Goal: Task Accomplishment & Management: Use online tool/utility

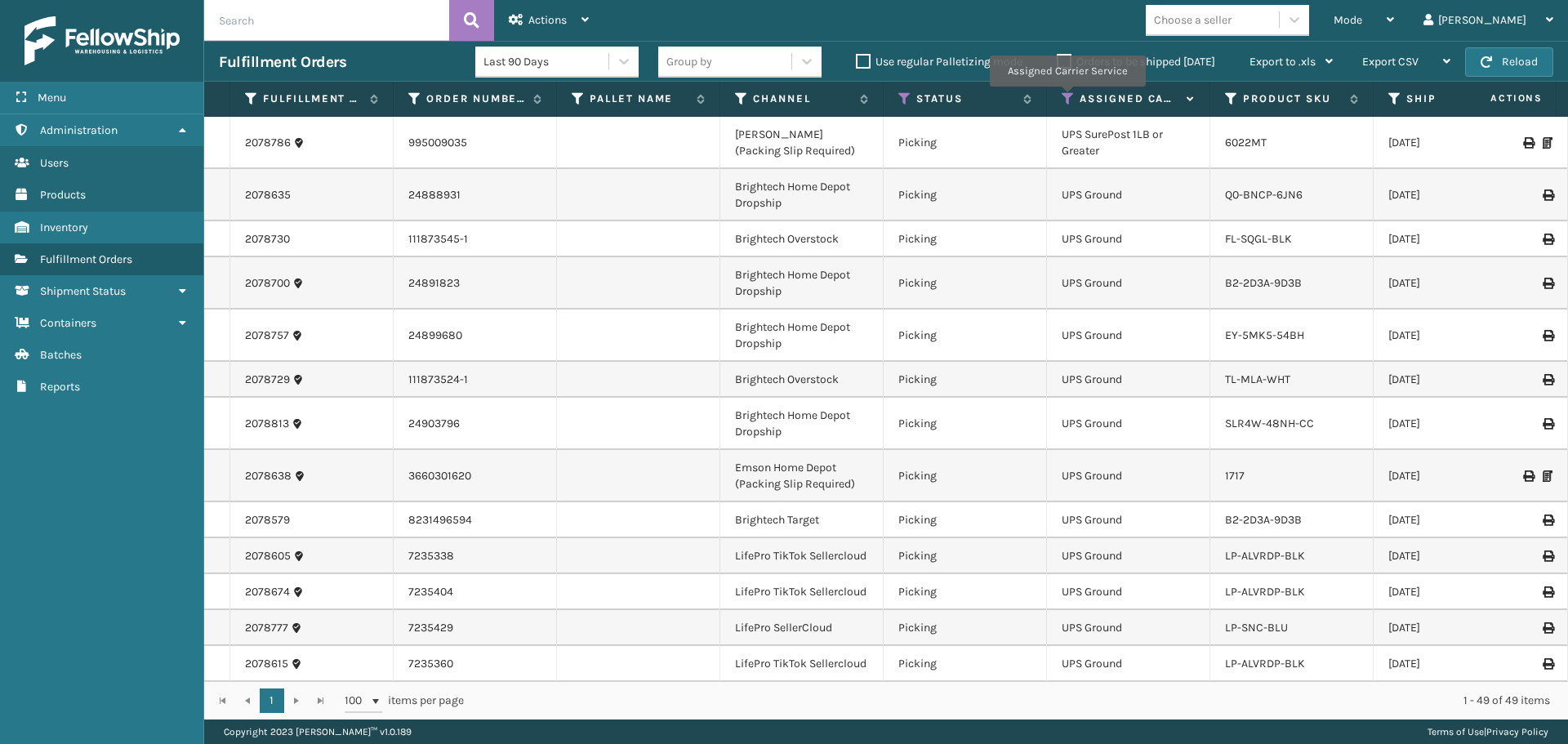
drag, startPoint x: 1066, startPoint y: 98, endPoint x: 1066, endPoint y: 110, distance: 12.0
click at [1066, 98] on icon at bounding box center [1067, 99] width 13 height 14
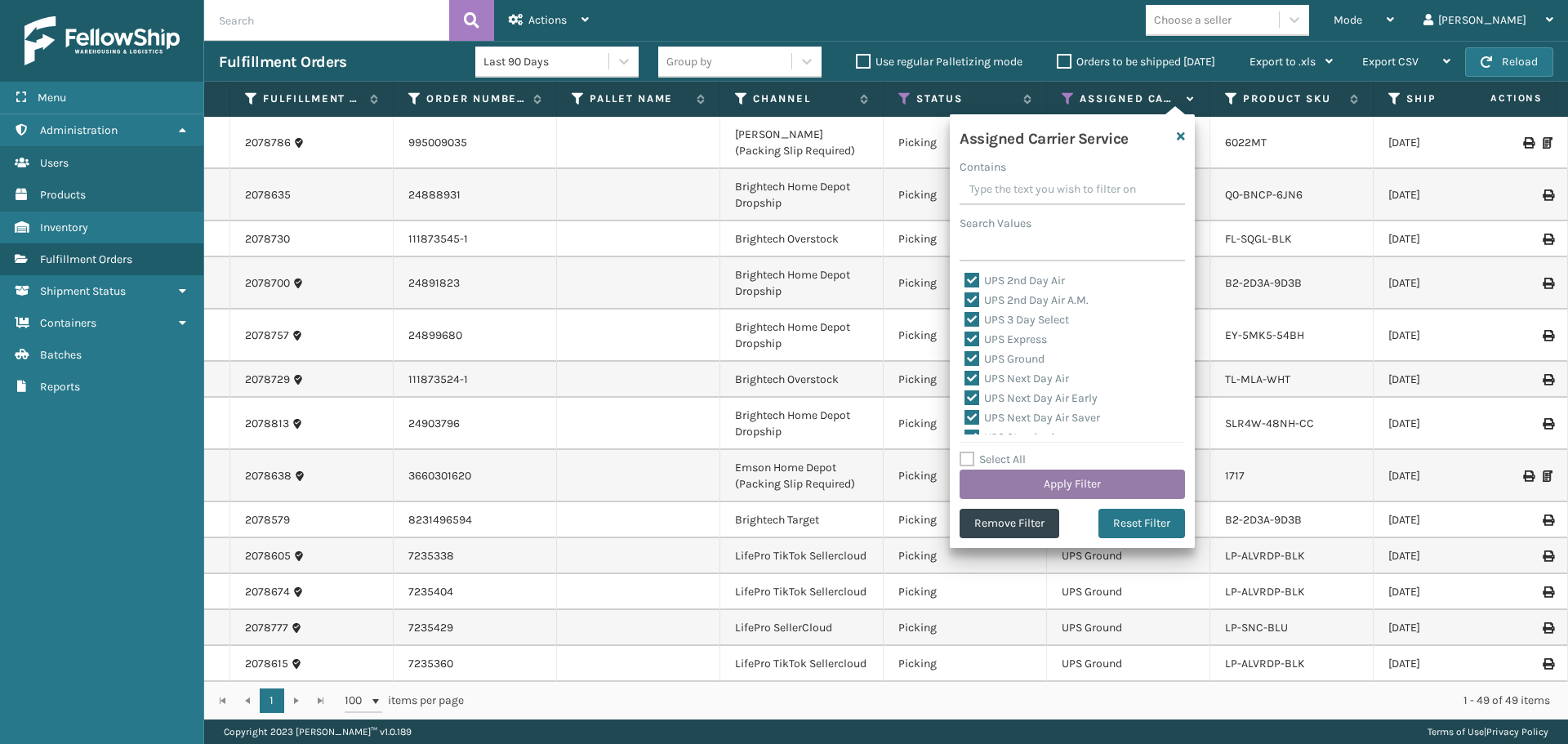
click at [1098, 480] on button "Apply Filter" at bounding box center [1072, 484] width 225 height 29
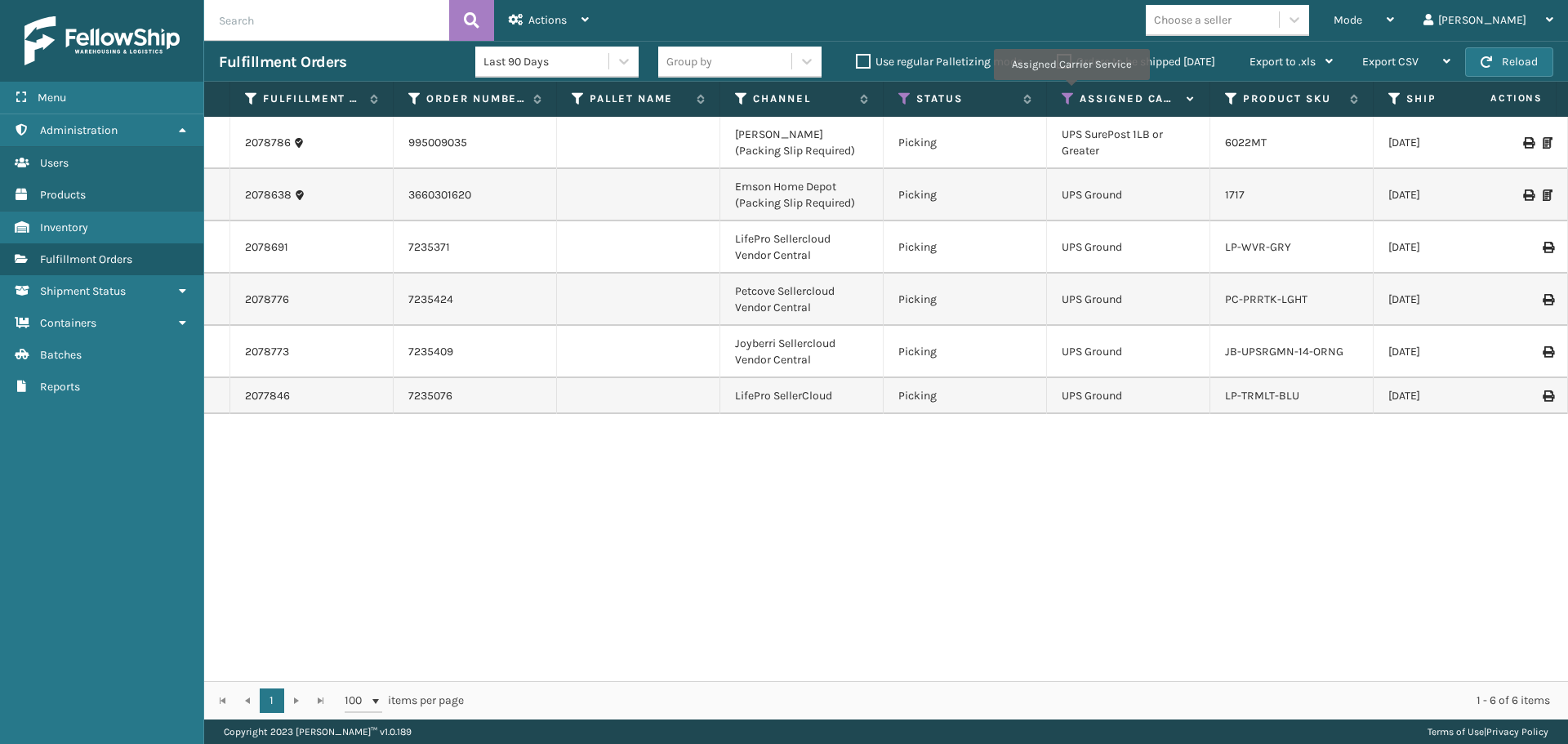
click at [1071, 92] on icon at bounding box center [1067, 99] width 13 height 14
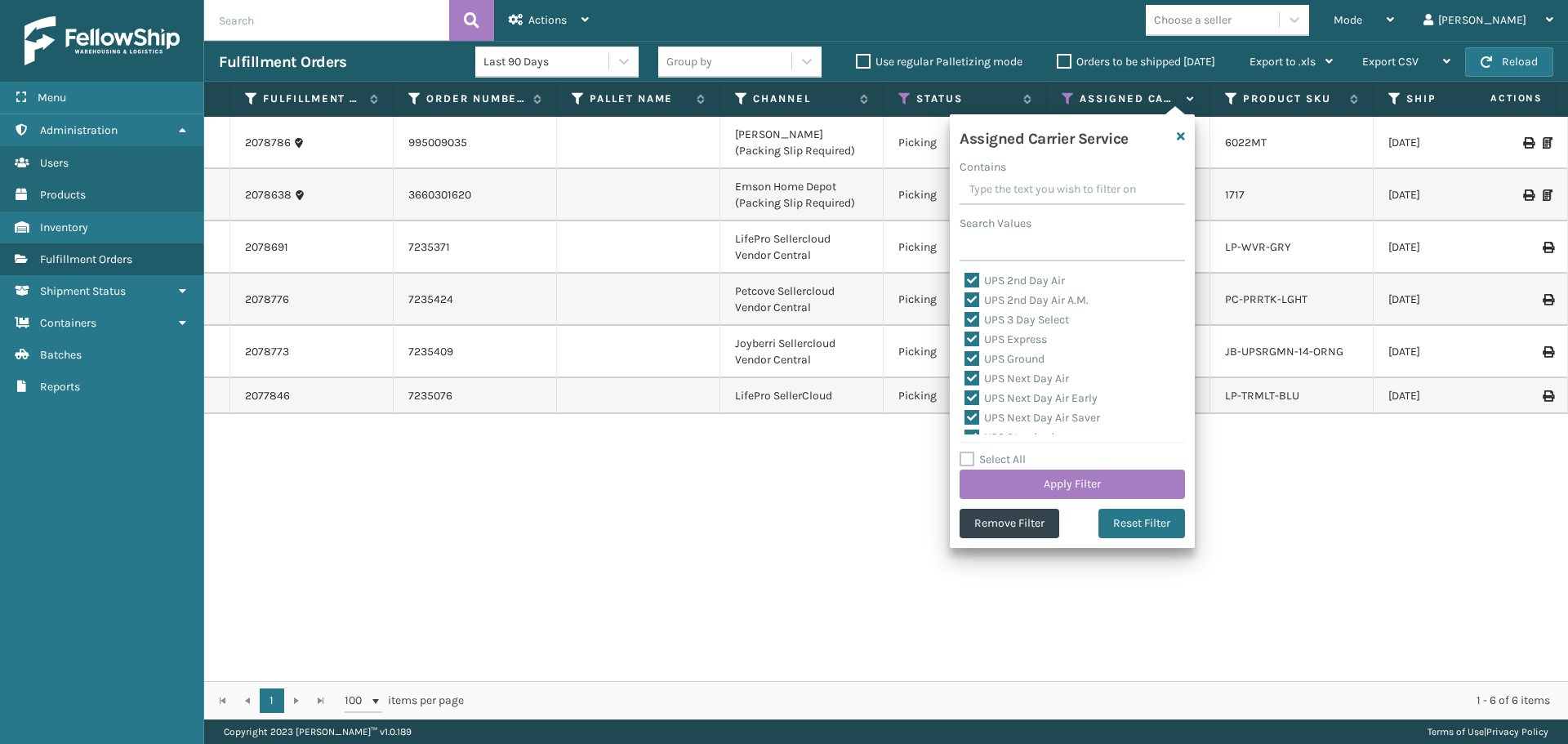
click at [1000, 453] on label "Select All" at bounding box center [992, 460] width 66 height 14
click at [1000, 452] on input "Select All" at bounding box center [1082, 451] width 245 height 2
checkbox input "true"
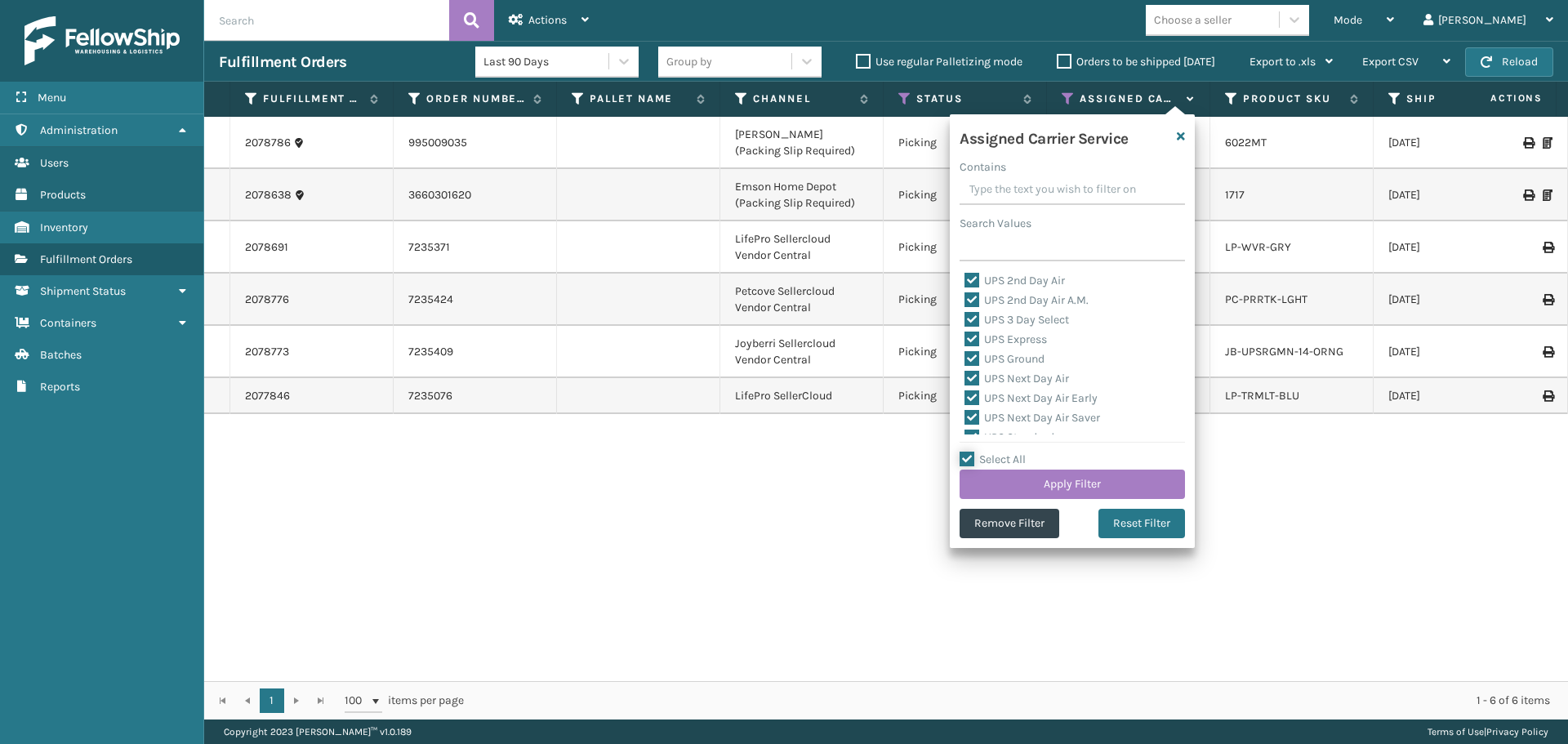
checkbox input "true"
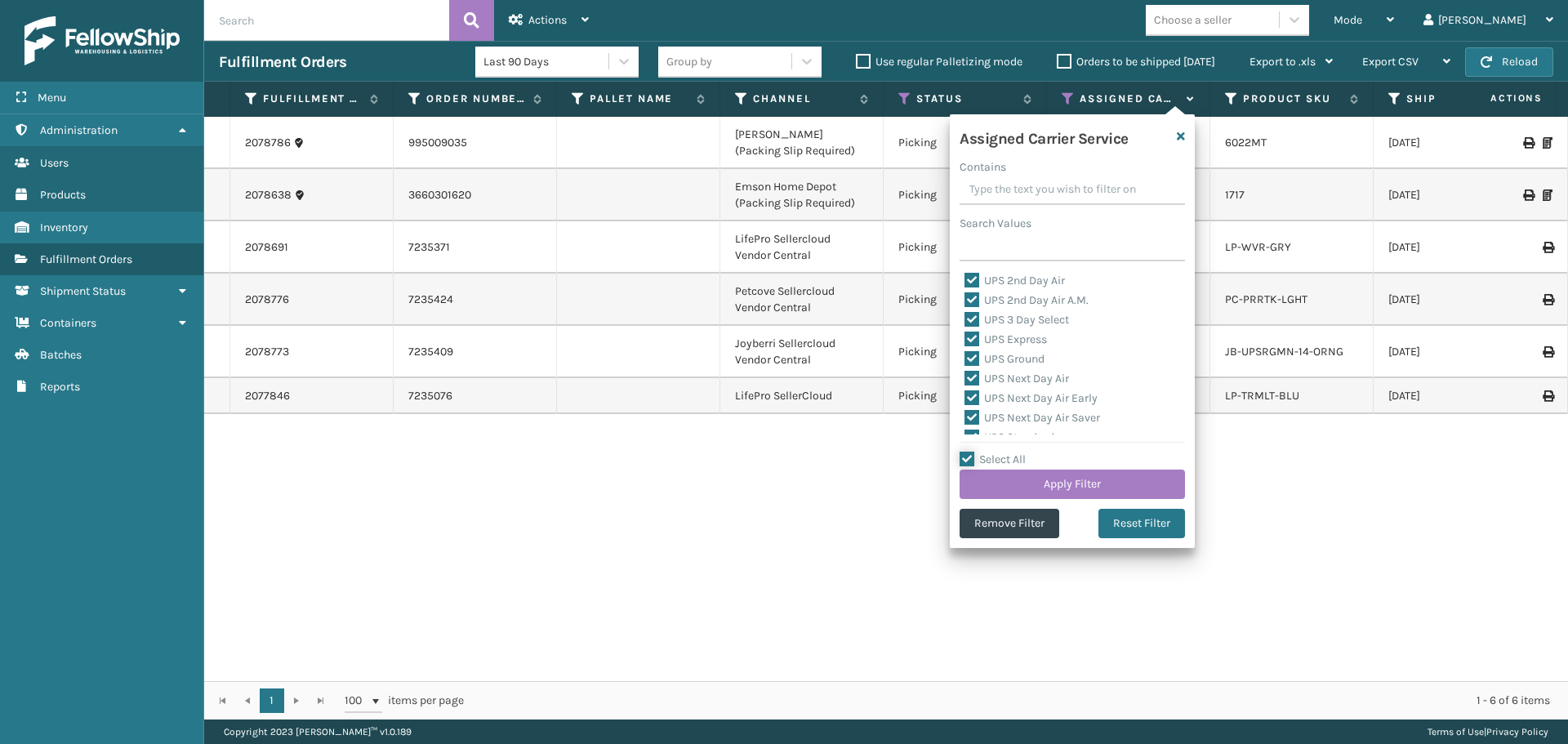
checkbox input "true"
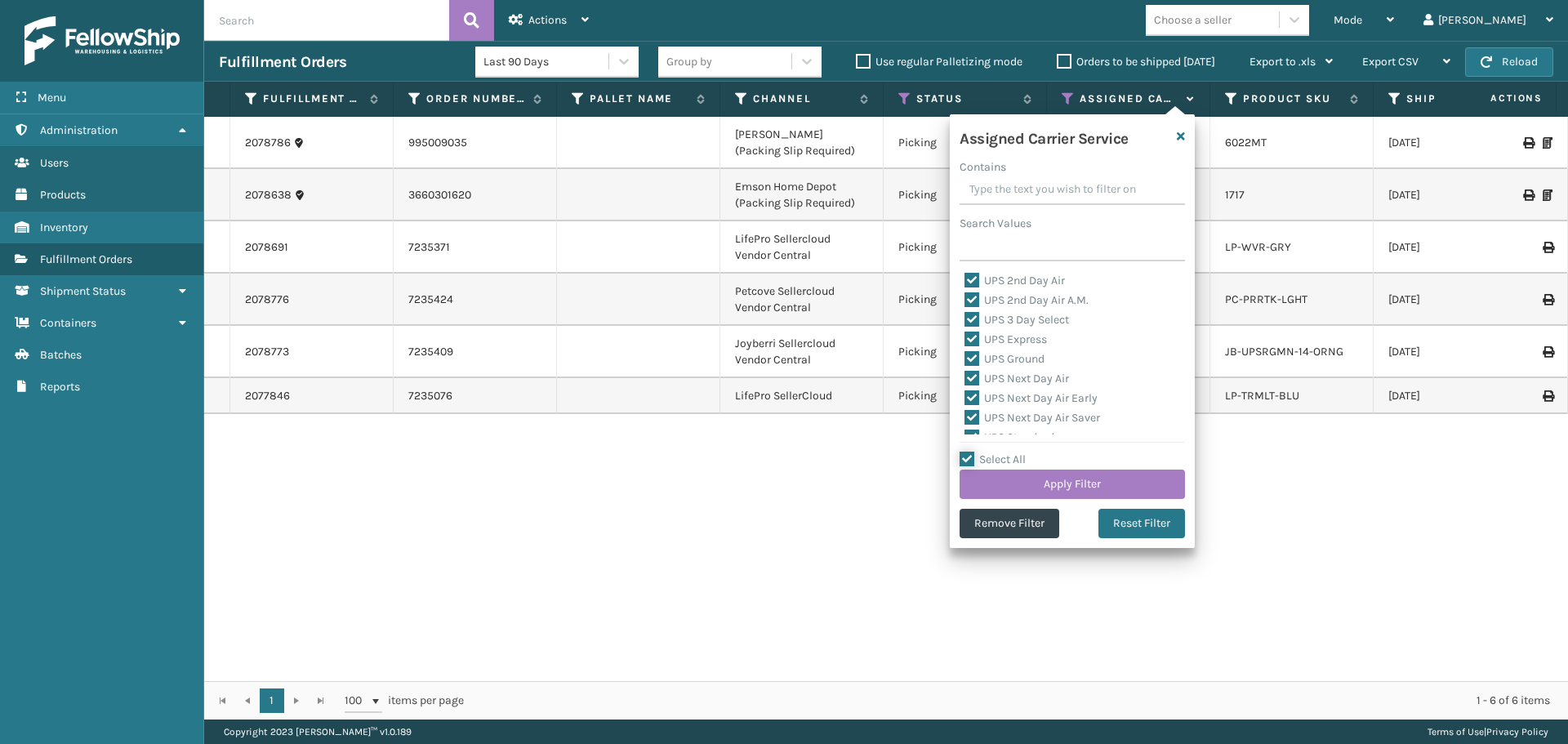
checkbox input "true"
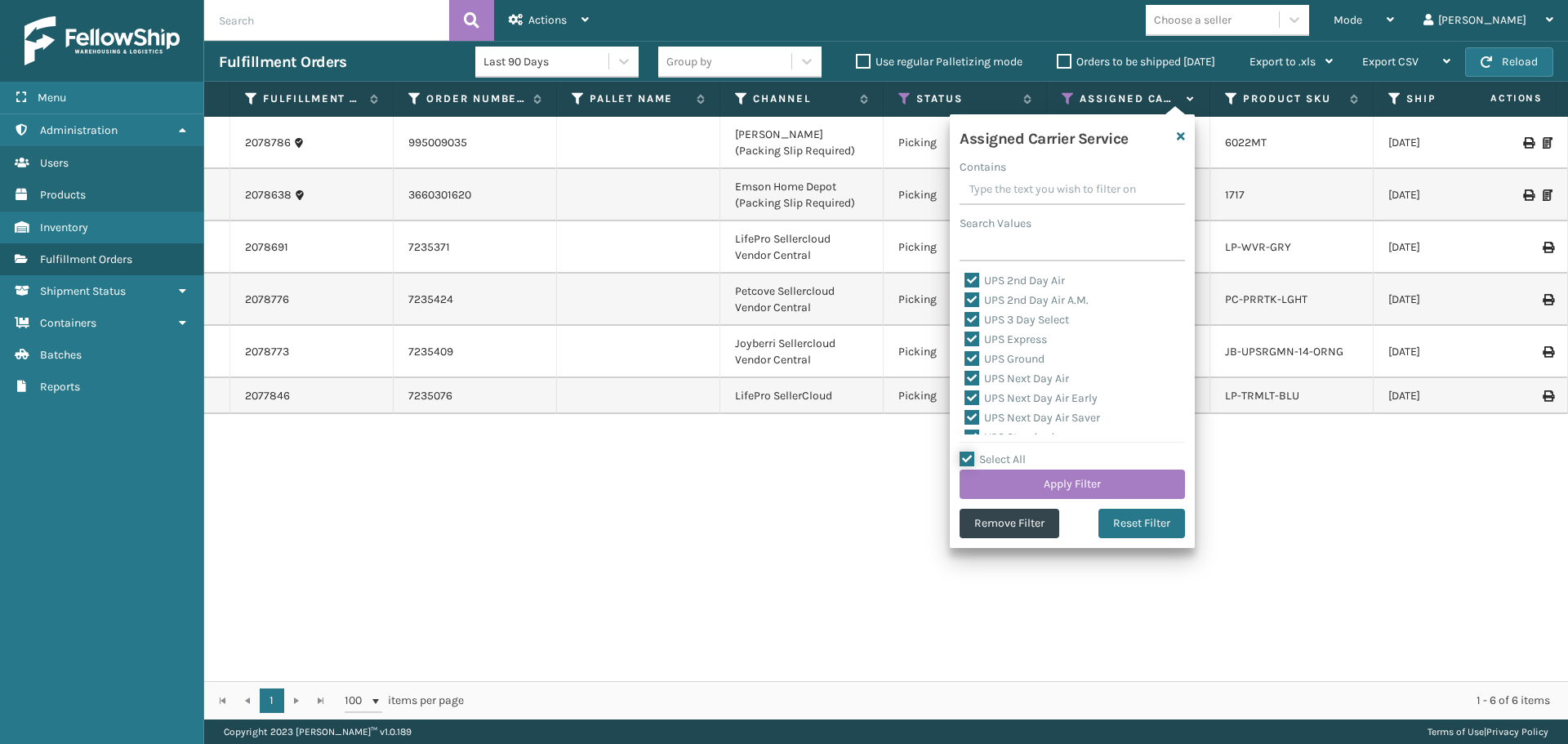
checkbox input "true"
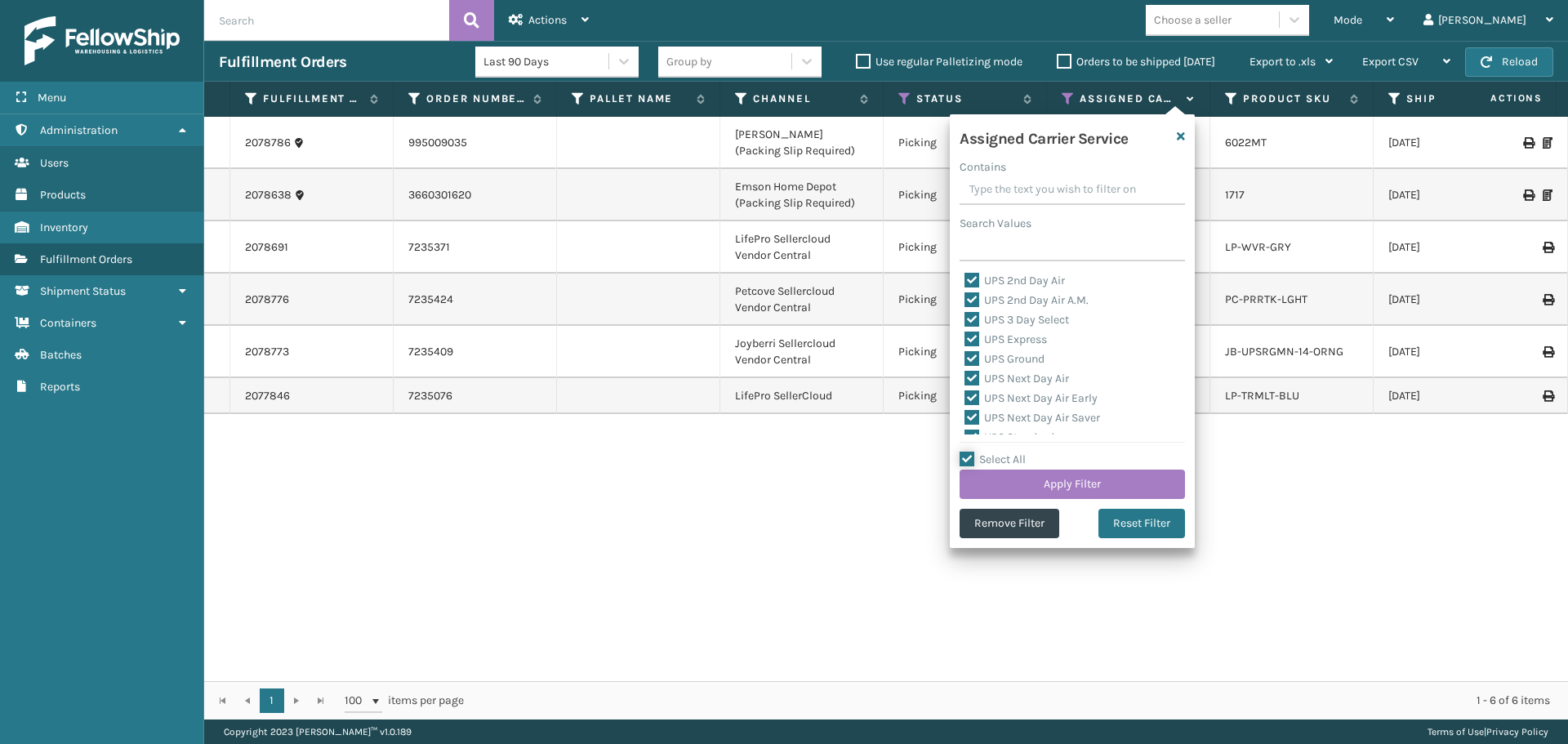
checkbox input "true"
click at [1000, 453] on label "Select All" at bounding box center [992, 460] width 66 height 14
click at [1000, 452] on input "Select All" at bounding box center [1082, 451] width 245 height 2
checkbox input "false"
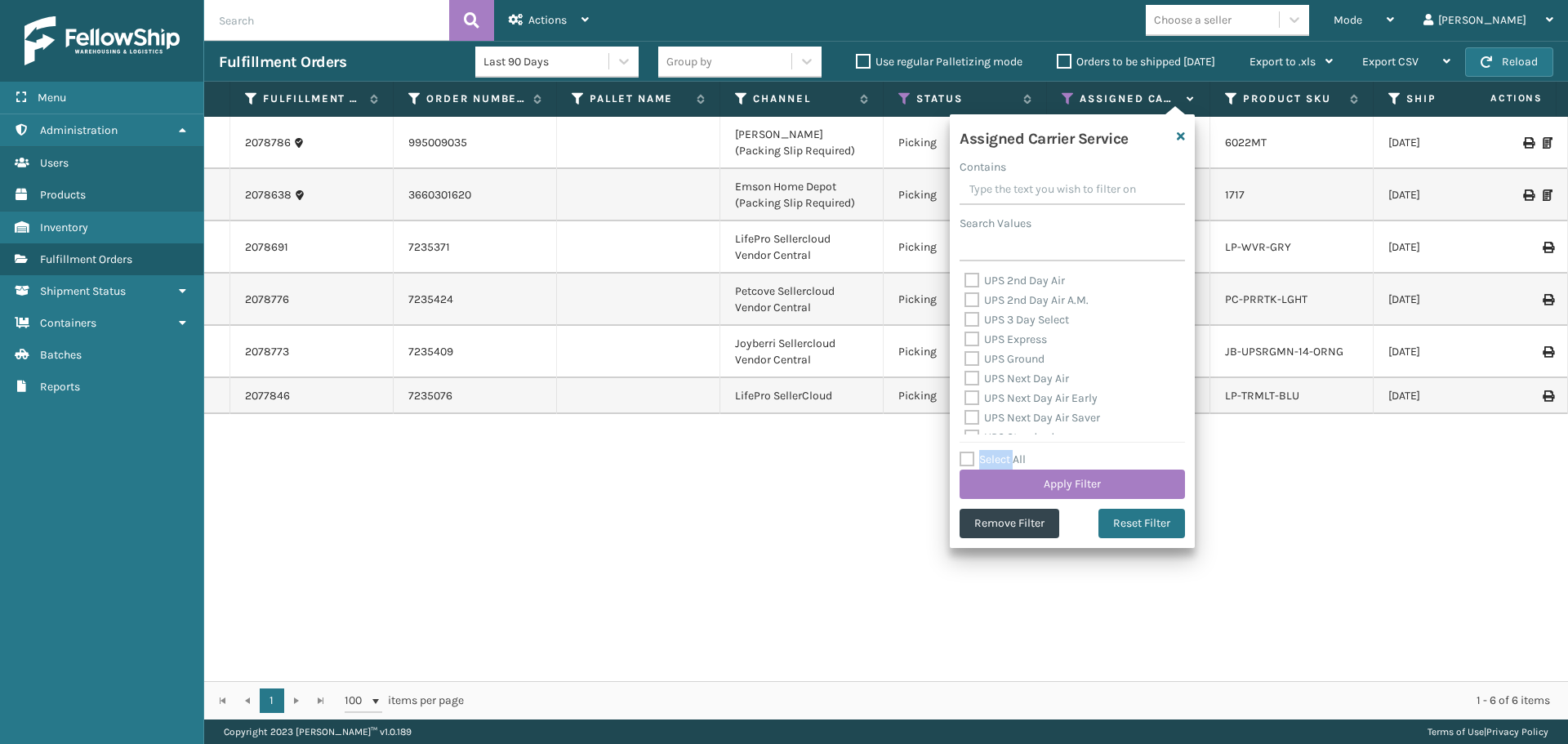
checkbox input "false"
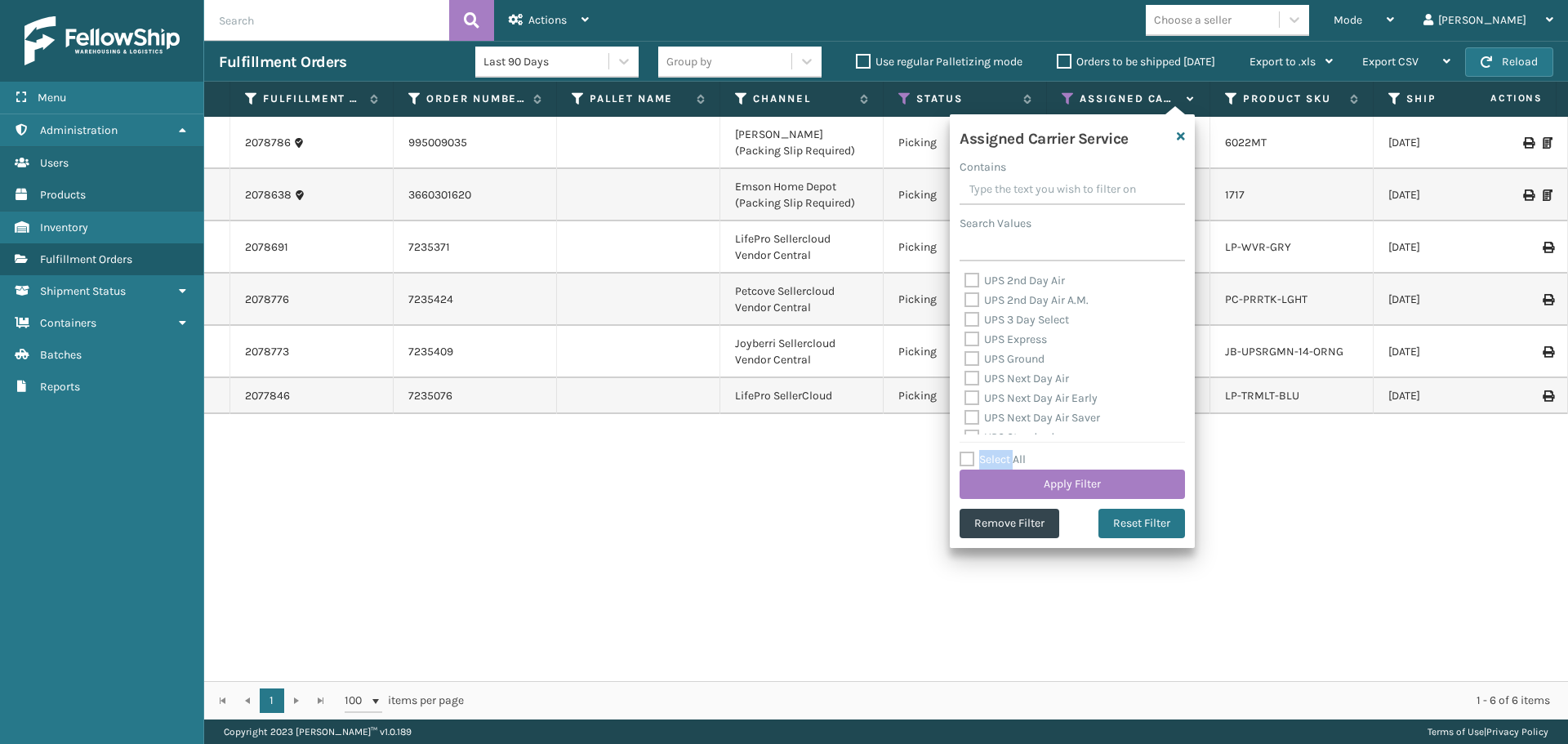
checkbox input "false"
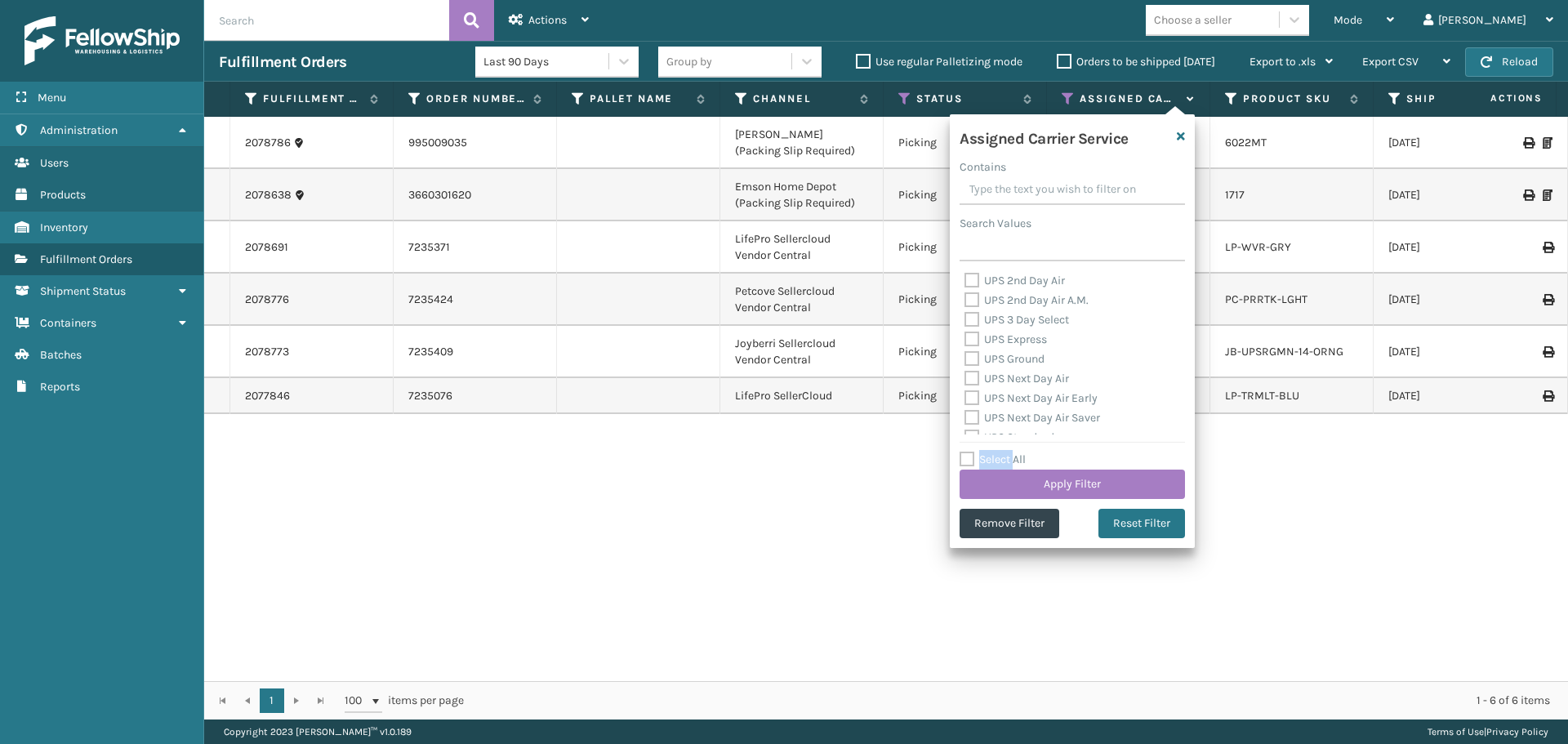
checkbox input "false"
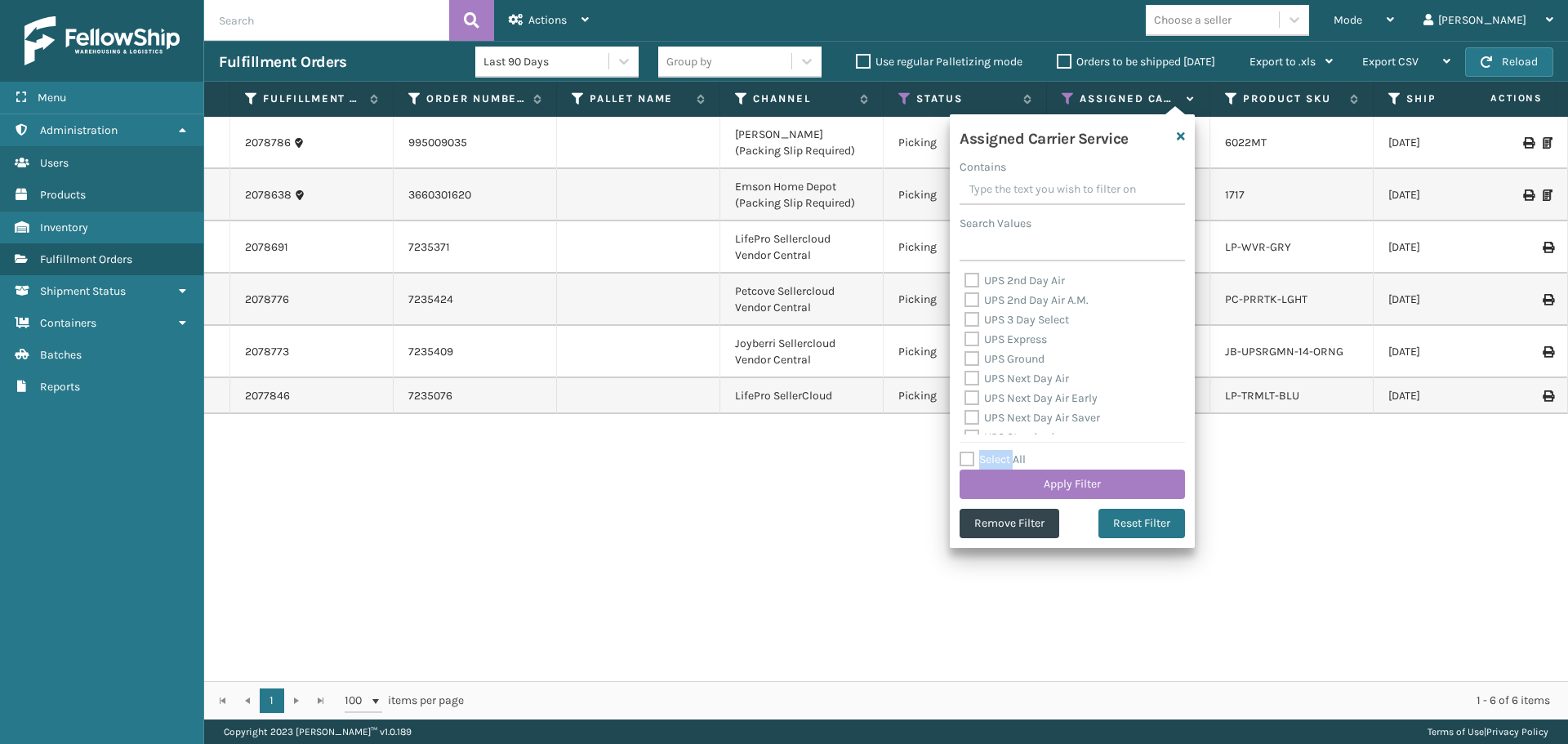
checkbox input "false"
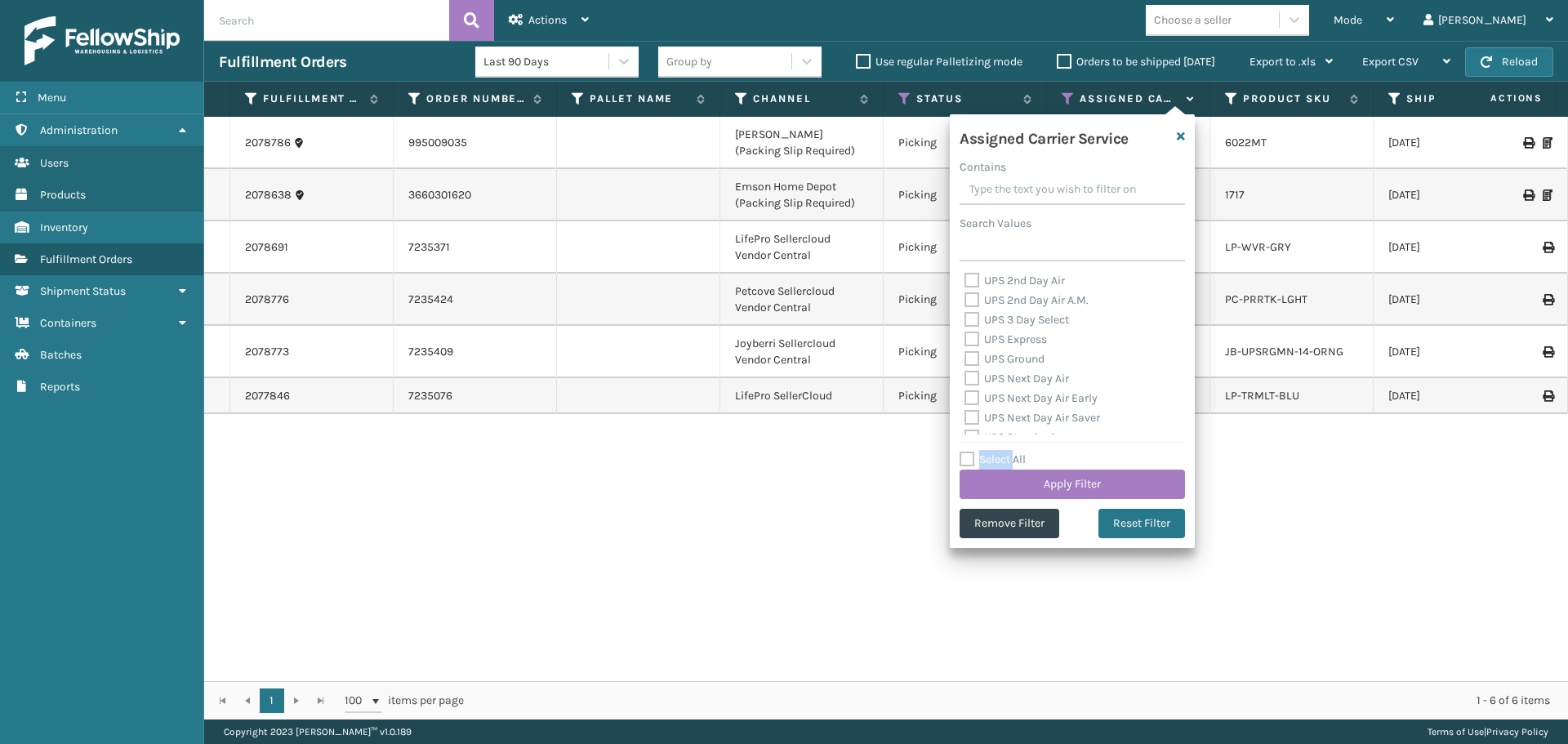
checkbox input "false"
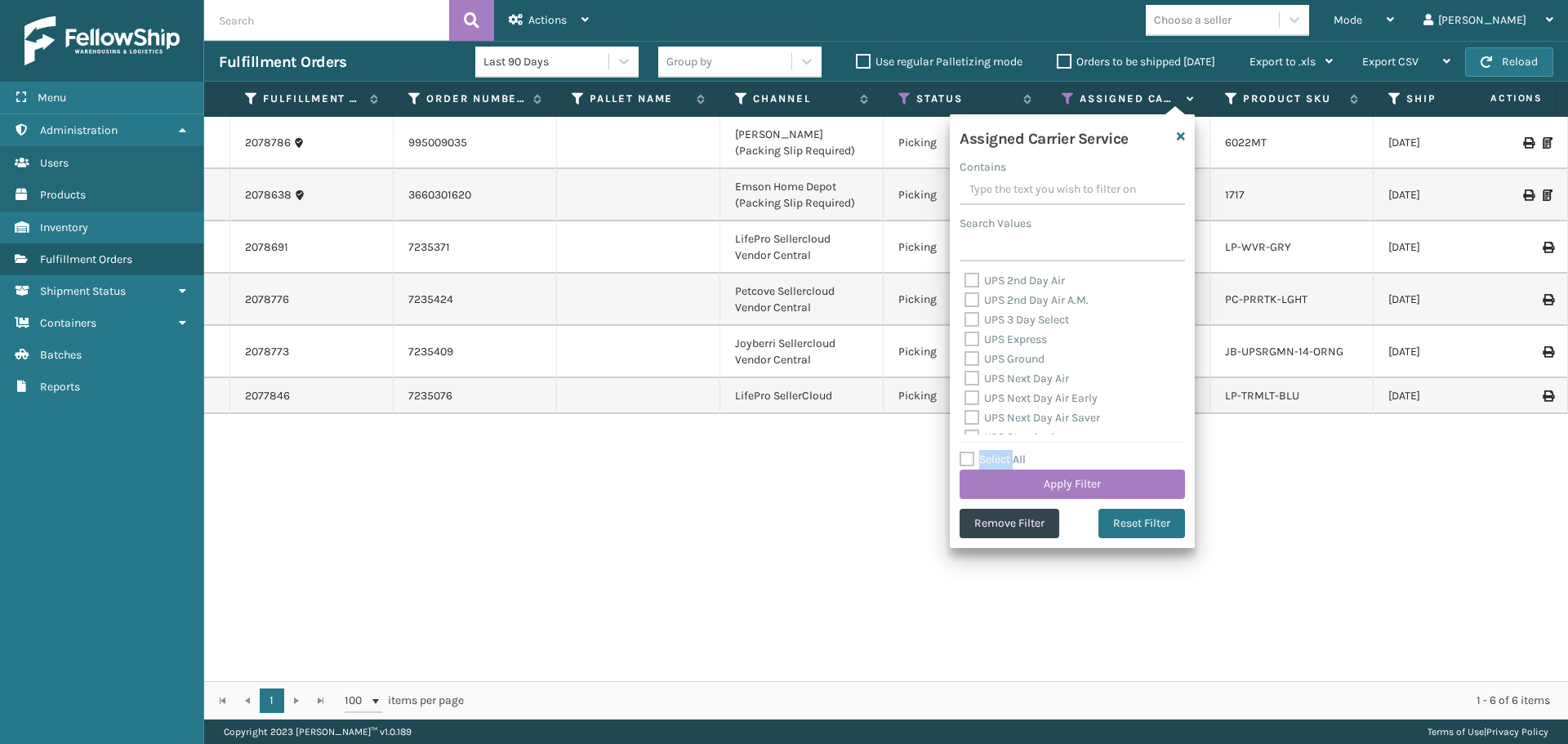
checkbox input "false"
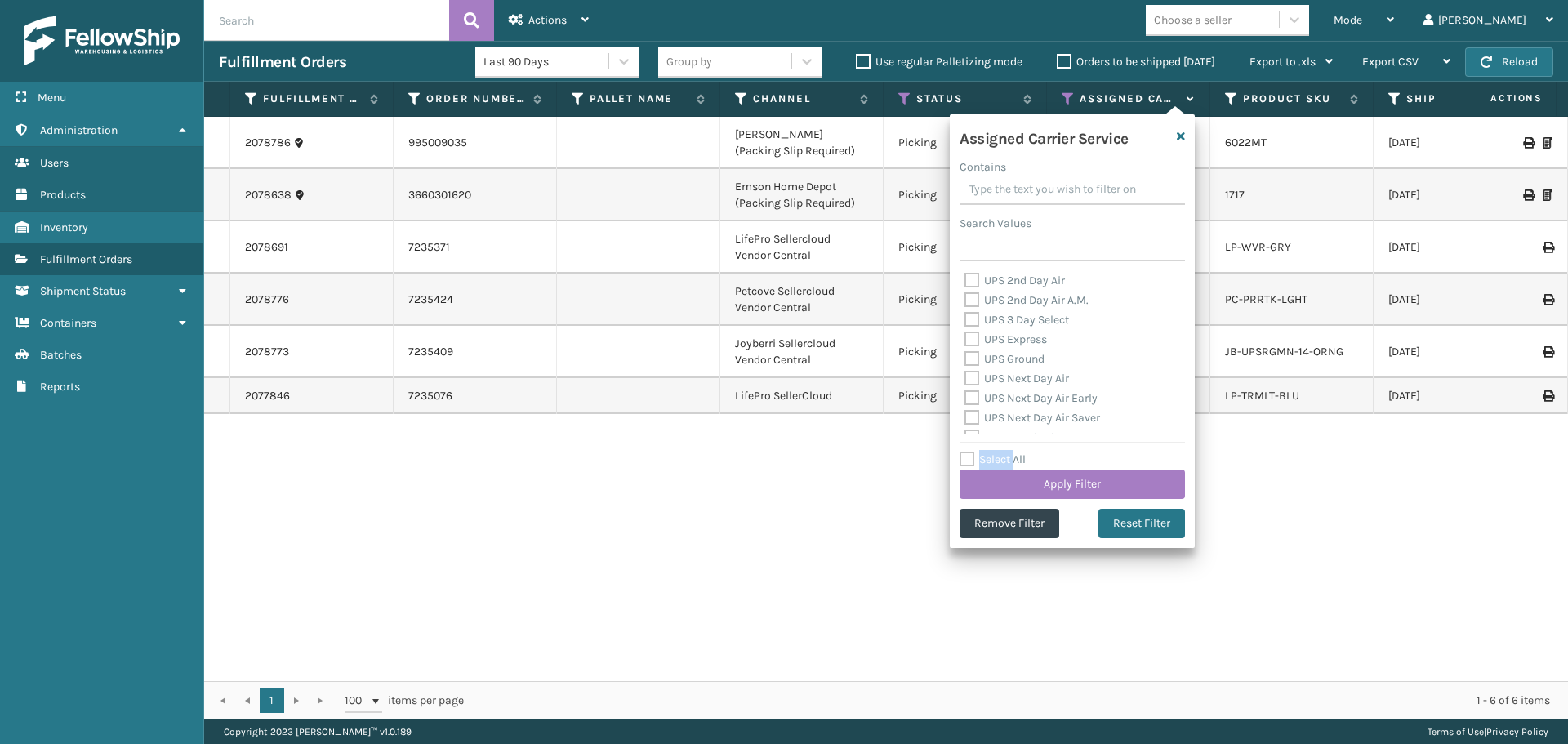
checkbox input "false"
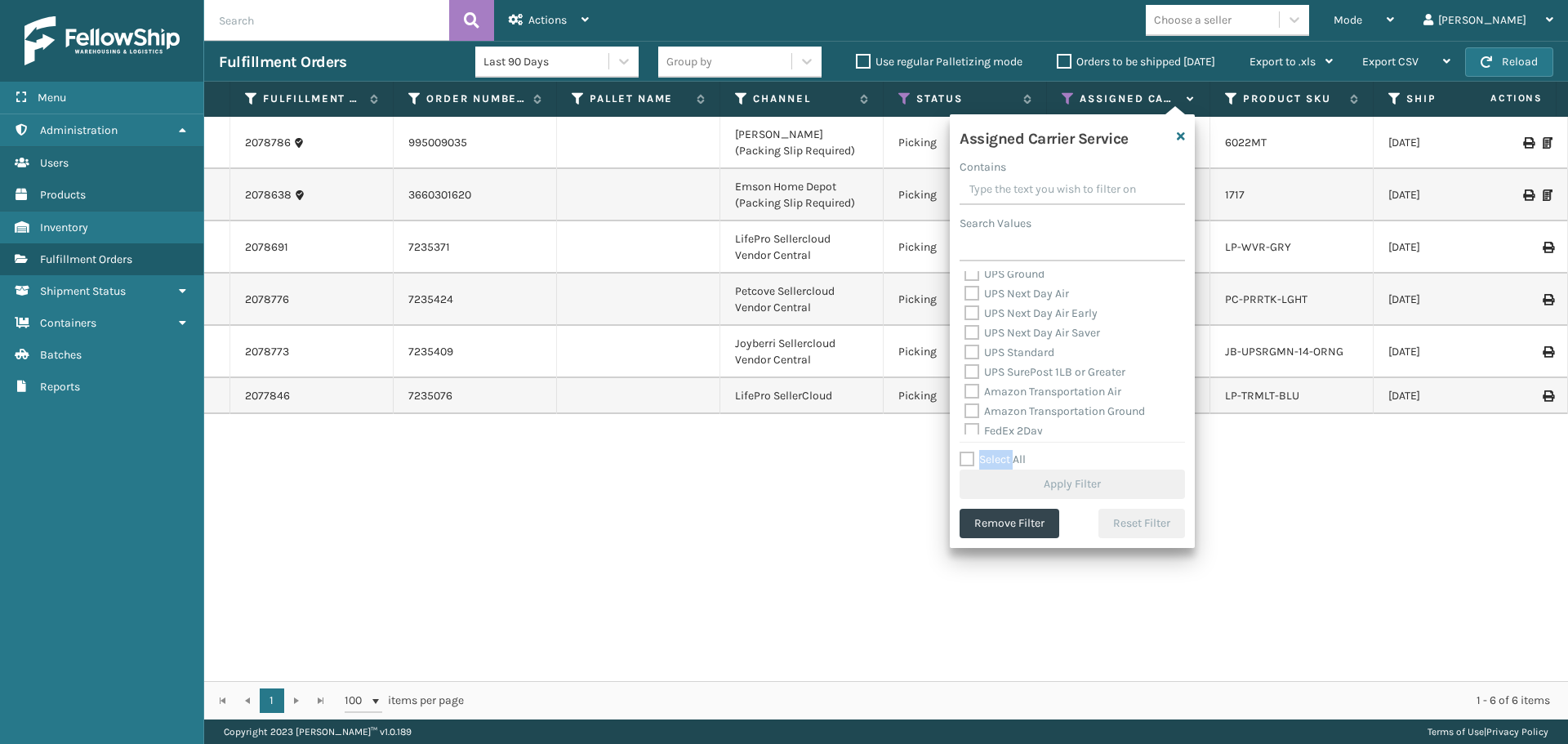
scroll to position [163, 0]
click at [1394, 12] on div "Mode" at bounding box center [1364, 20] width 61 height 41
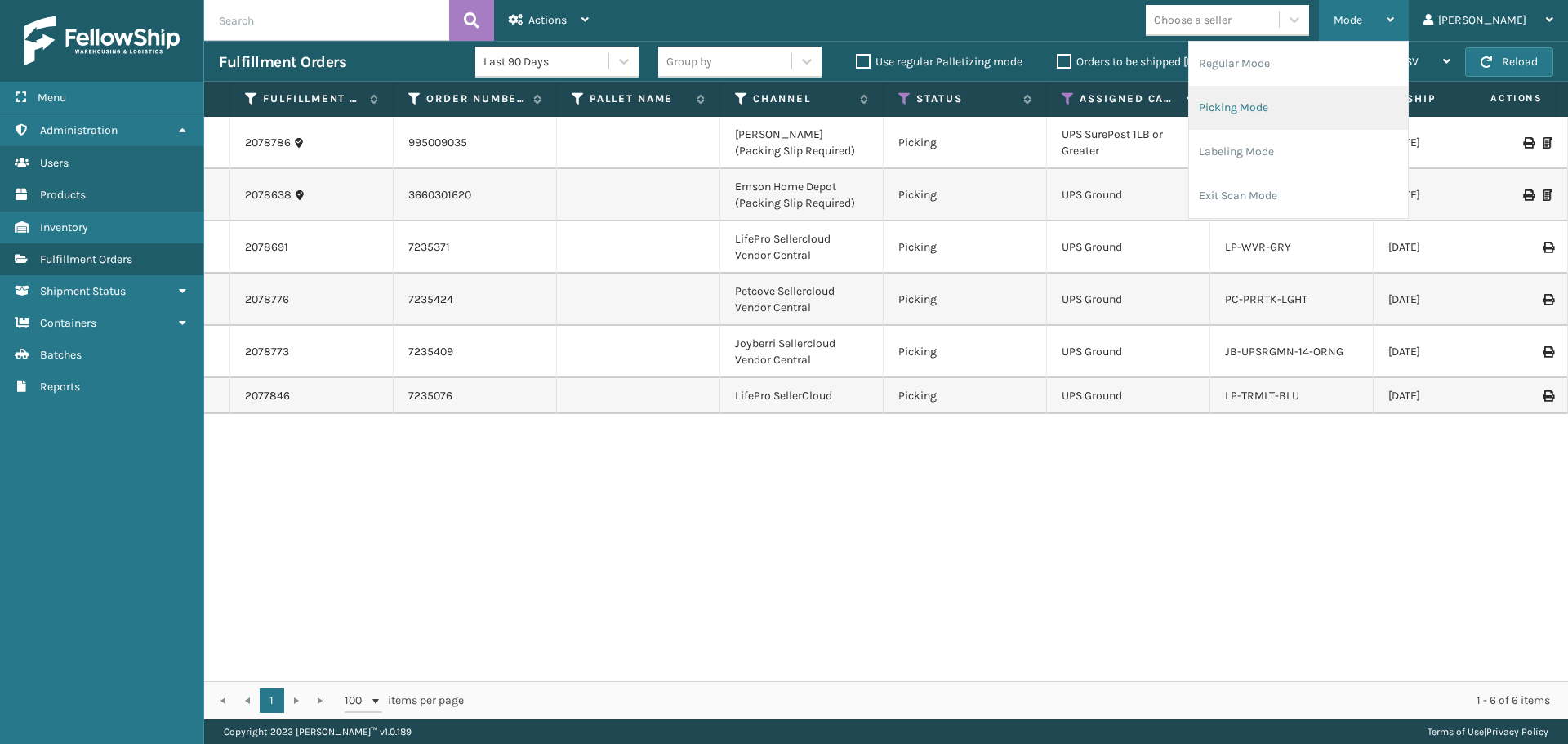
click at [1294, 108] on li "Picking Mode" at bounding box center [1298, 107] width 219 height 44
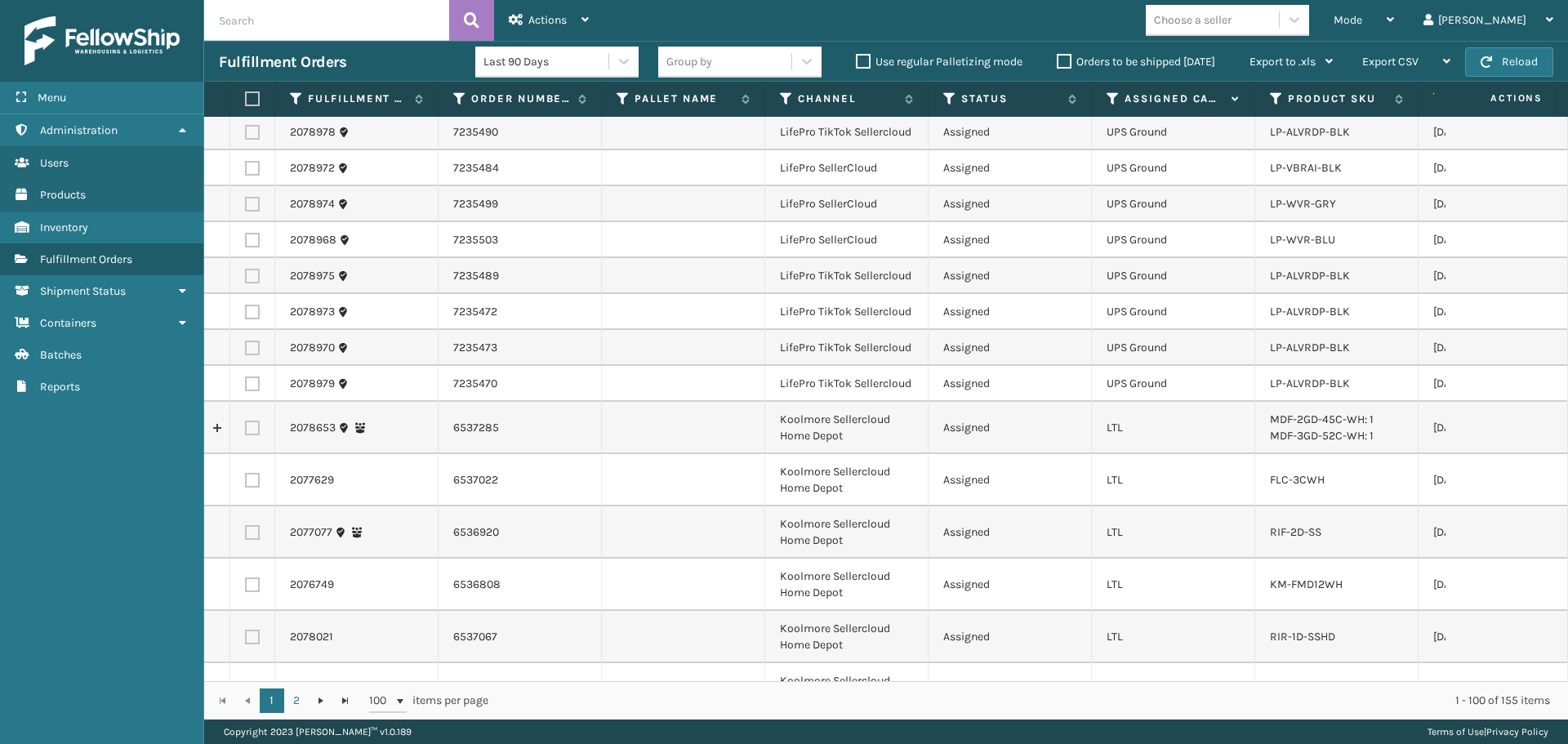
scroll to position [82, 0]
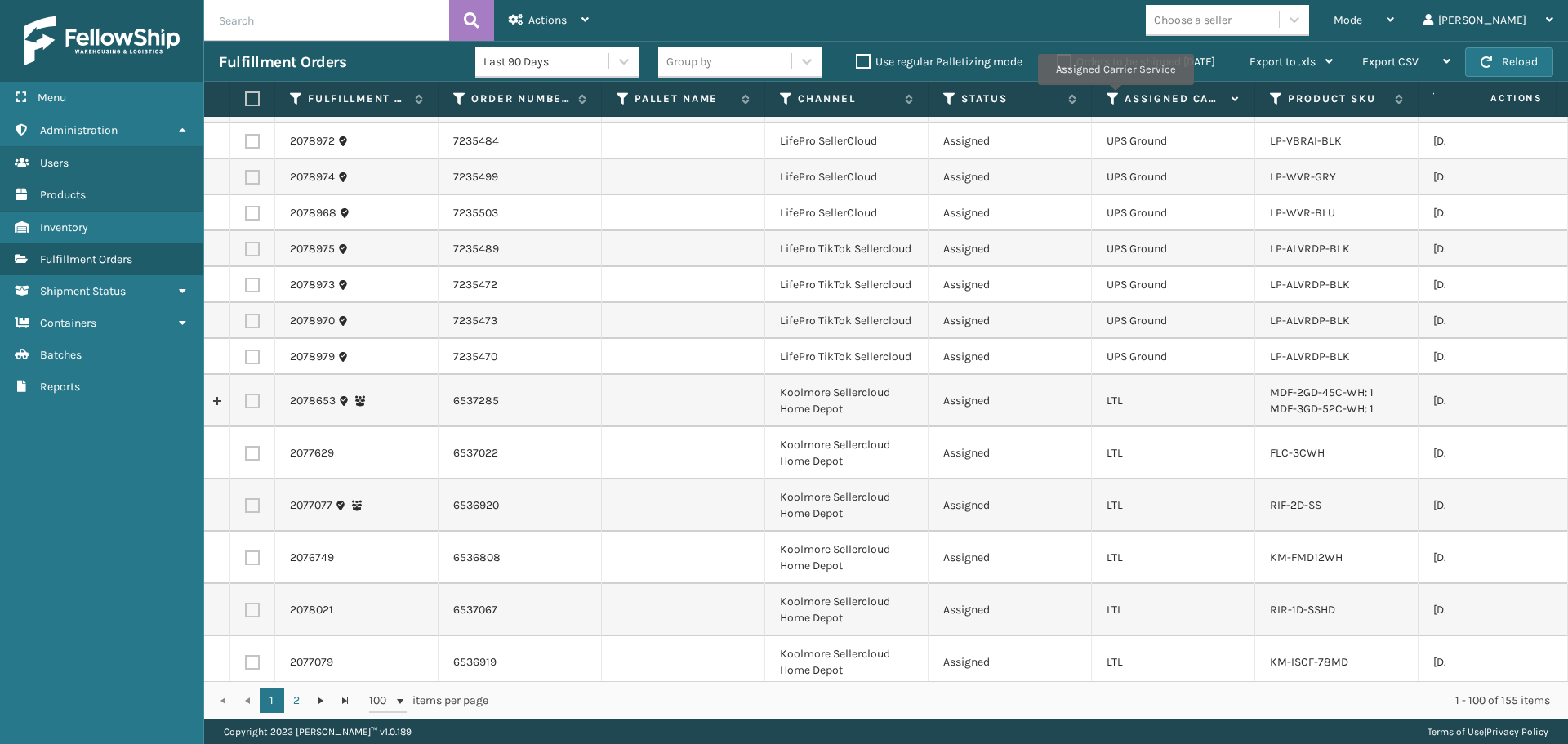
click at [1115, 96] on icon at bounding box center [1113, 99] width 13 height 14
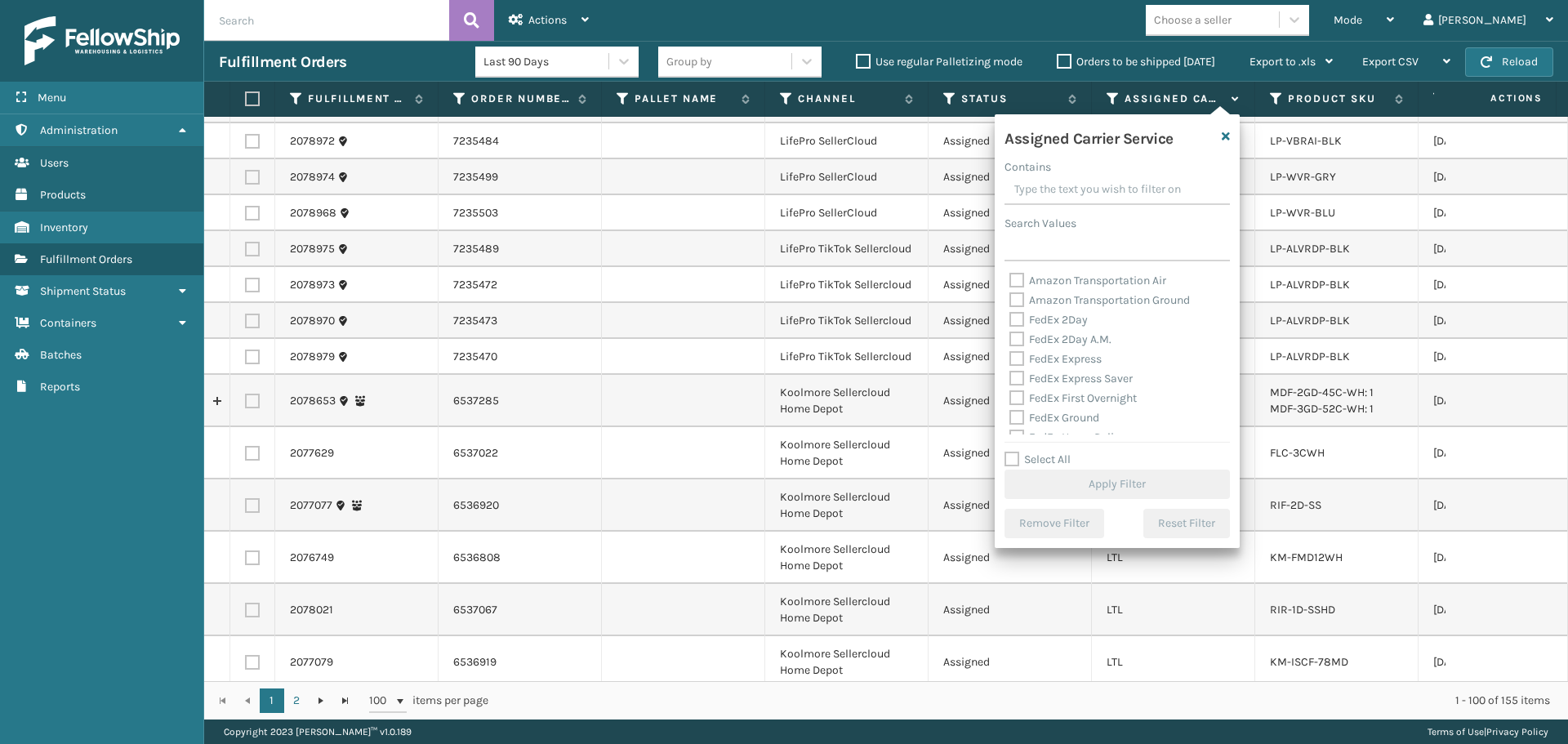
click at [1069, 462] on label "Select All" at bounding box center [1037, 460] width 66 height 14
click at [1069, 452] on input "Select All" at bounding box center [1126, 451] width 245 height 2
checkbox input "true"
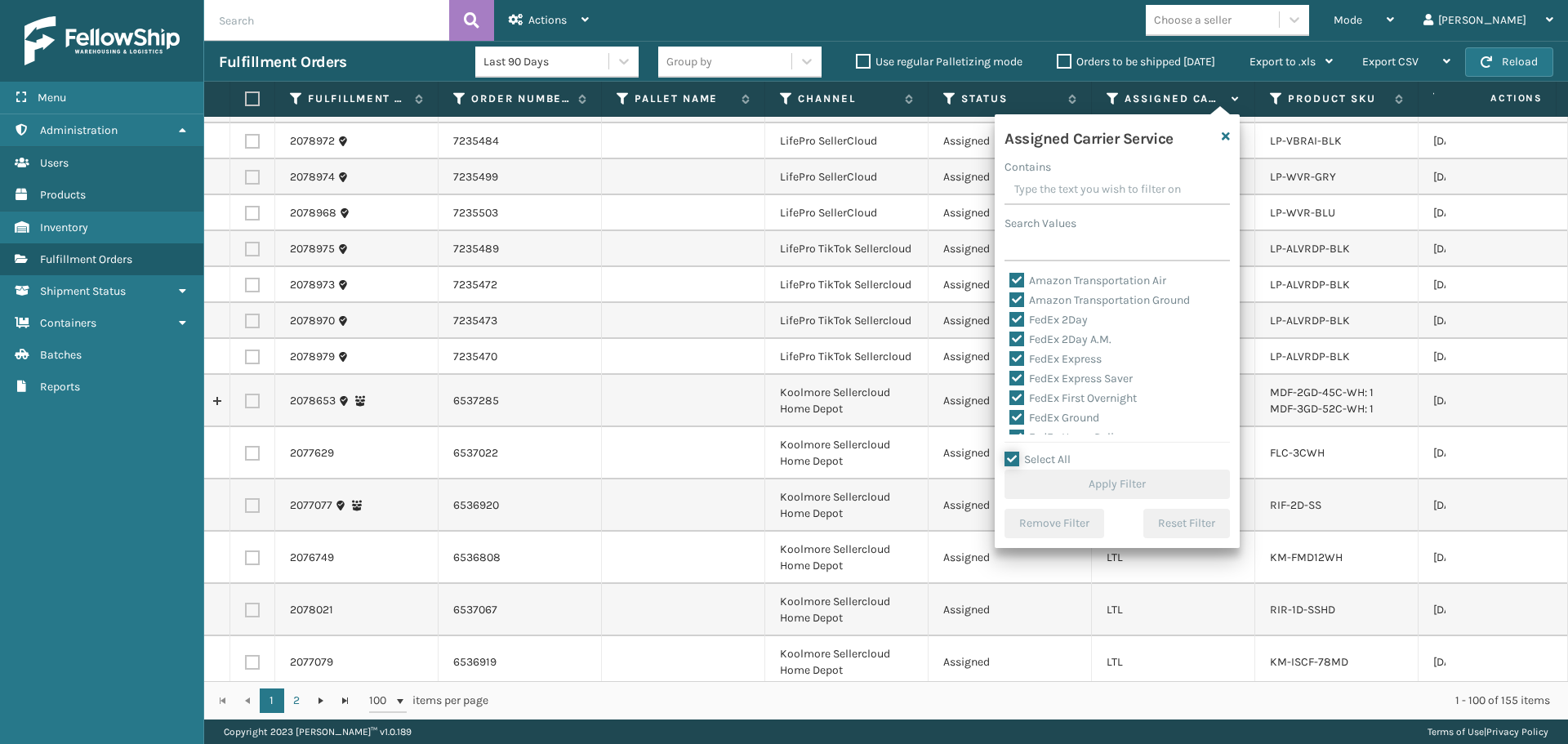
checkbox input "true"
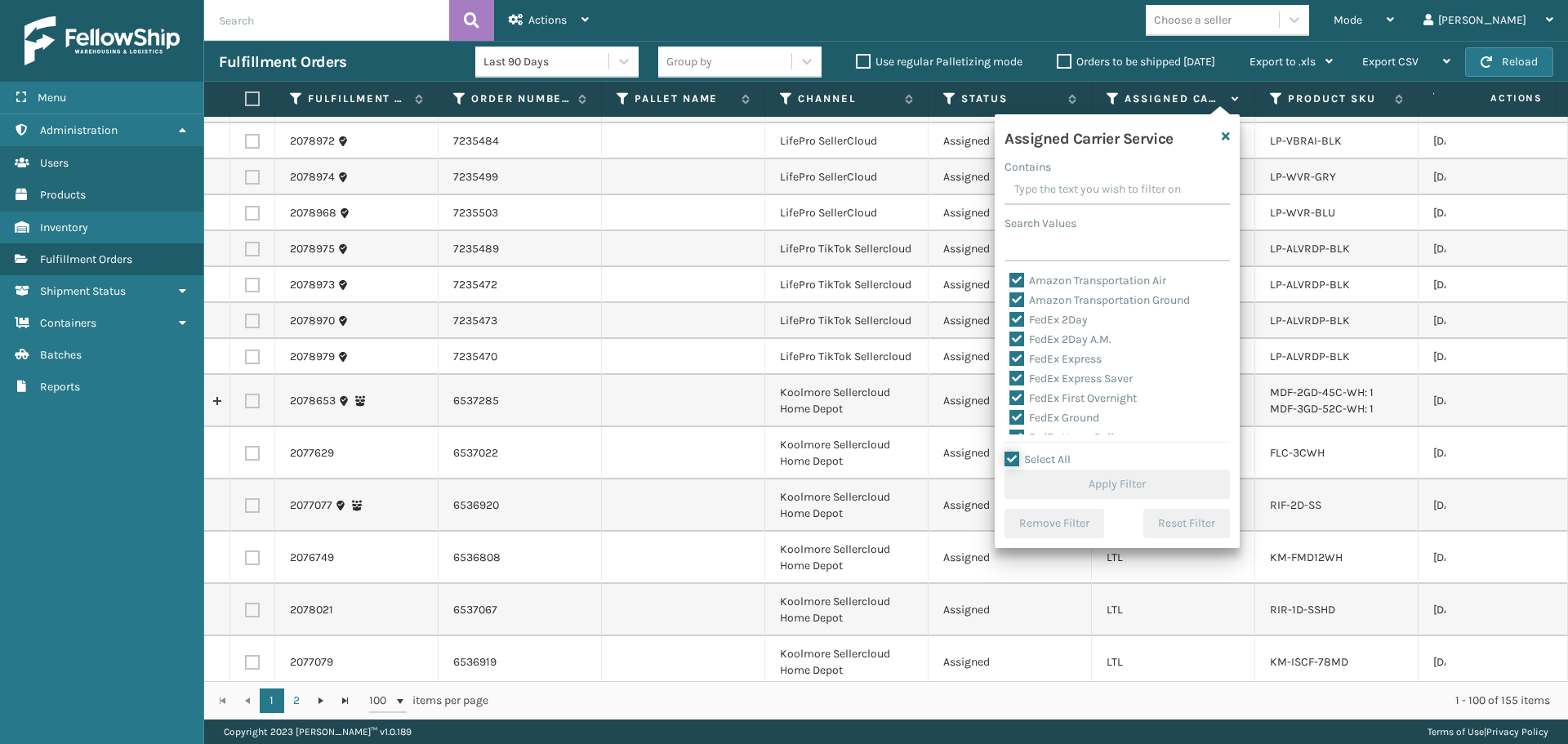
checkbox input "true"
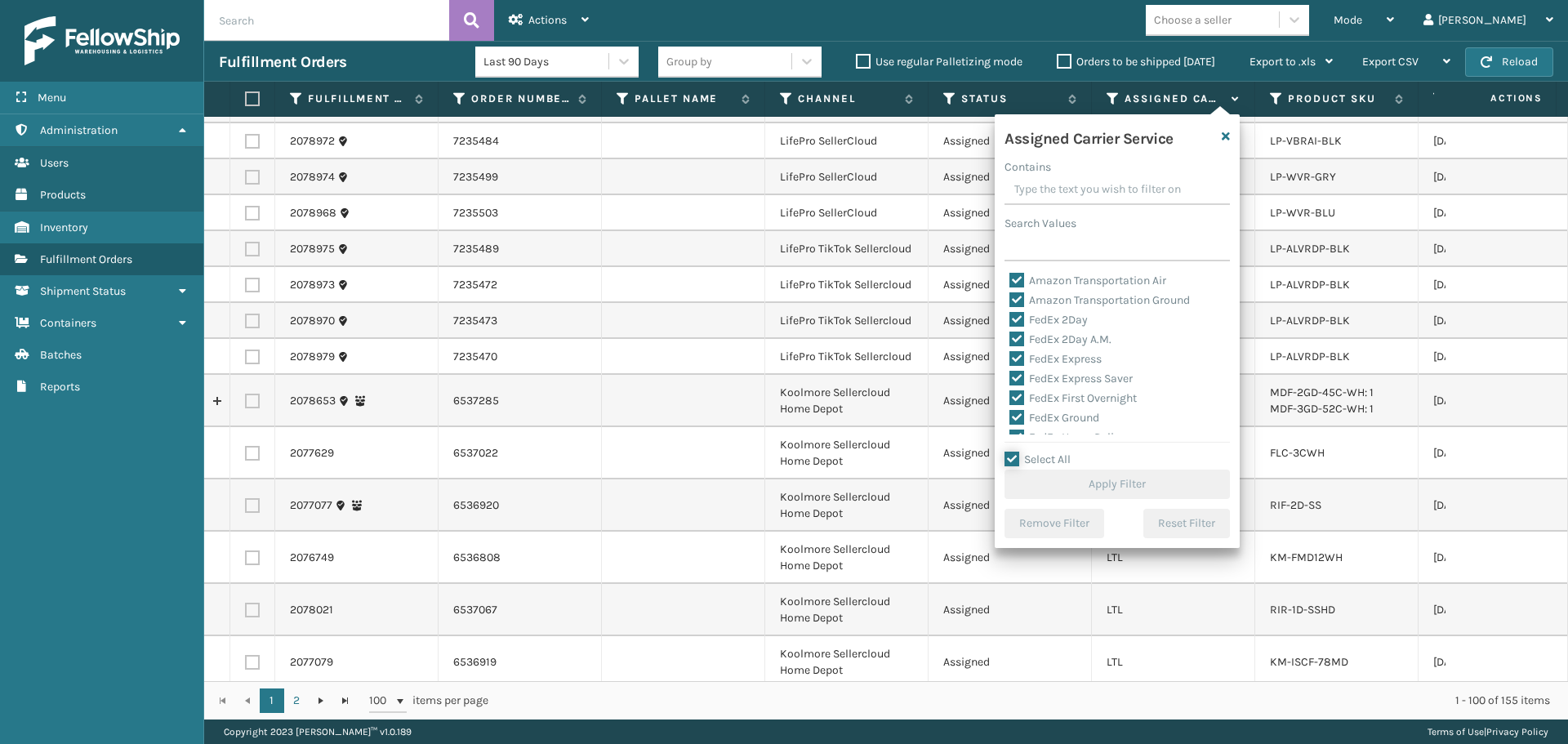
checkbox input "true"
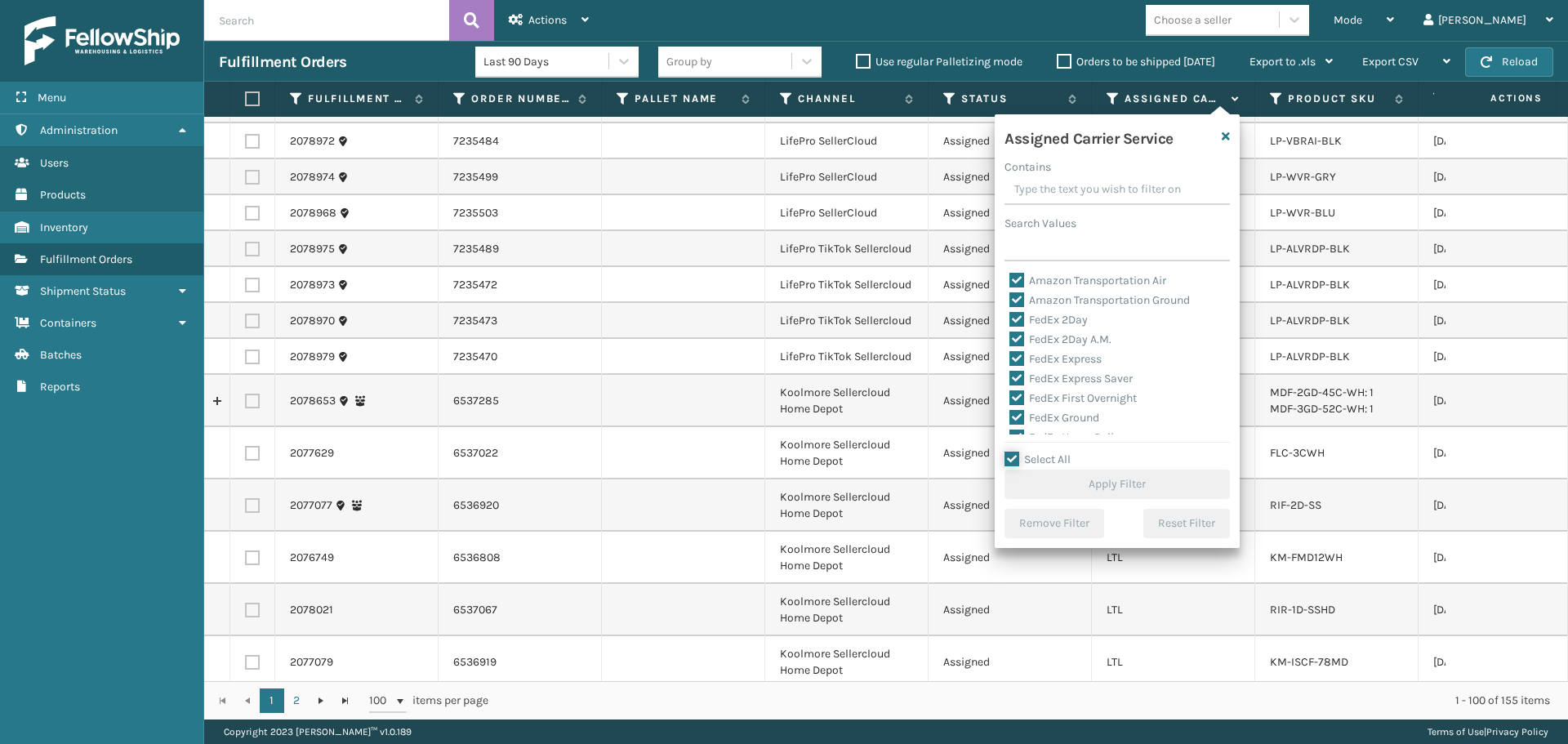
checkbox input "true"
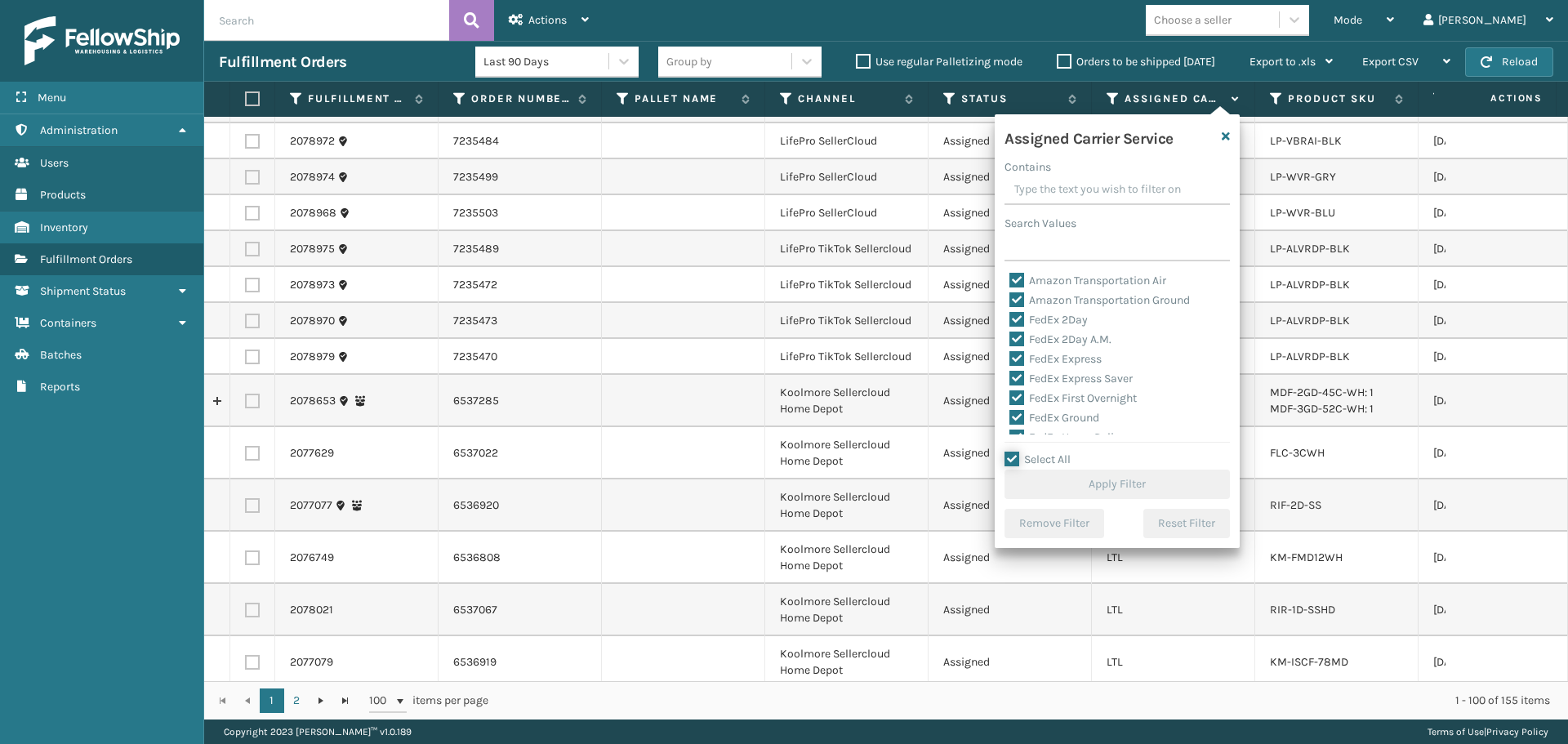
checkbox input "true"
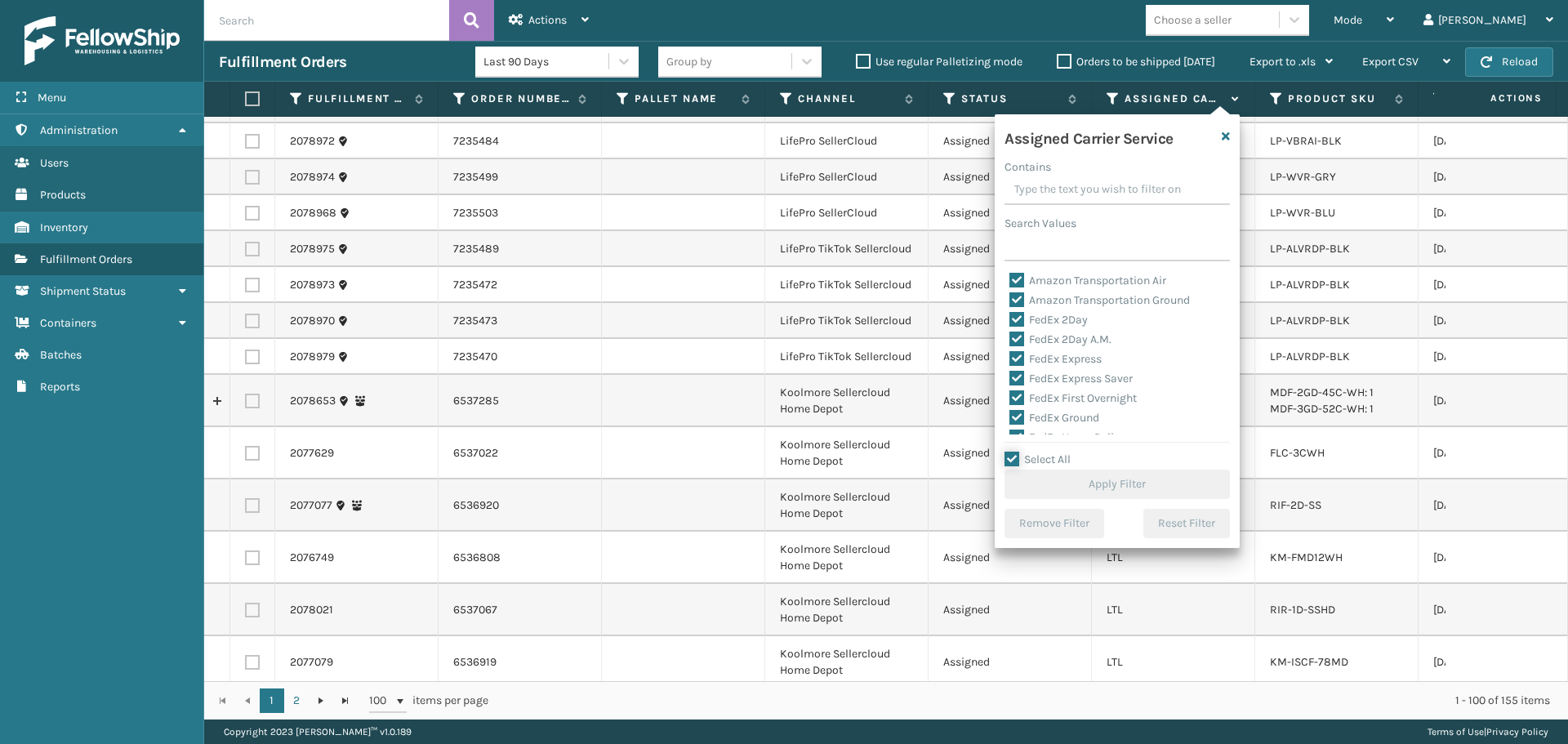
checkbox input "true"
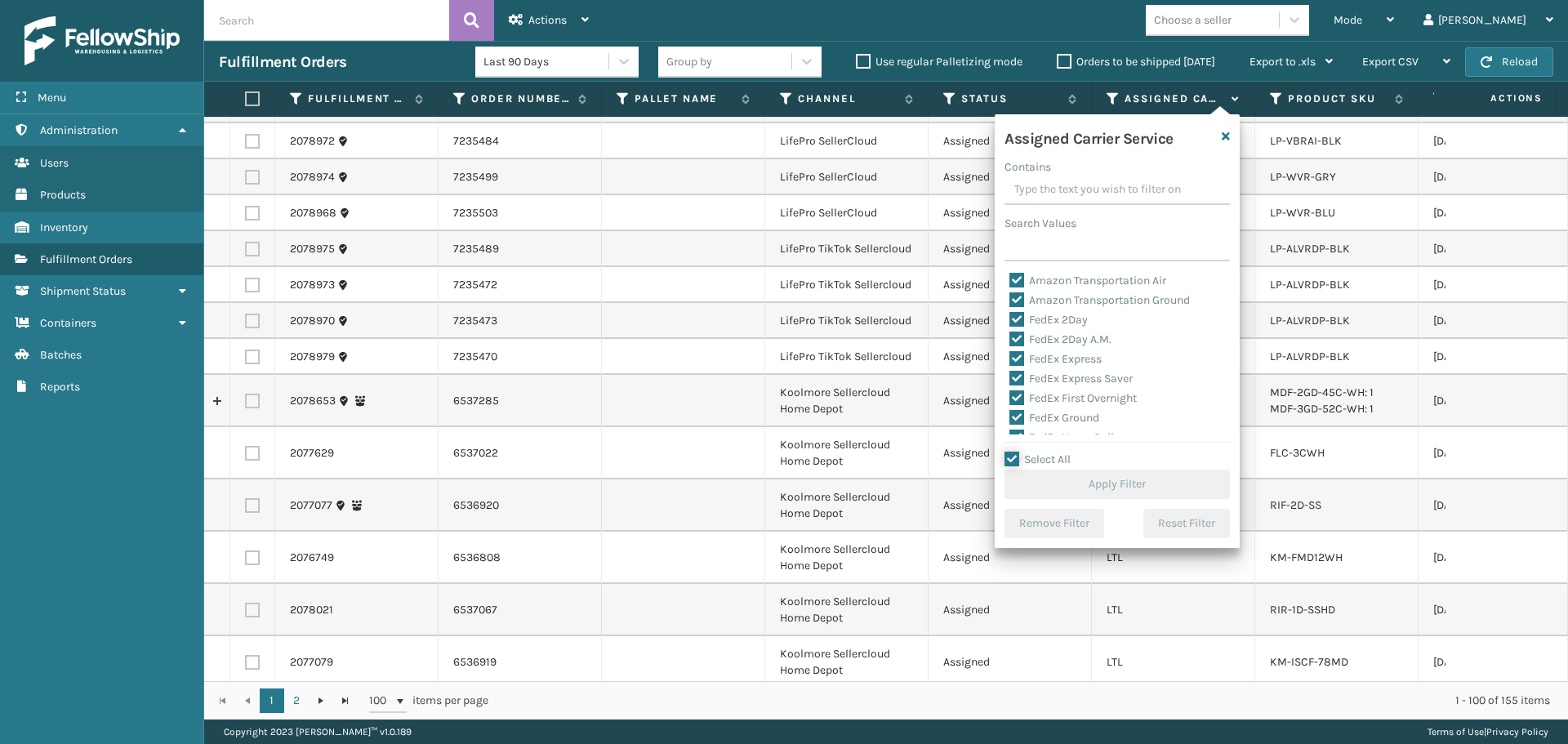
checkbox input "true"
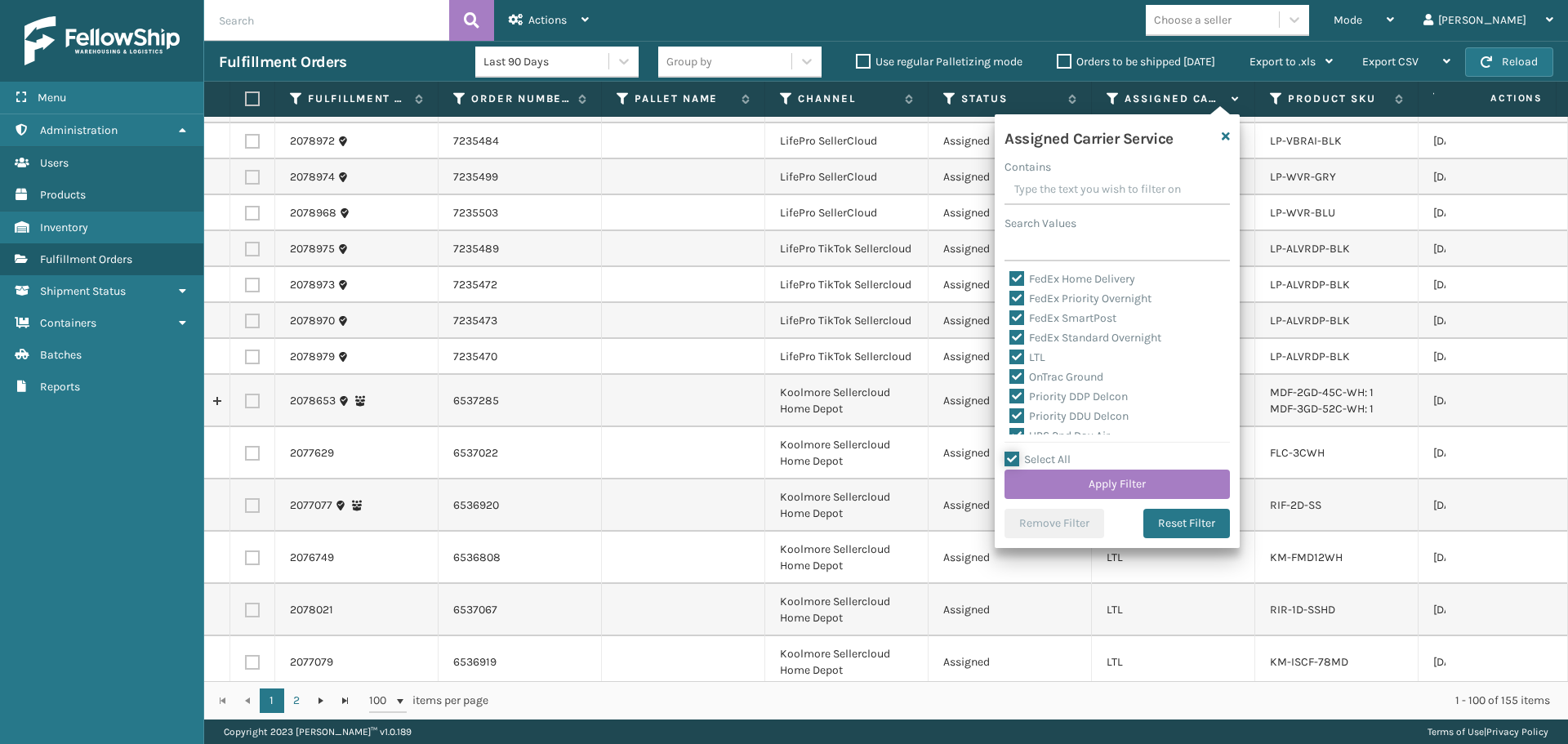
scroll to position [163, 0]
click at [1041, 357] on label "LTL" at bounding box center [1027, 353] width 36 height 14
click at [1010, 354] on input "LTL" at bounding box center [1009, 348] width 1 height 11
checkbox input "false"
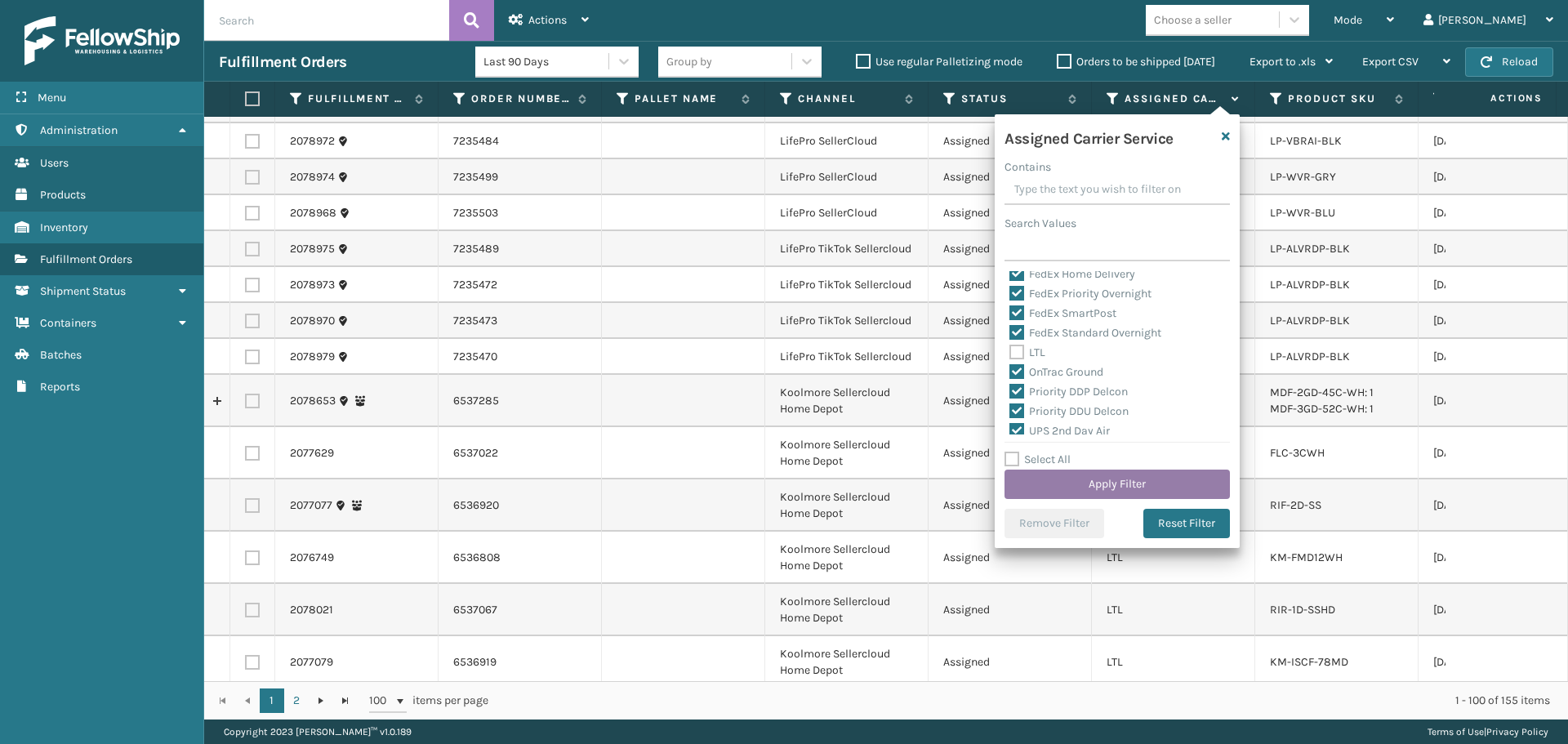
click at [1111, 475] on button "Apply Filter" at bounding box center [1116, 484] width 225 height 29
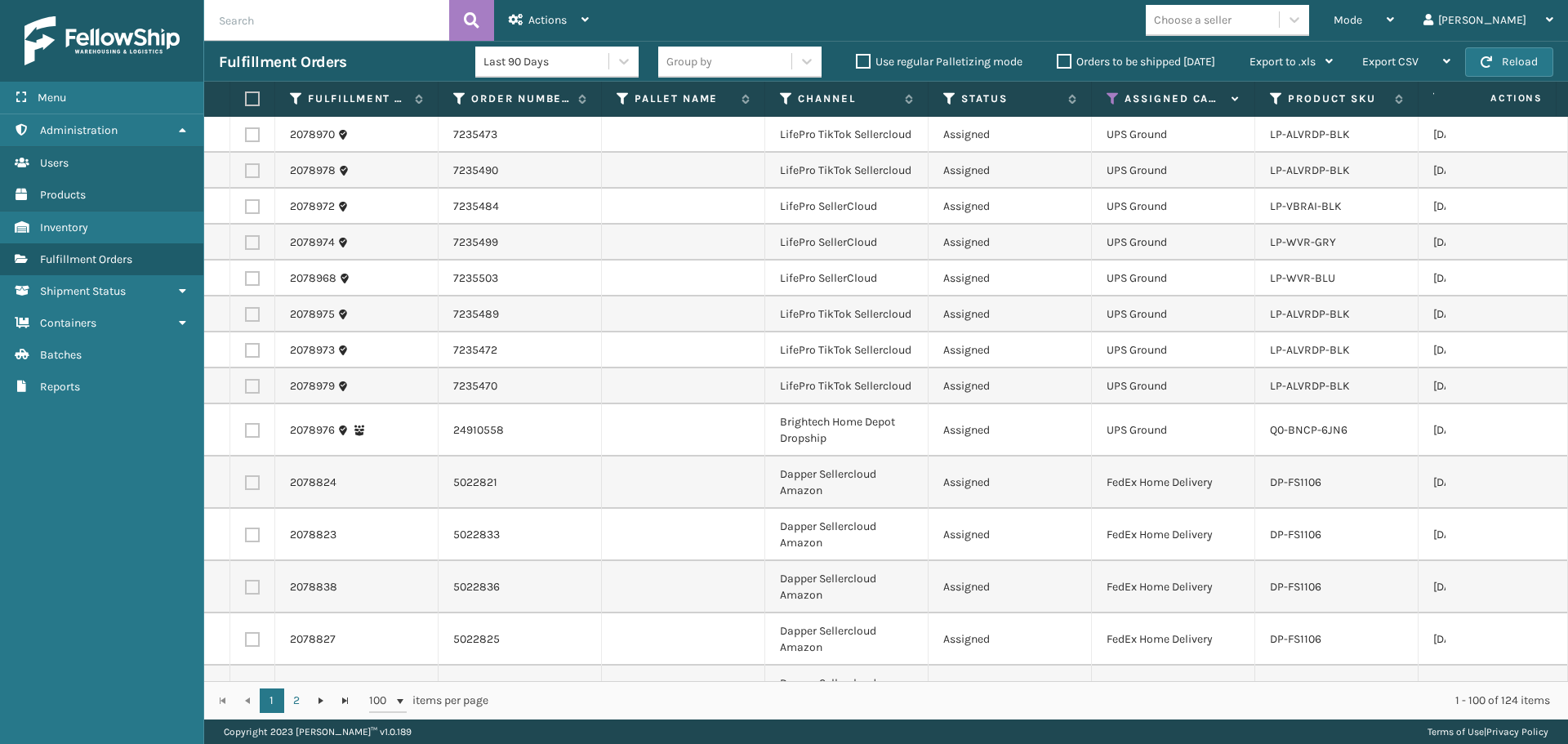
click at [1231, 24] on div "Choose a seller" at bounding box center [1192, 20] width 78 height 17
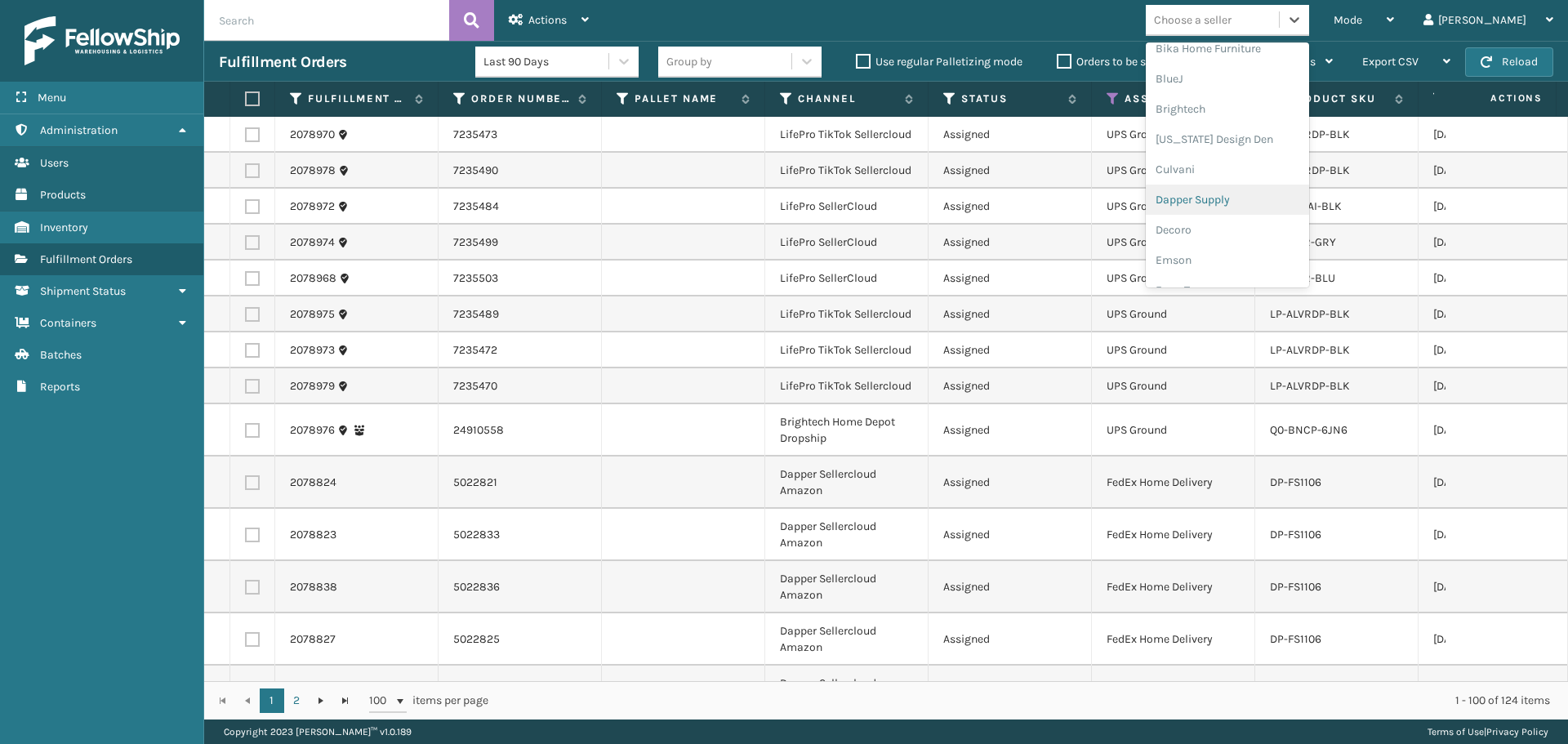
click at [1235, 208] on div "Dapper Supply" at bounding box center [1227, 200] width 163 height 30
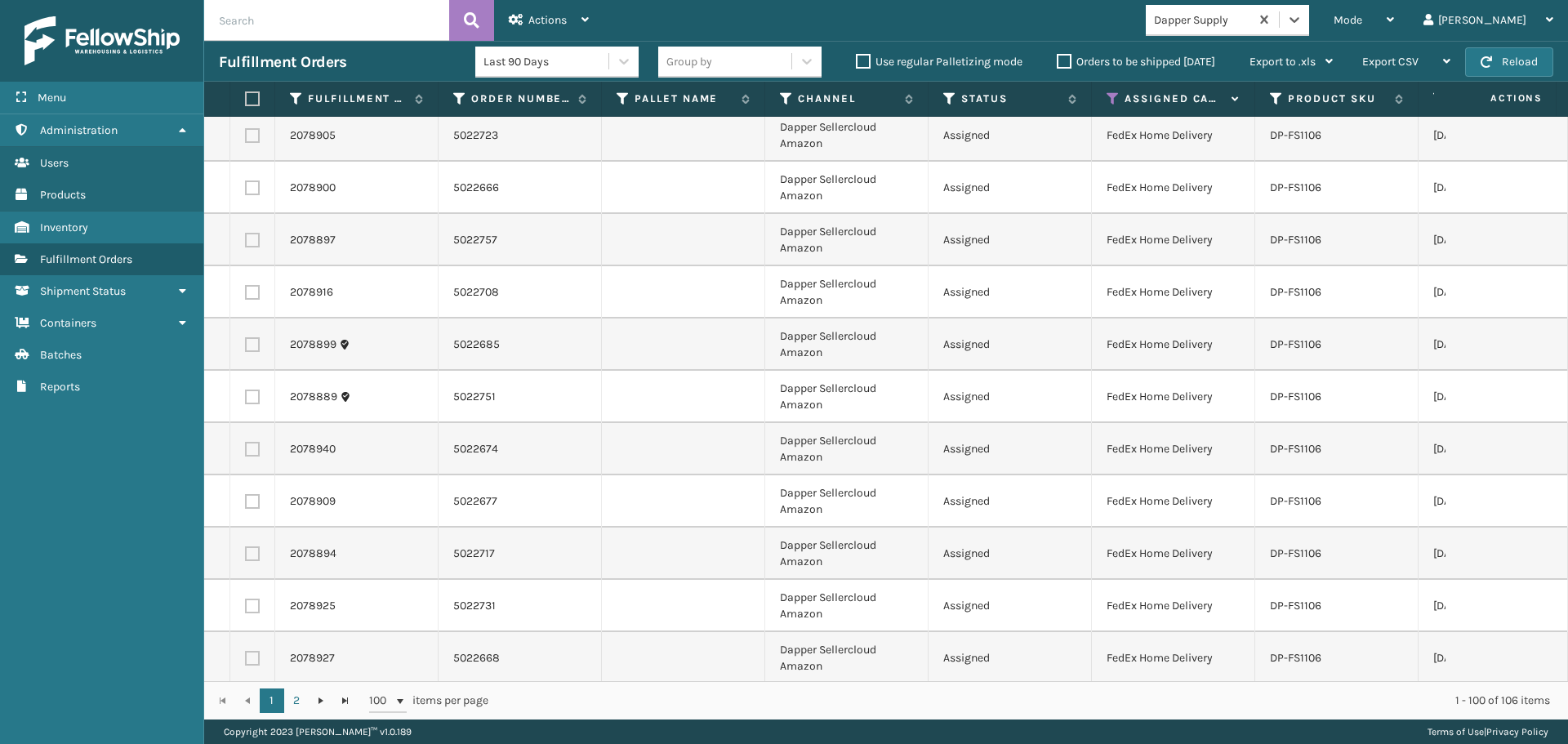
scroll to position [4165, 0]
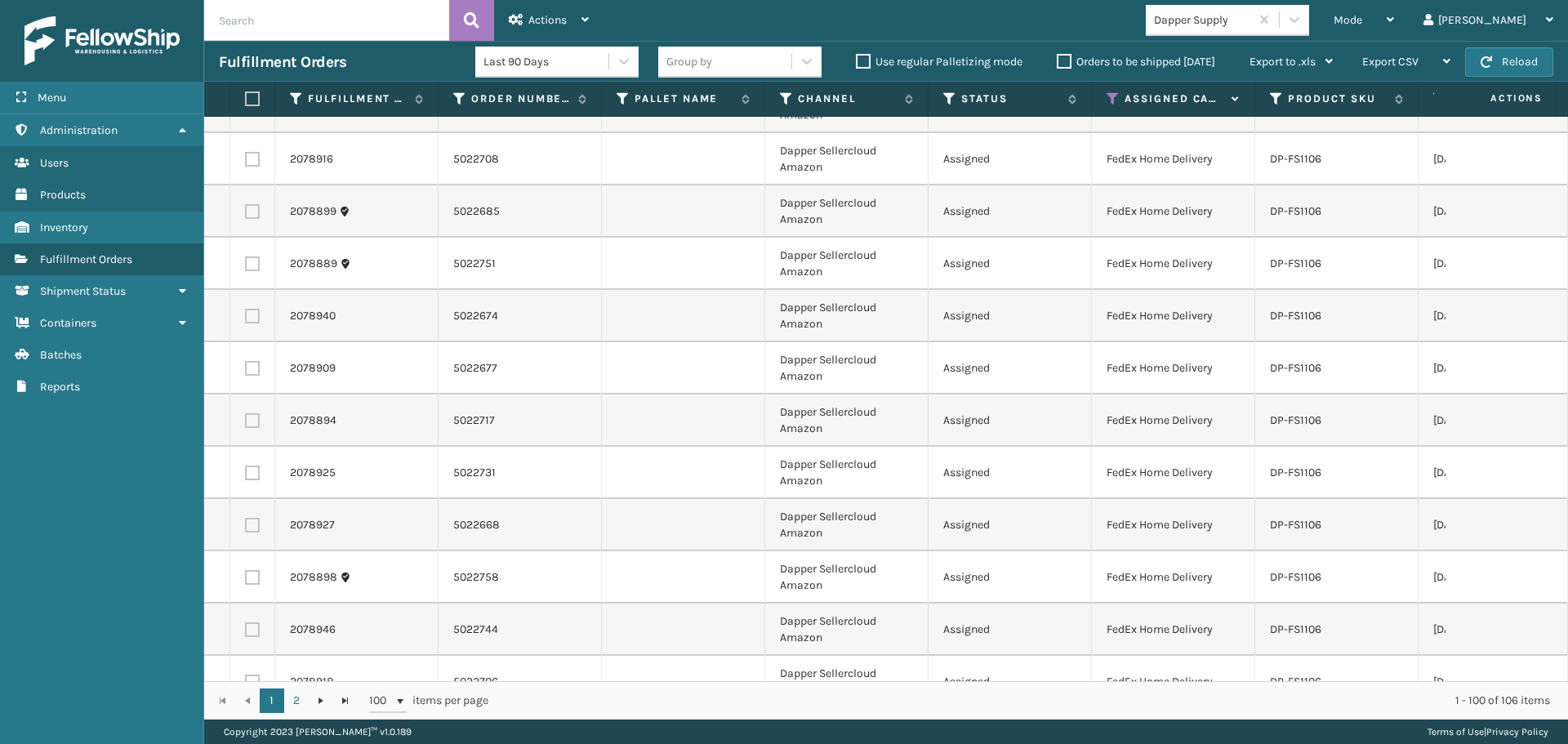
click at [251, 93] on label at bounding box center [249, 99] width 10 height 14
click at [246, 94] on input "checkbox" at bounding box center [245, 99] width 1 height 11
checkbox input "true"
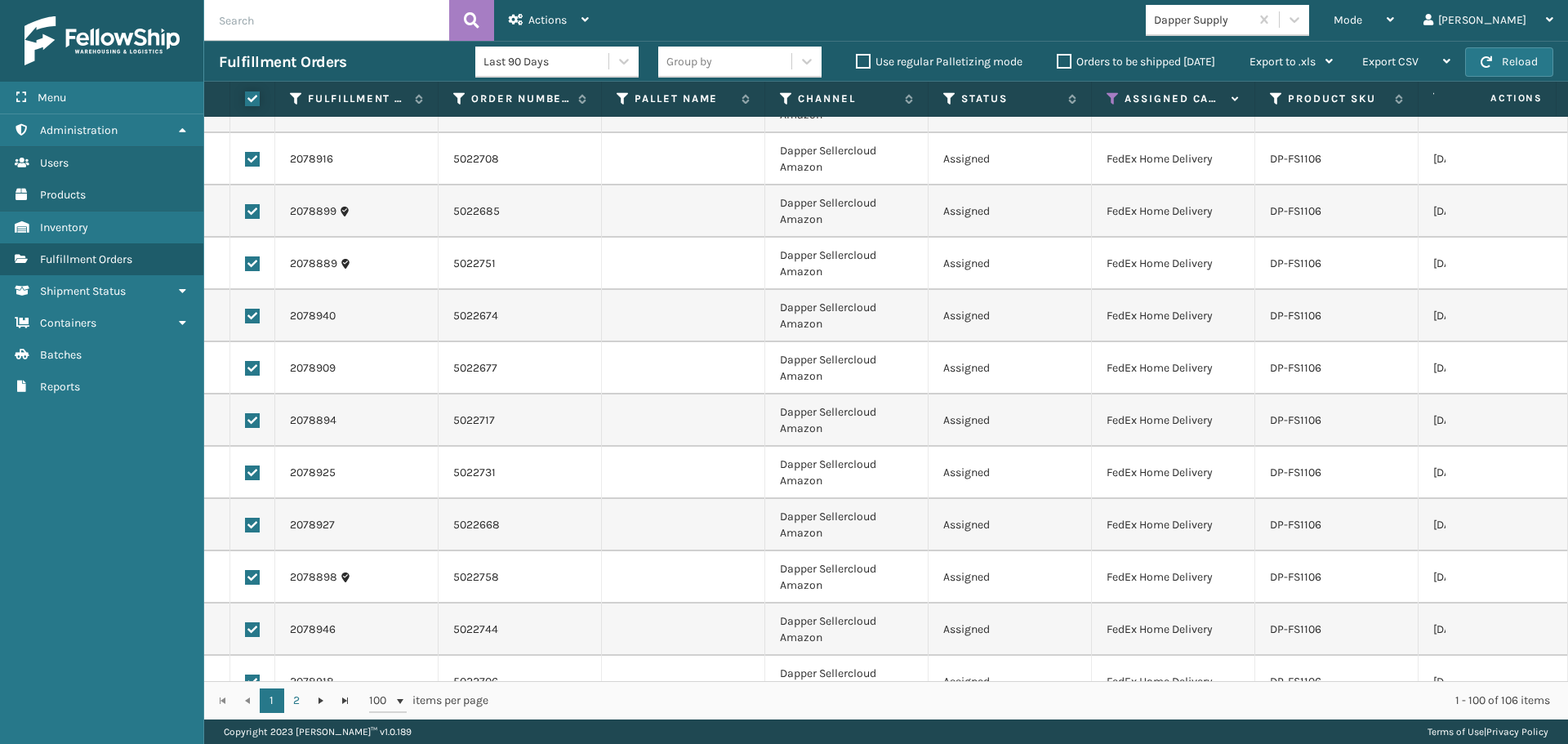
checkbox input "true"
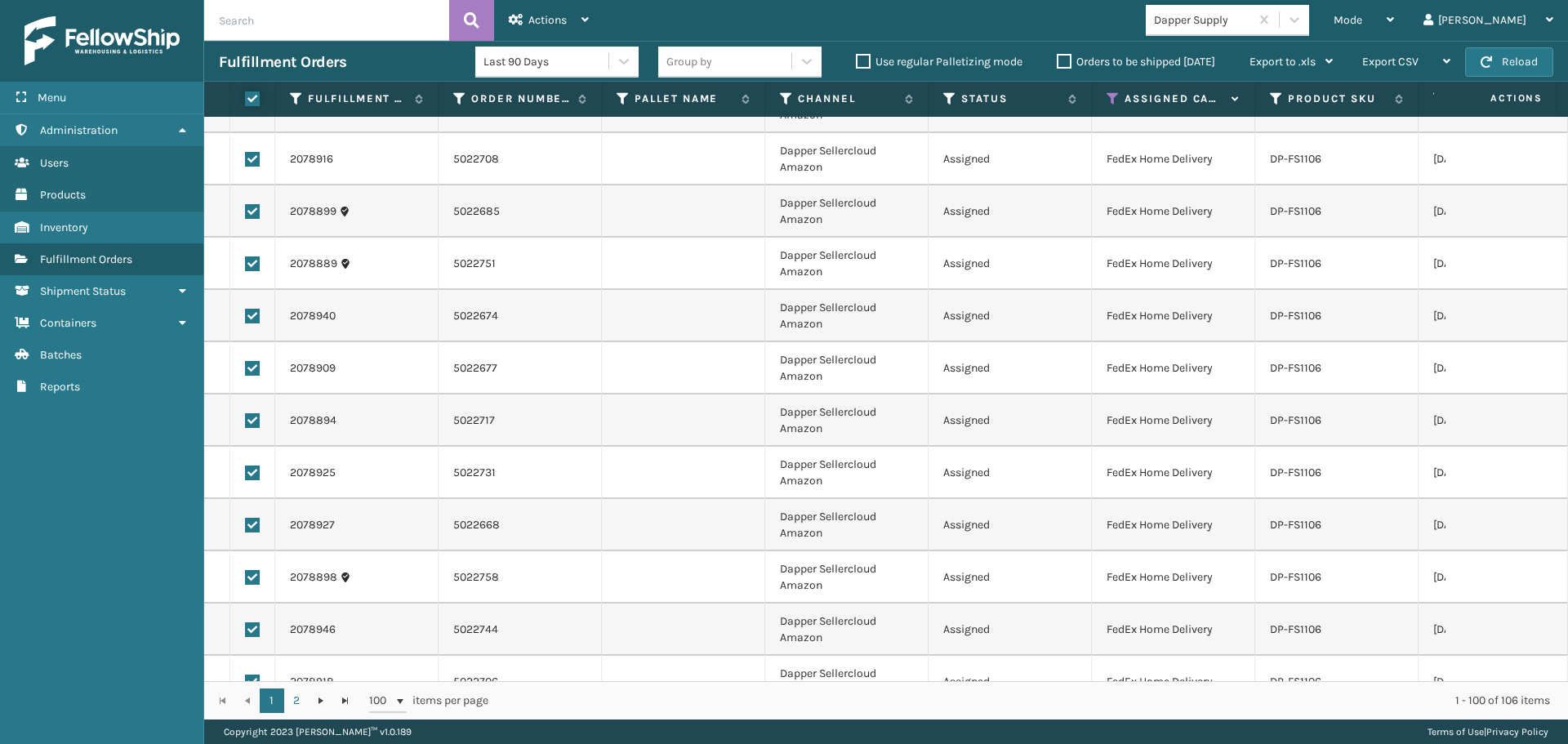
checkbox input "true"
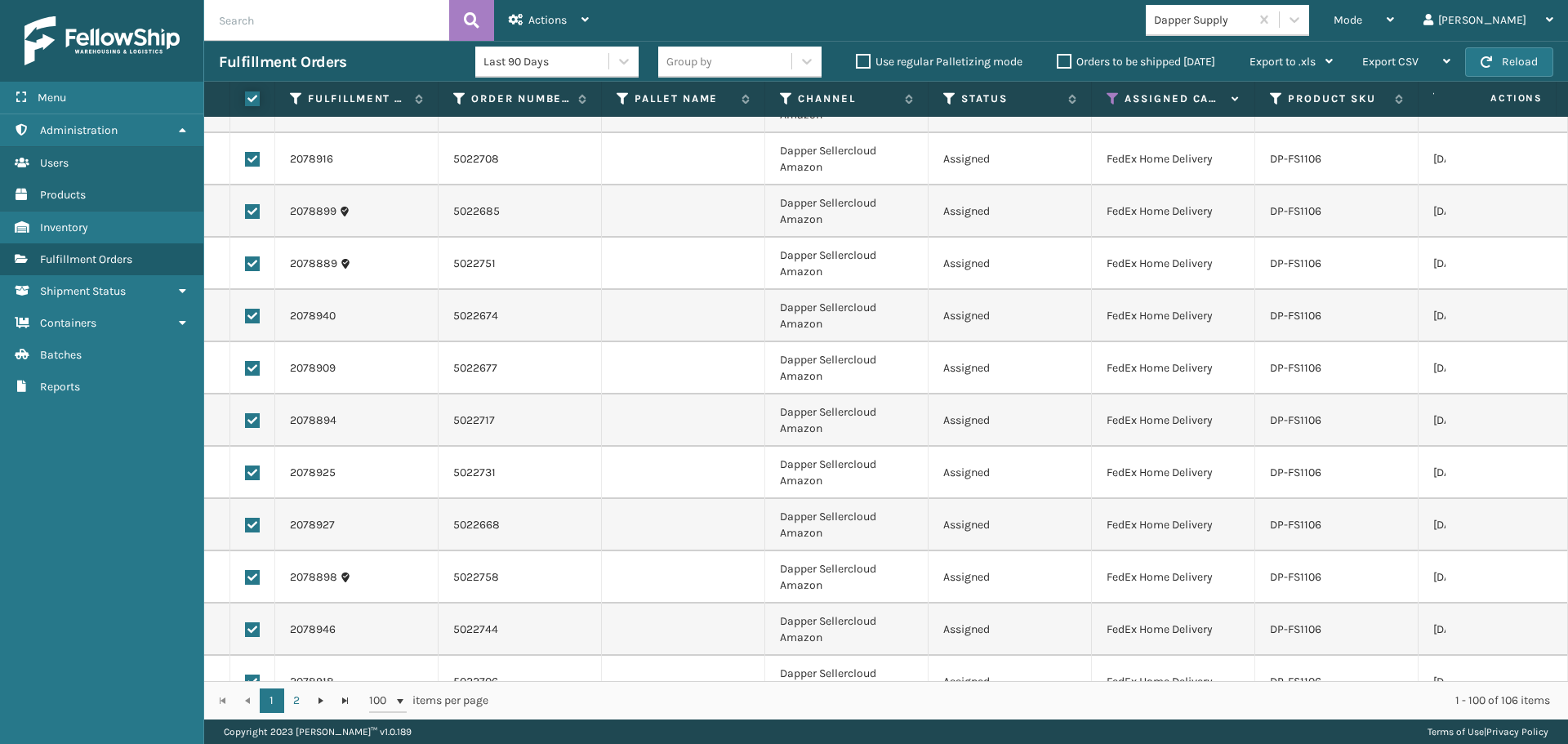
checkbox input "true"
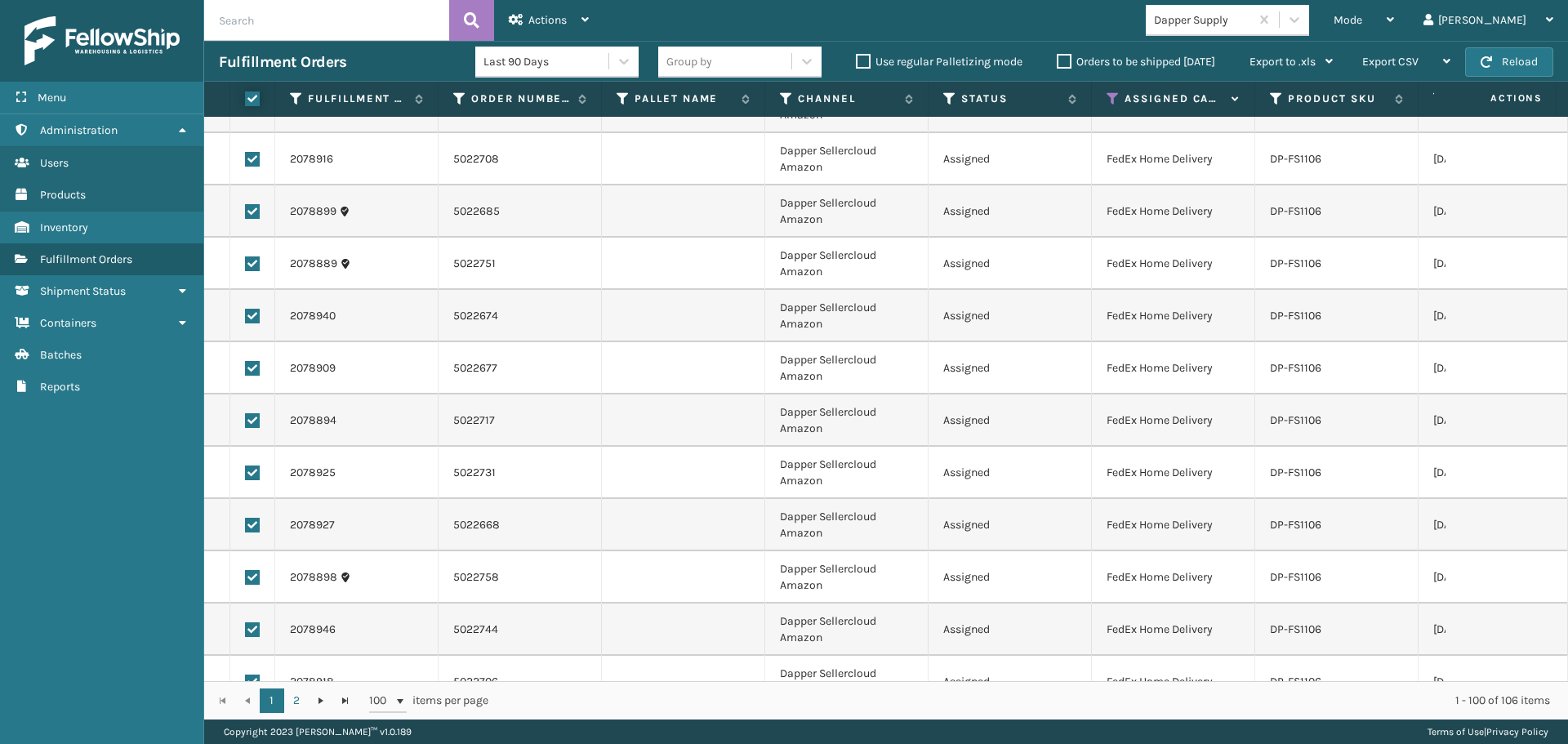
checkbox input "true"
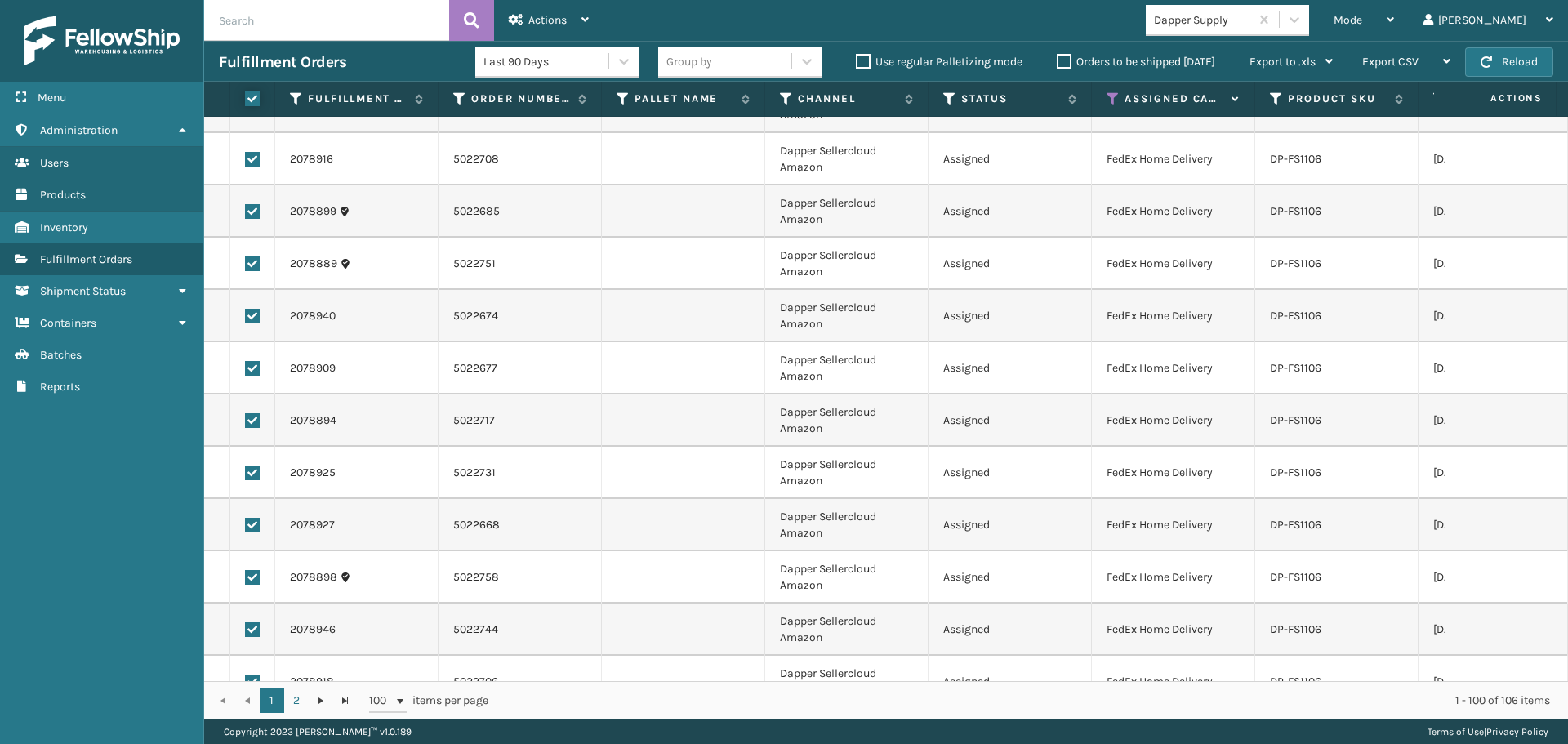
checkbox input "true"
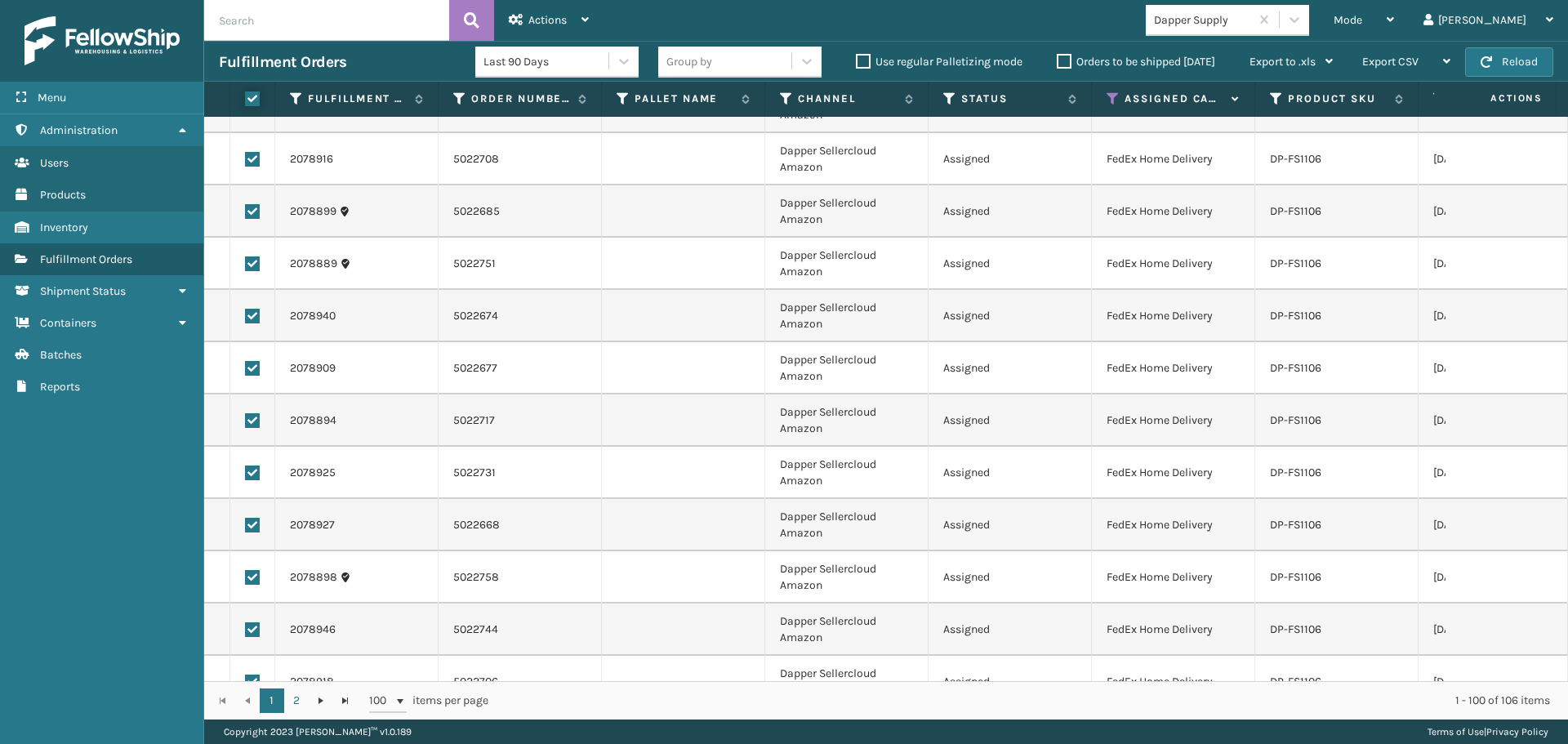
checkbox input "true"
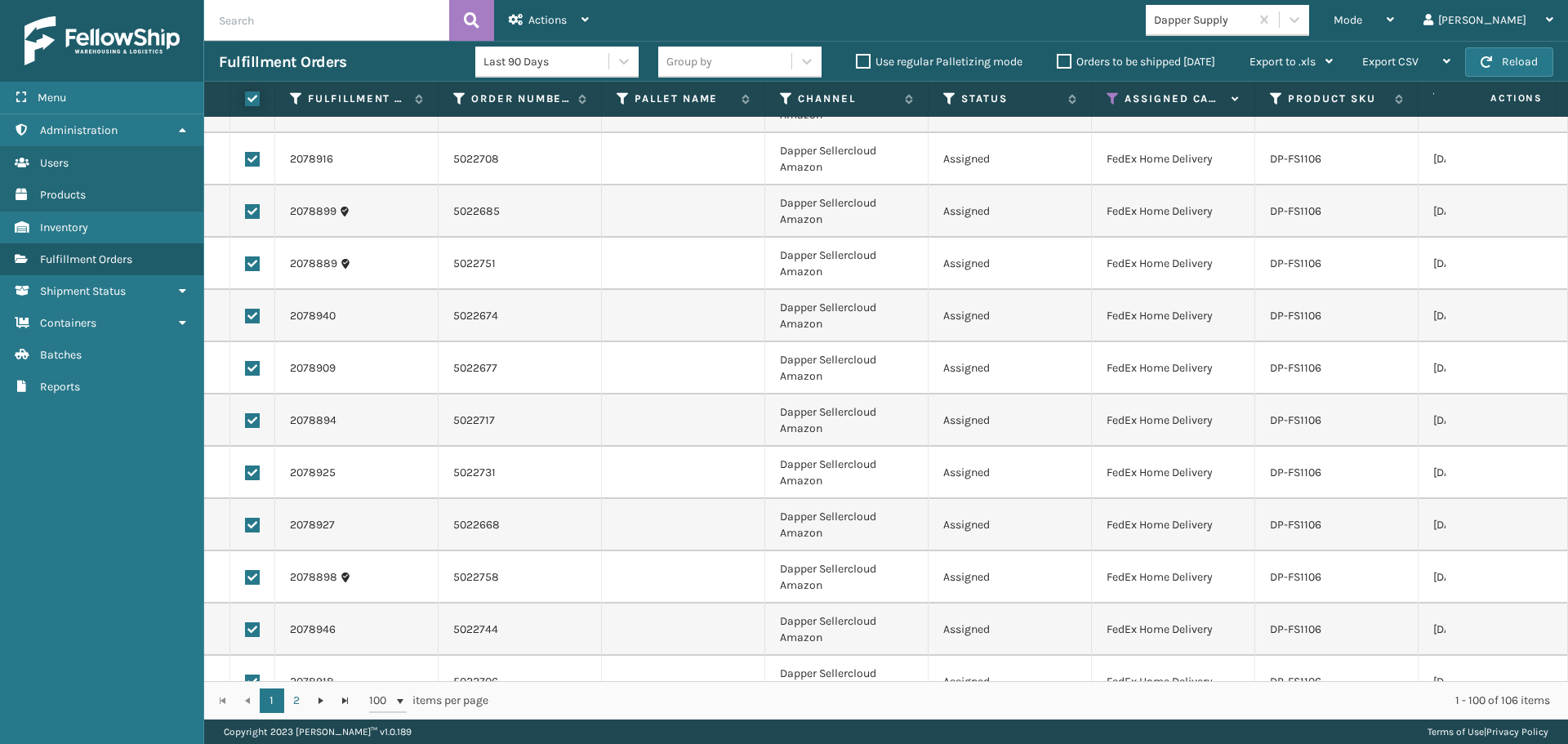
checkbox input "true"
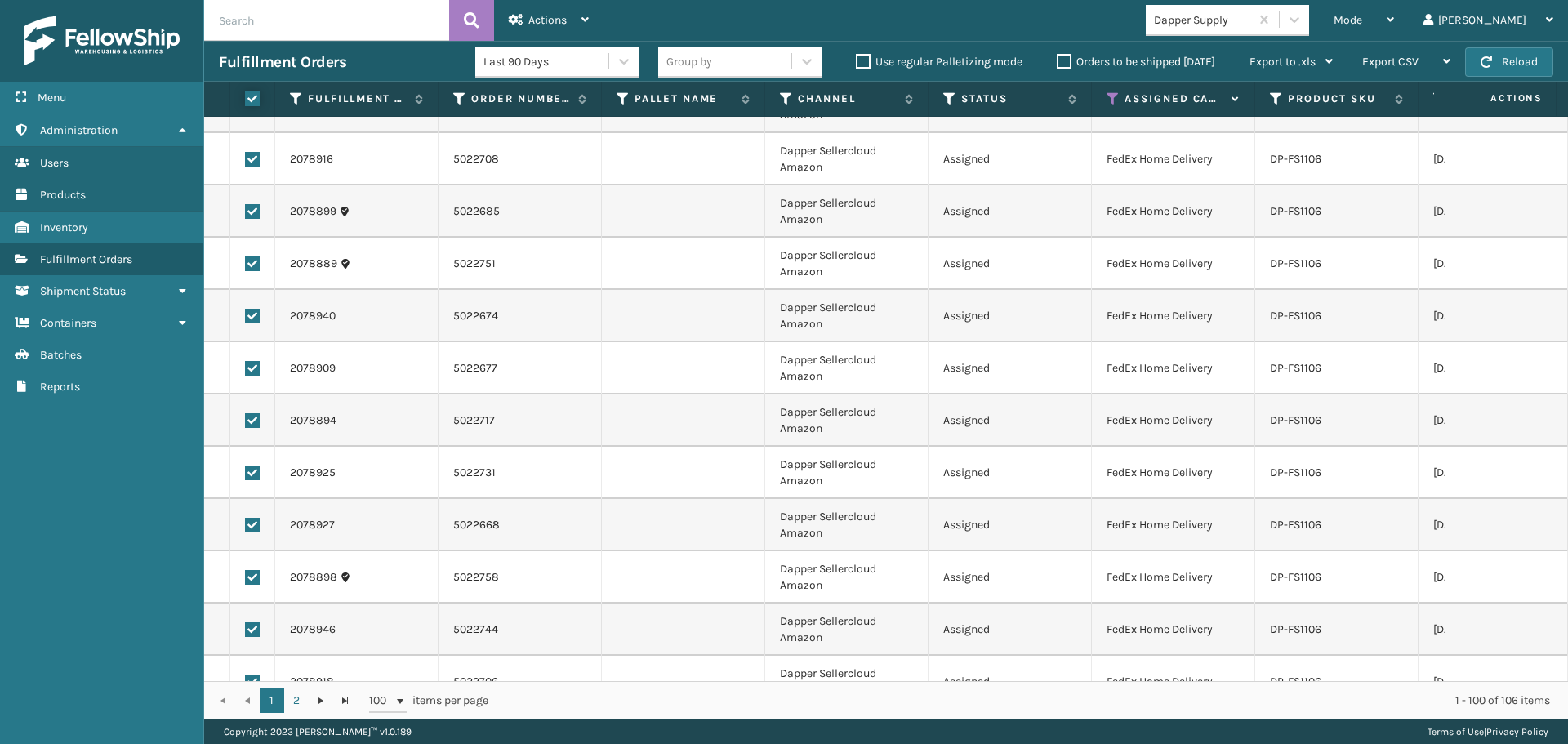
checkbox input "true"
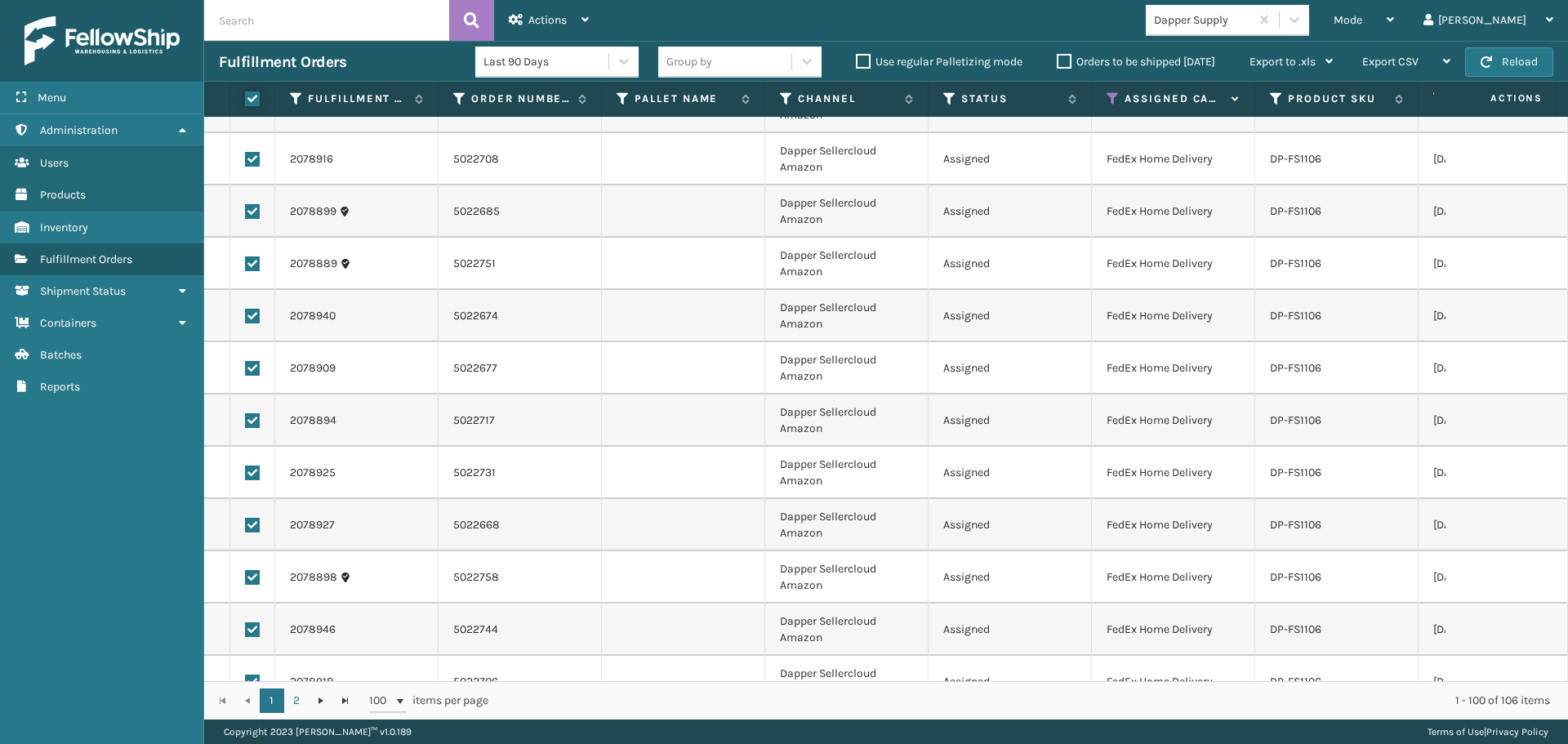
checkbox input "true"
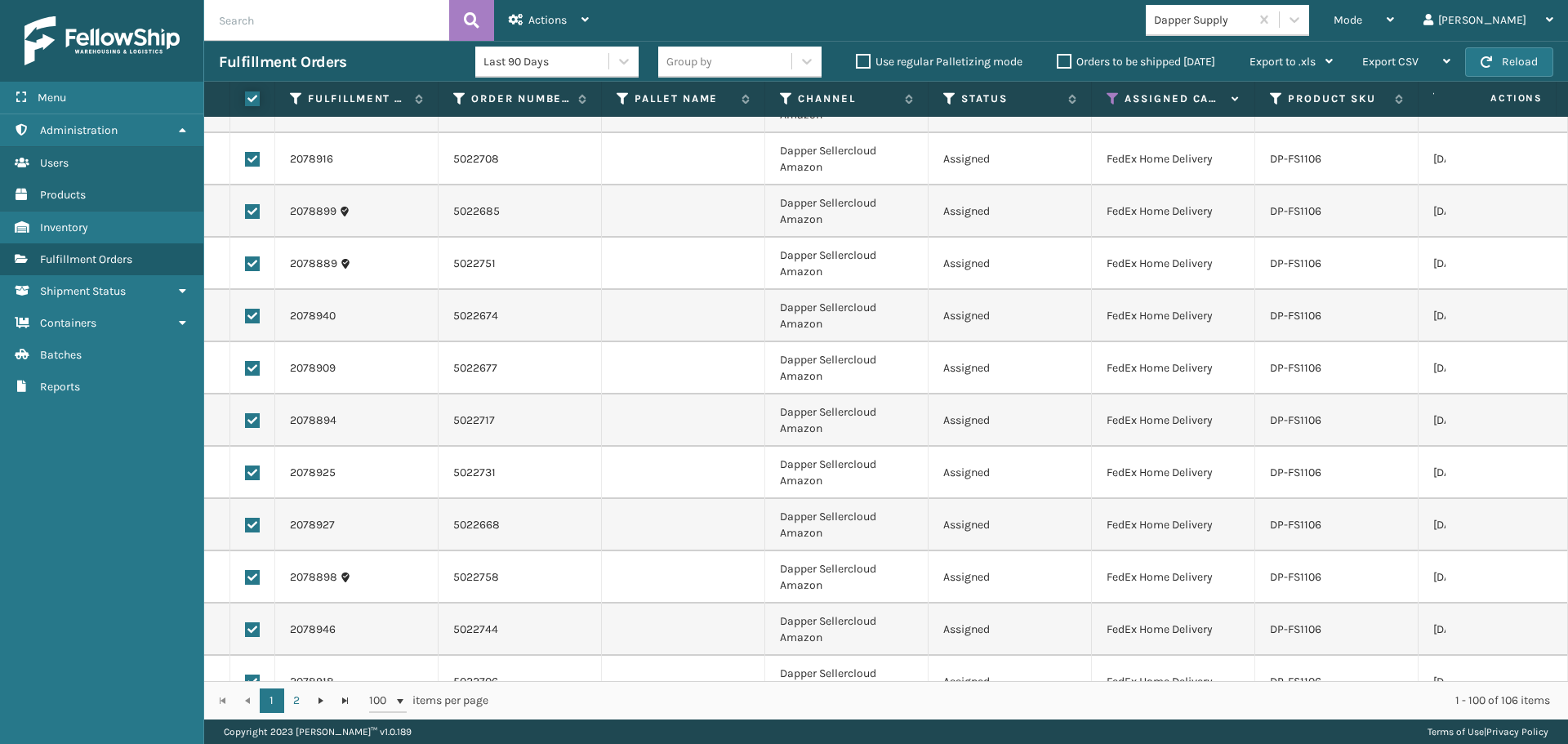
checkbox input "true"
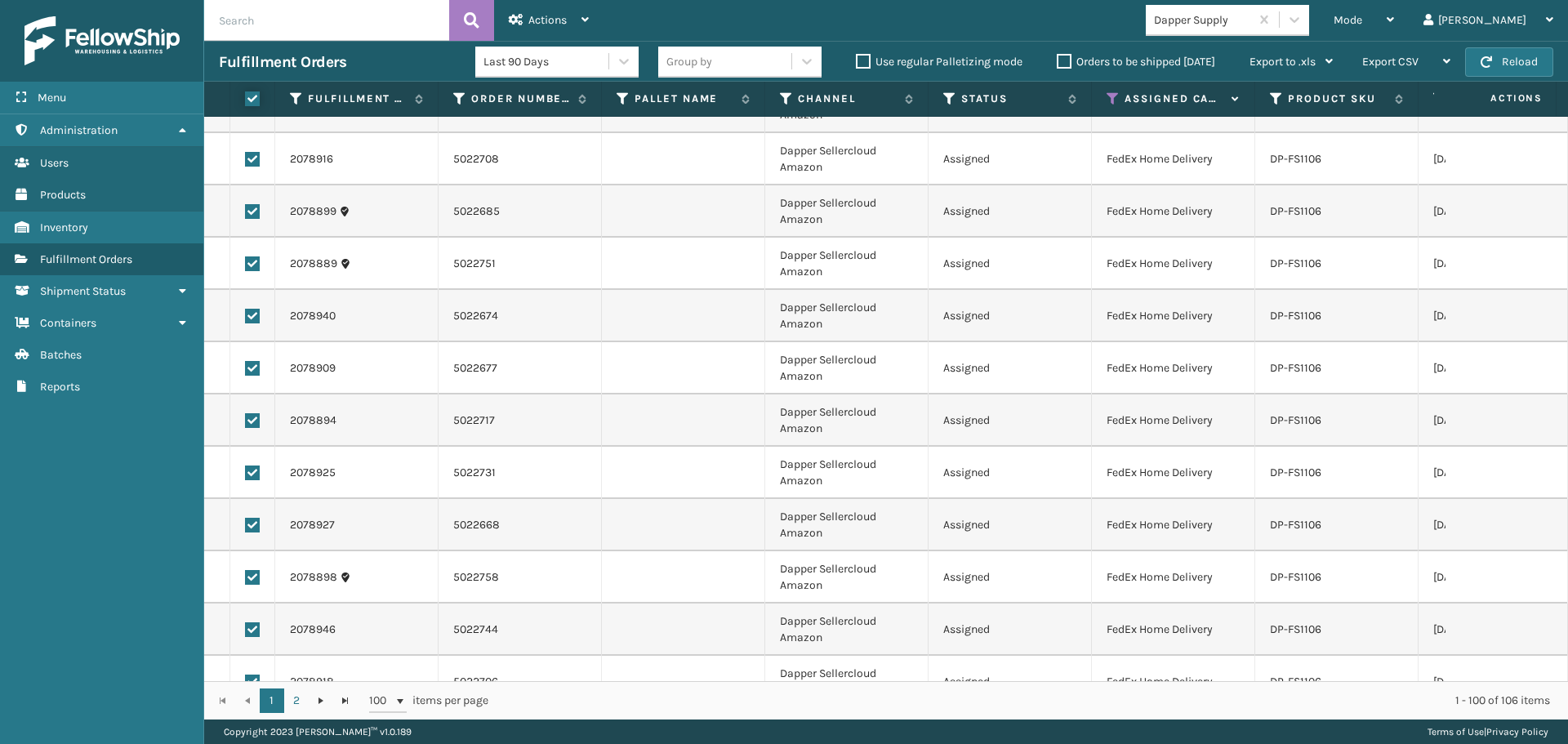
checkbox input "true"
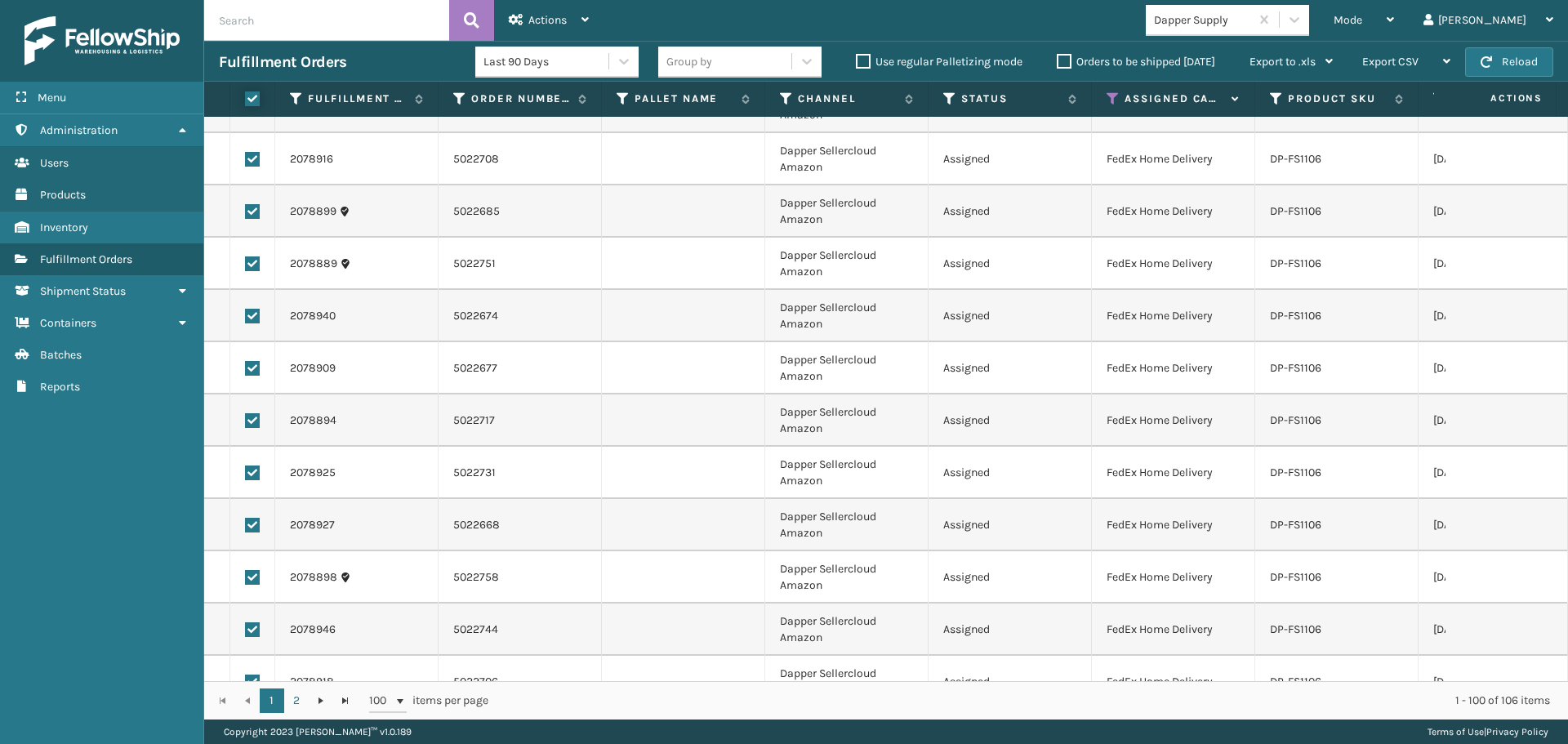
checkbox input "true"
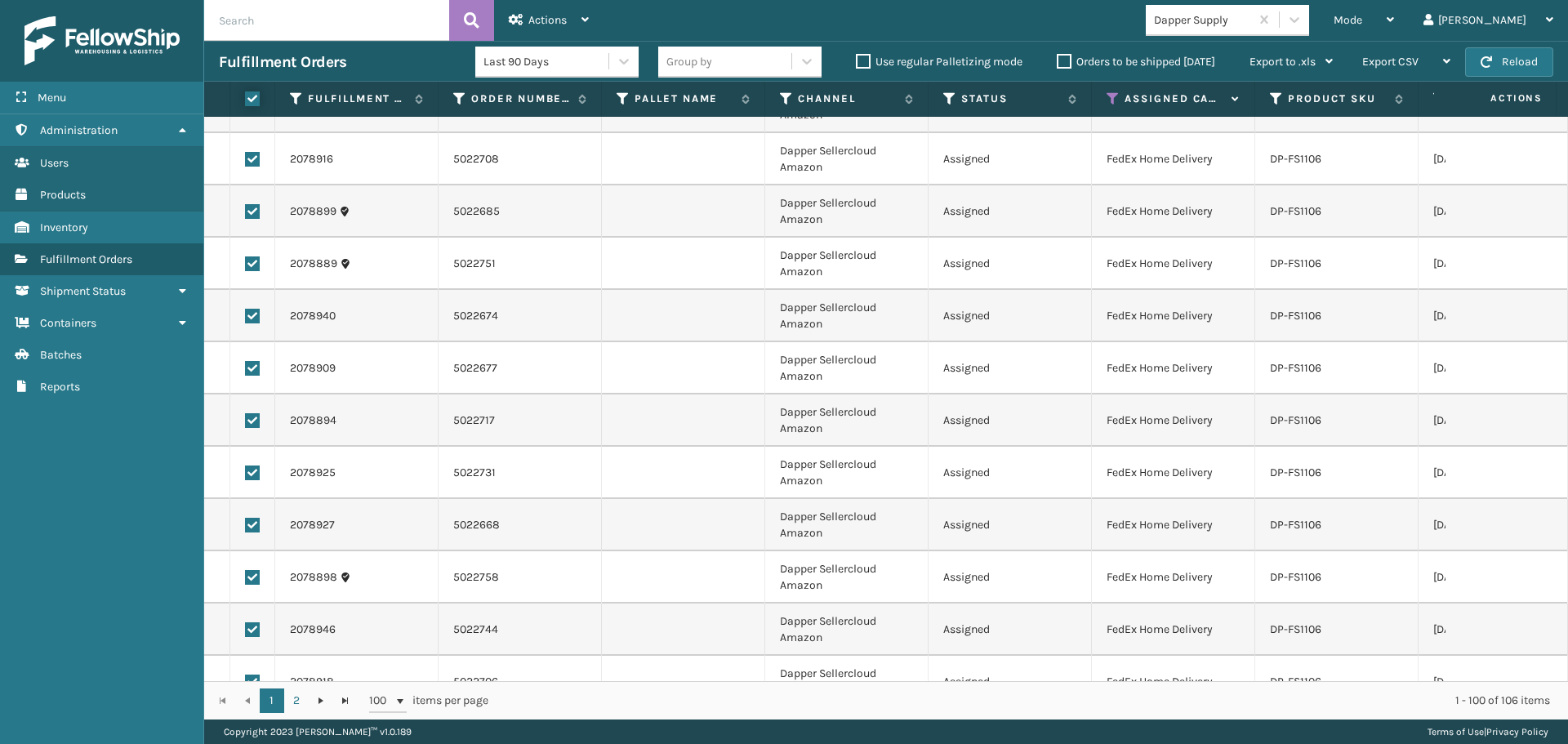
checkbox input "true"
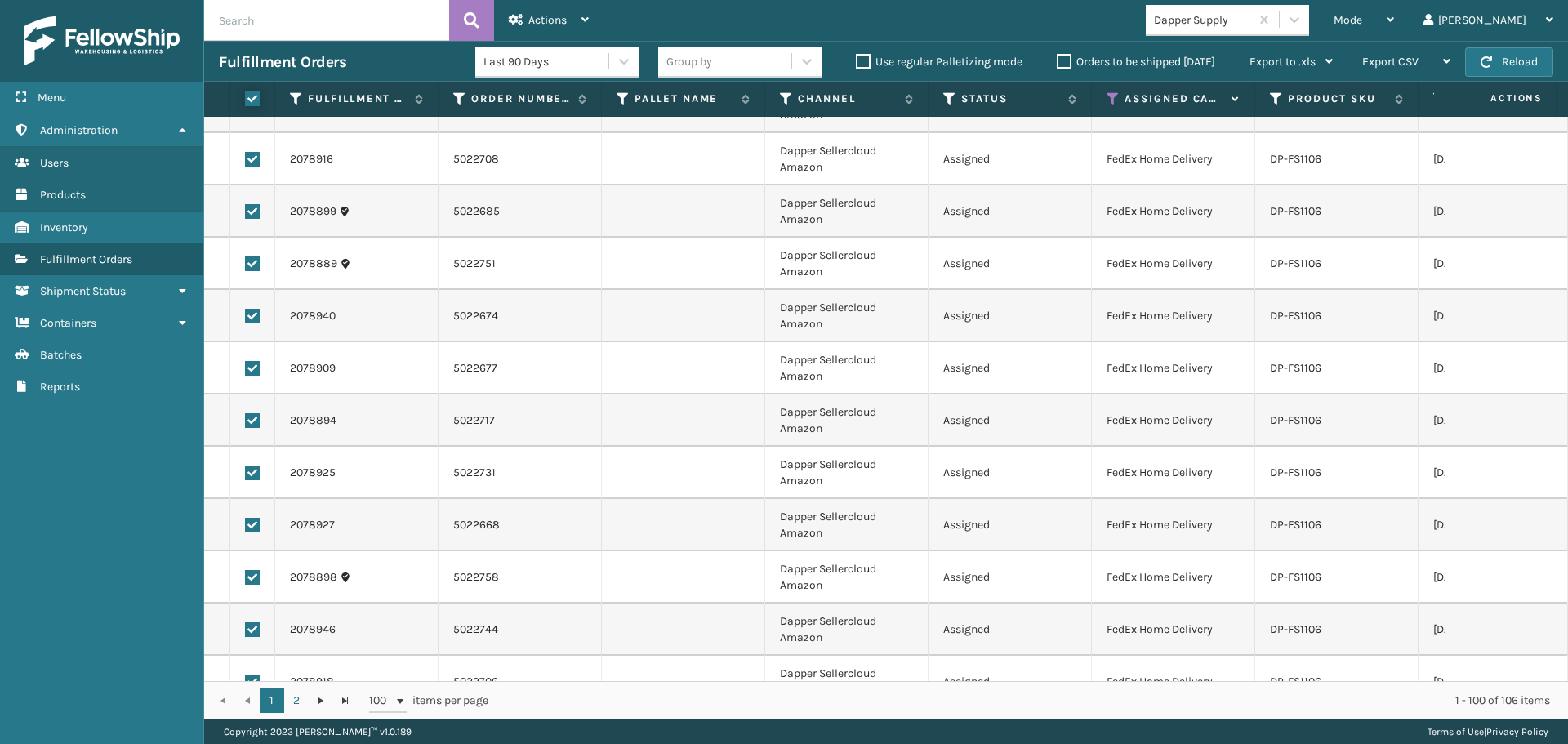
checkbox input "true"
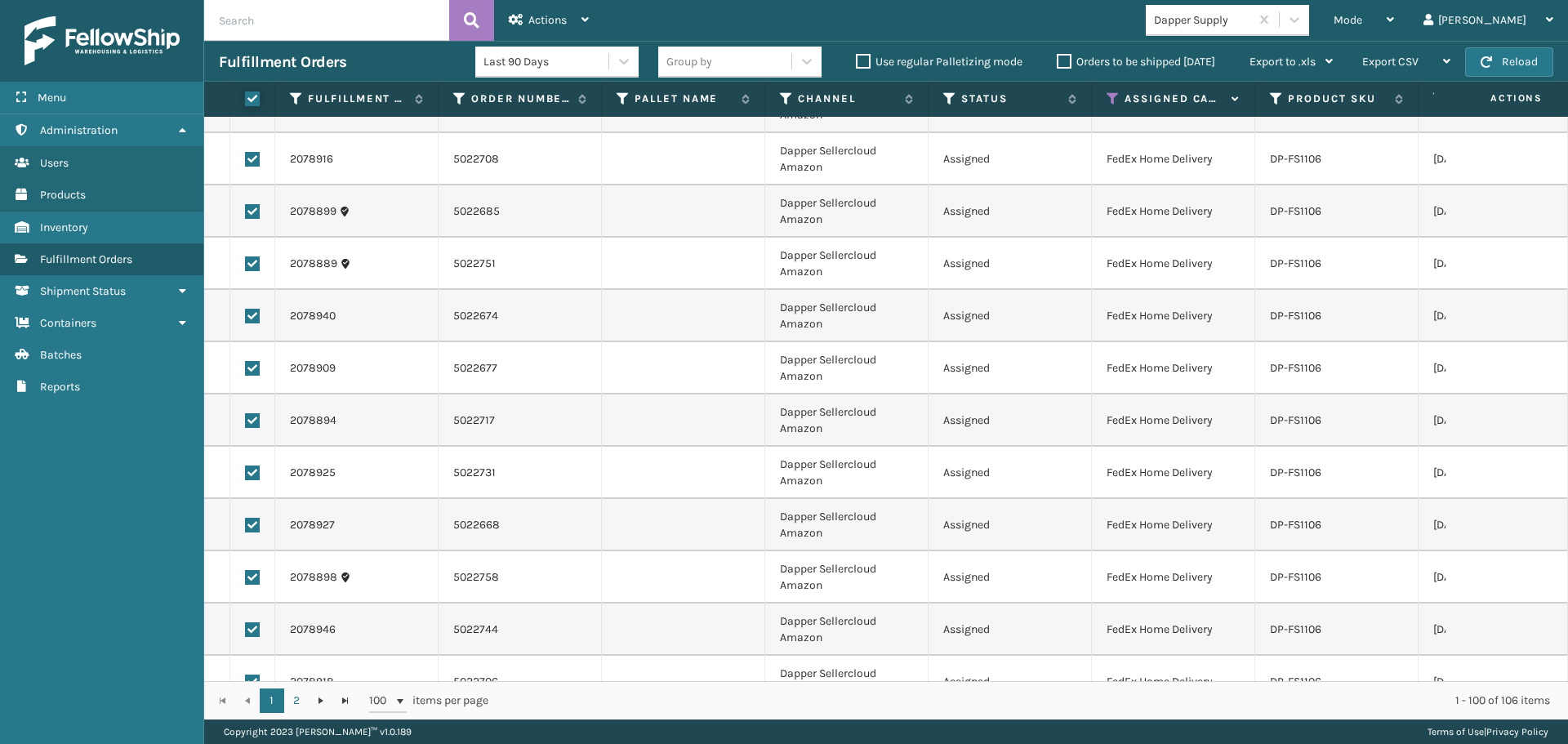
checkbox input "true"
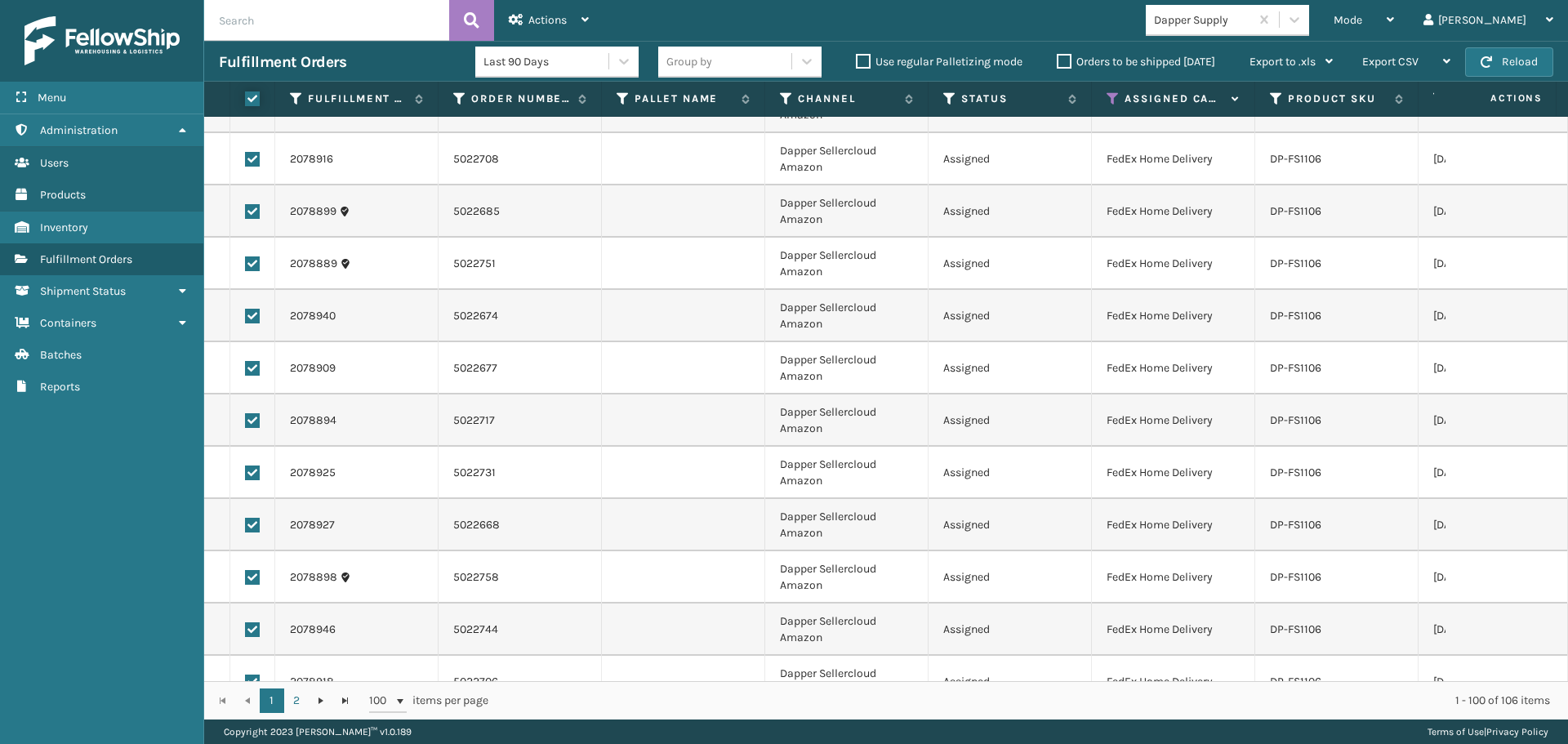
checkbox input "true"
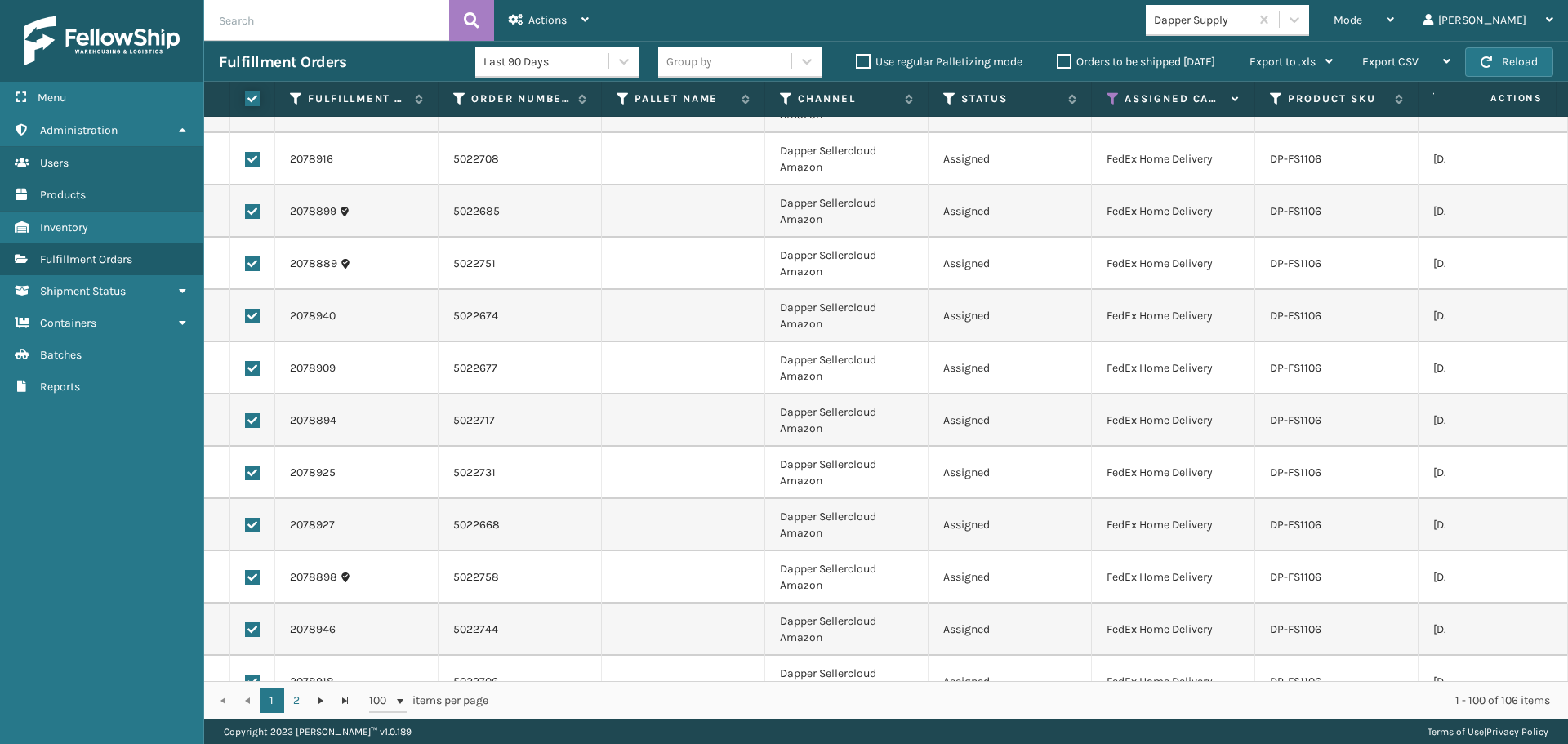
checkbox input "true"
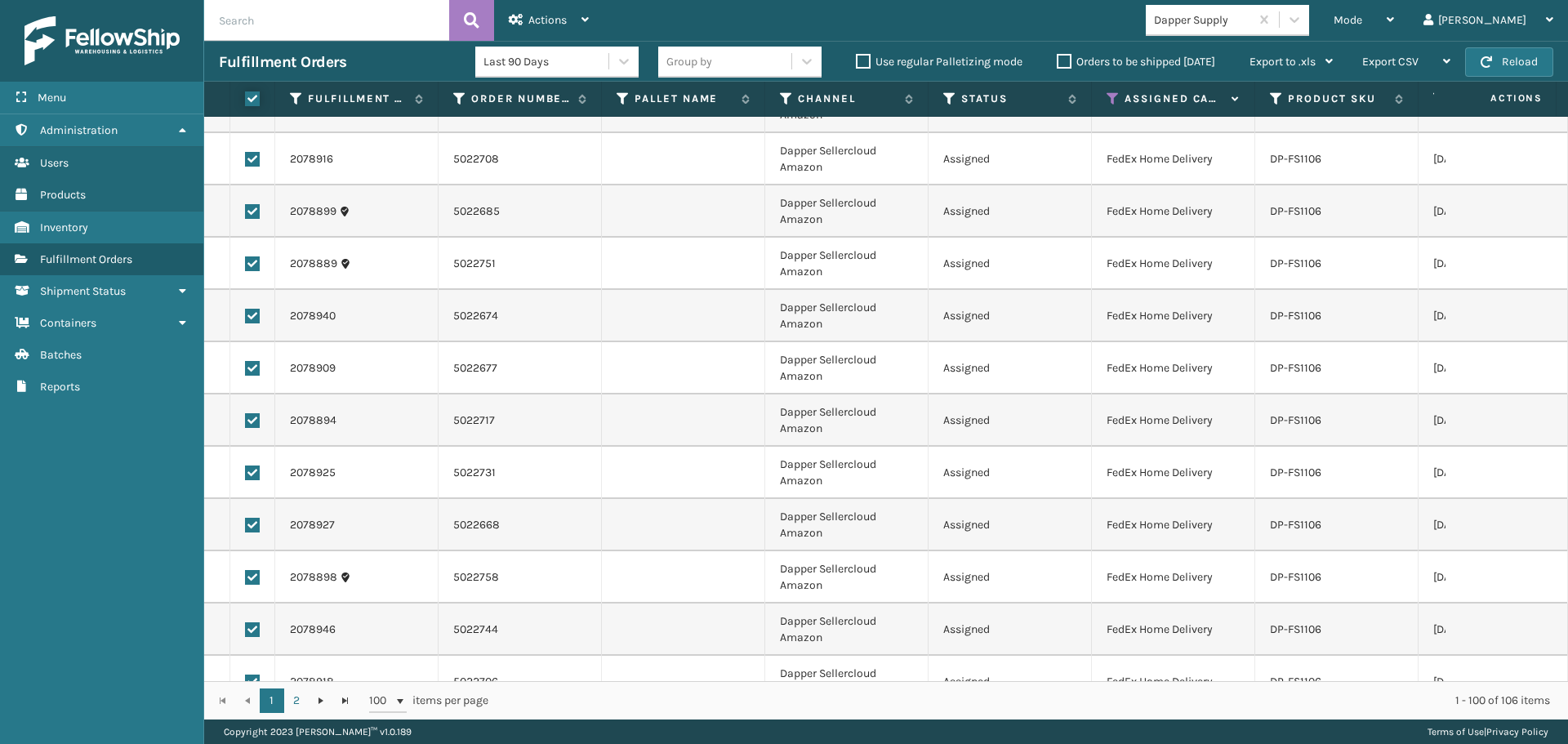
checkbox input "true"
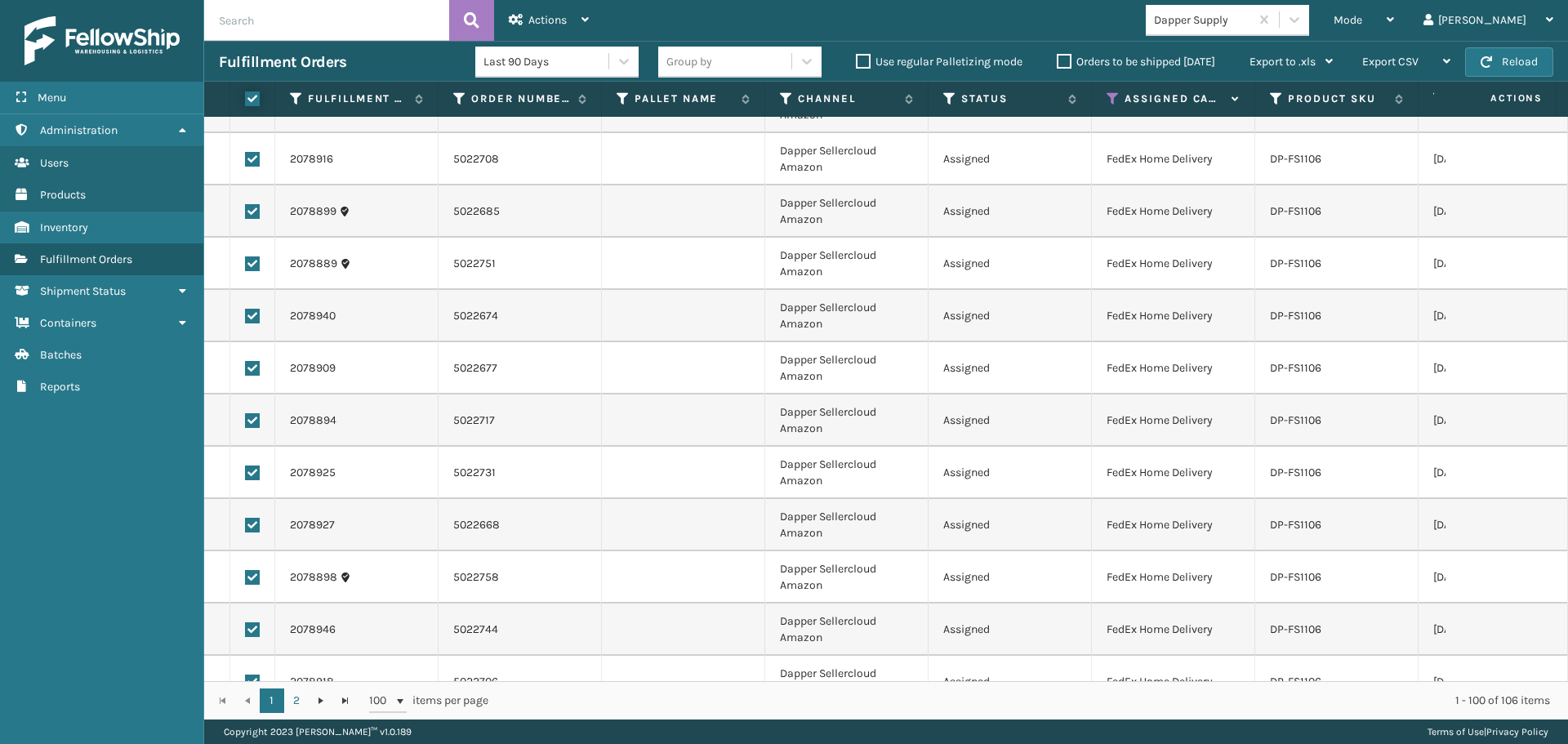
checkbox input "true"
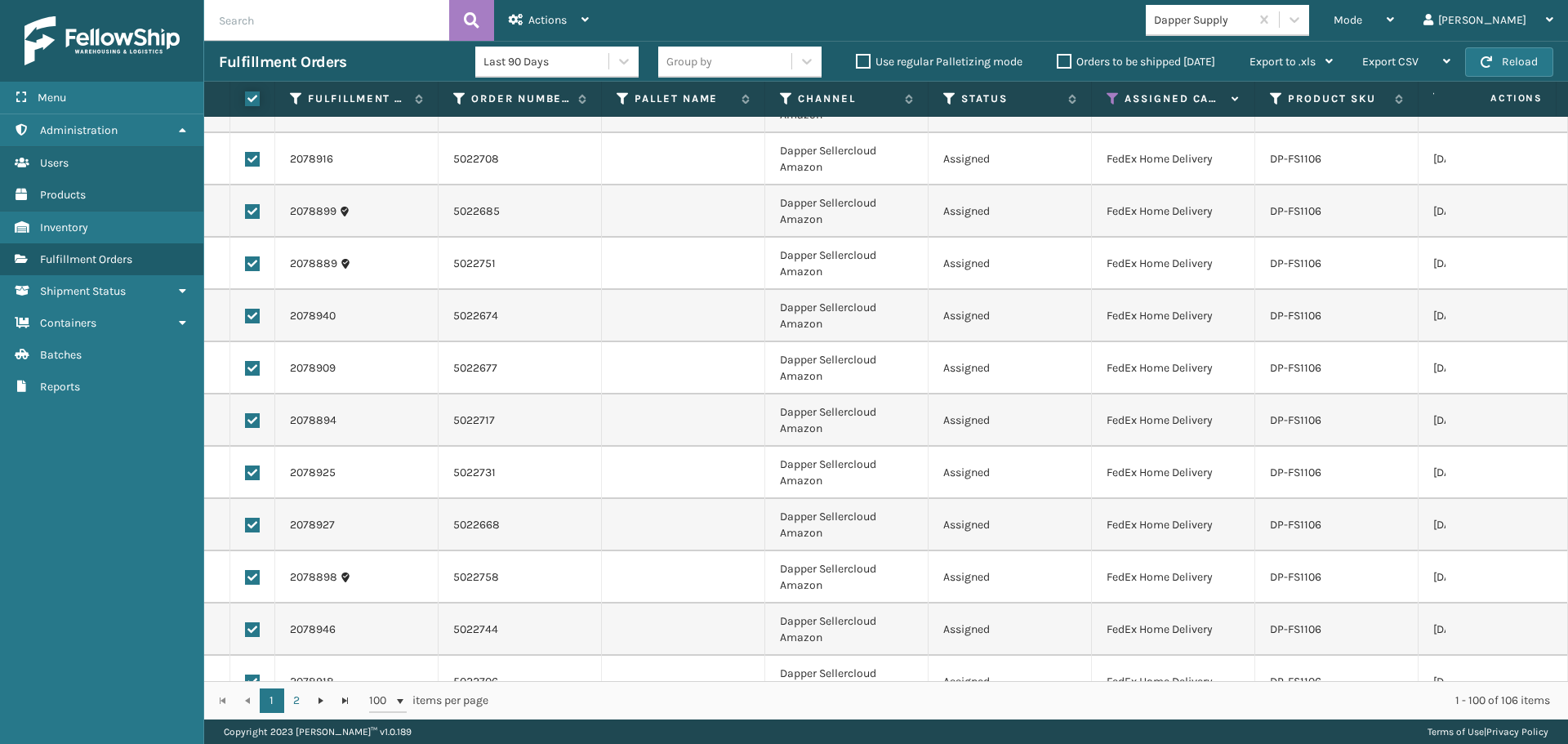
checkbox input "true"
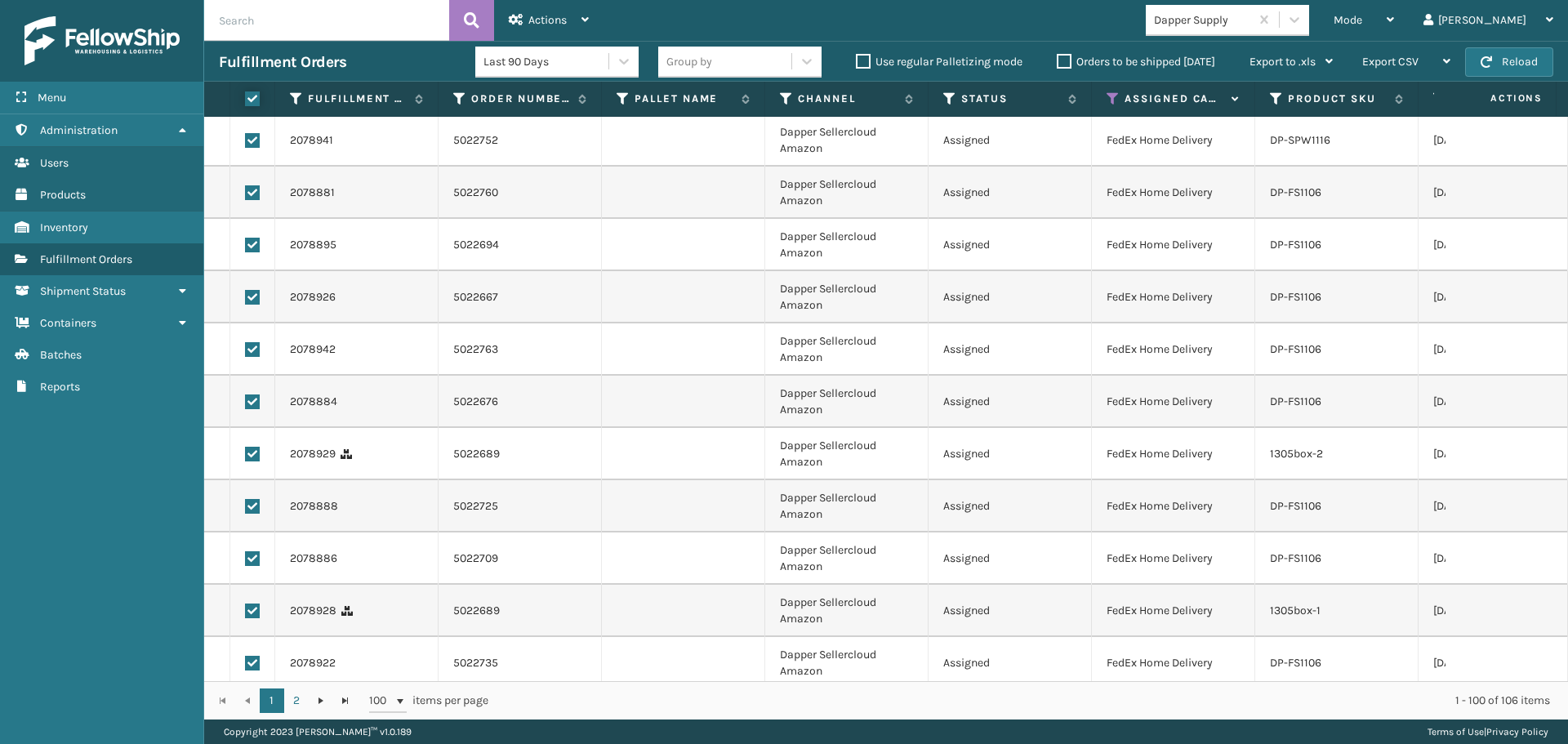
scroll to position [2715, 0]
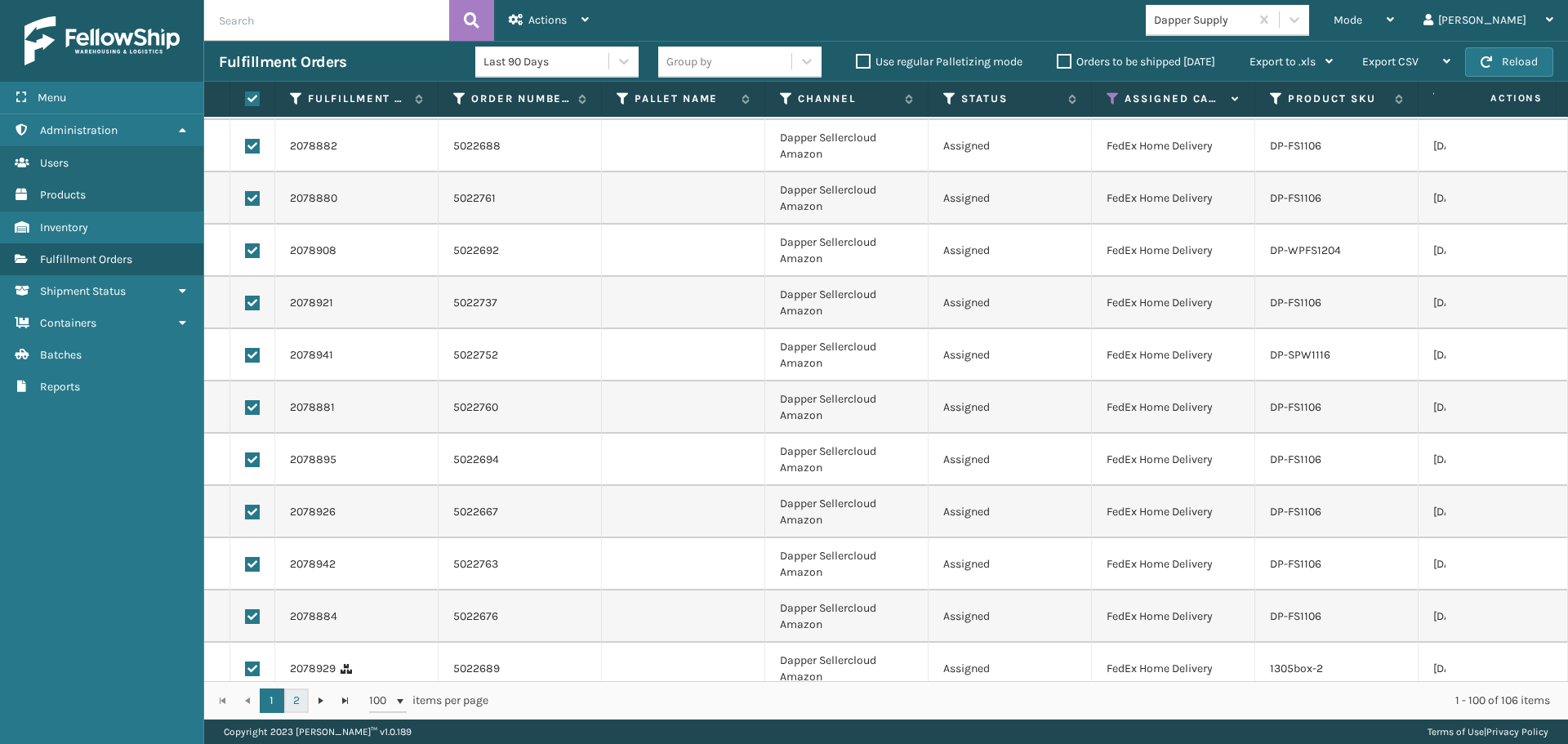
click at [294, 699] on link "2" at bounding box center [296, 700] width 24 height 24
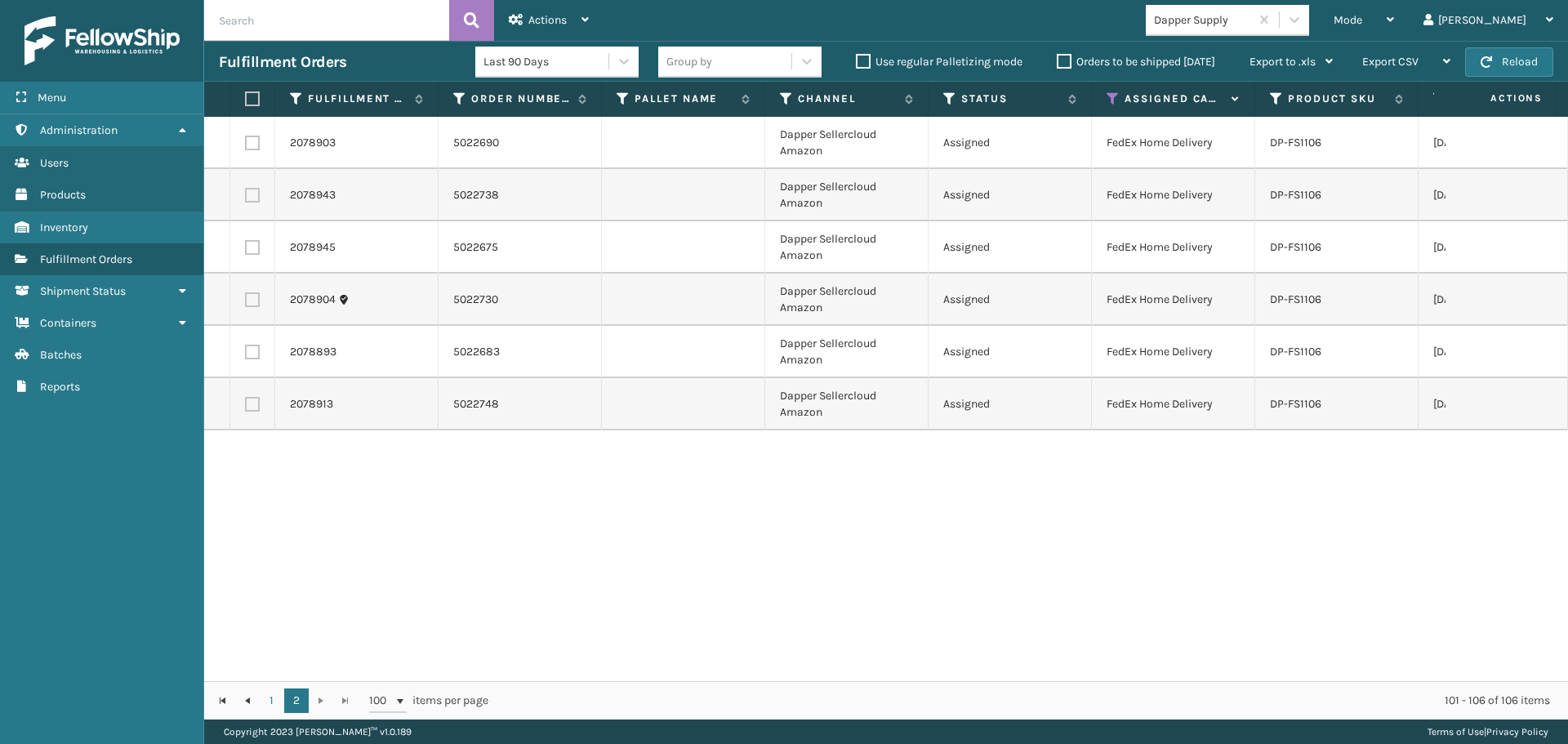
drag, startPoint x: 250, startPoint y: 101, endPoint x: 279, endPoint y: 101, distance: 29.0
click at [249, 101] on label at bounding box center [249, 99] width 10 height 14
click at [246, 101] on input "checkbox" at bounding box center [245, 99] width 1 height 11
checkbox input "true"
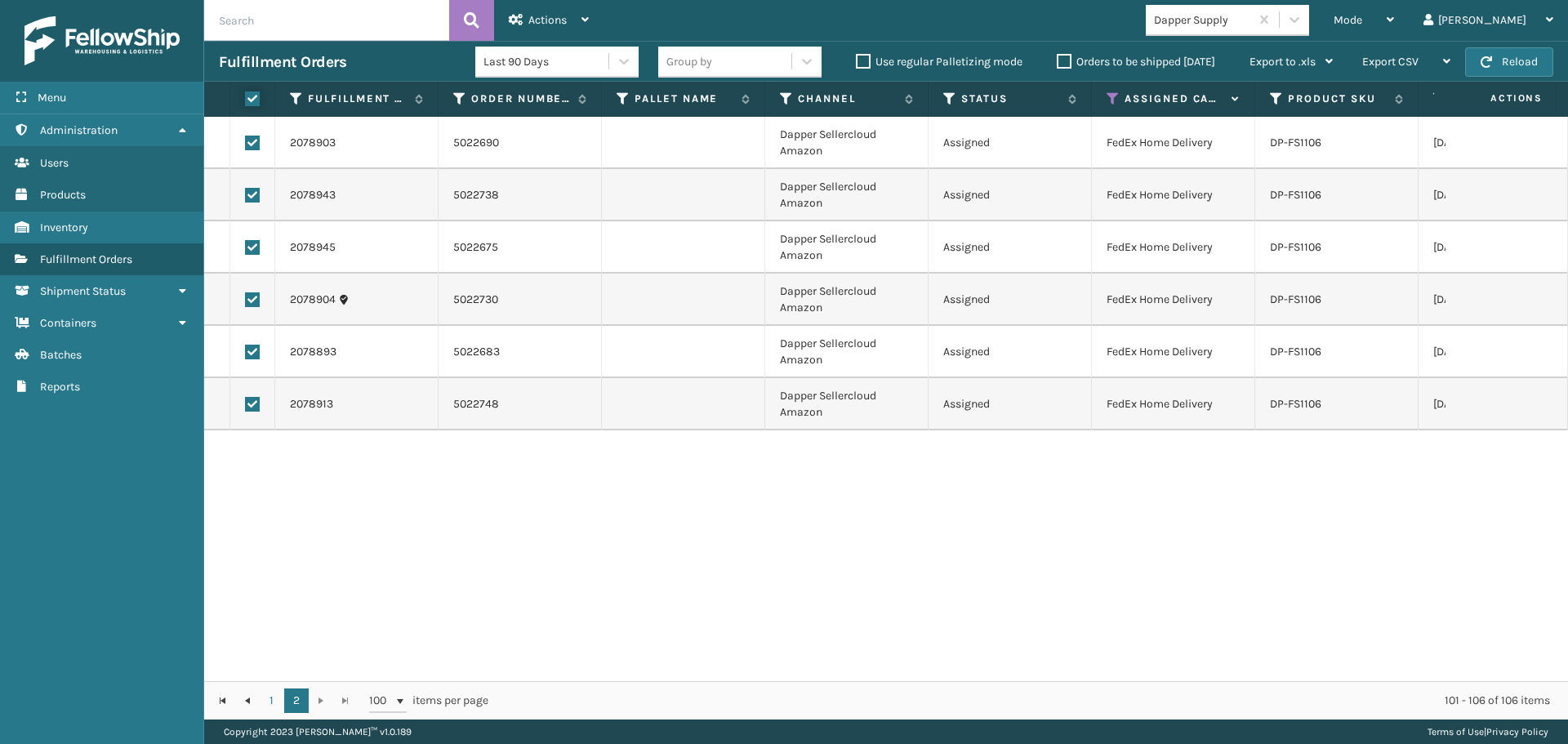
checkbox input "true"
click at [520, 14] on icon at bounding box center [516, 20] width 14 height 12
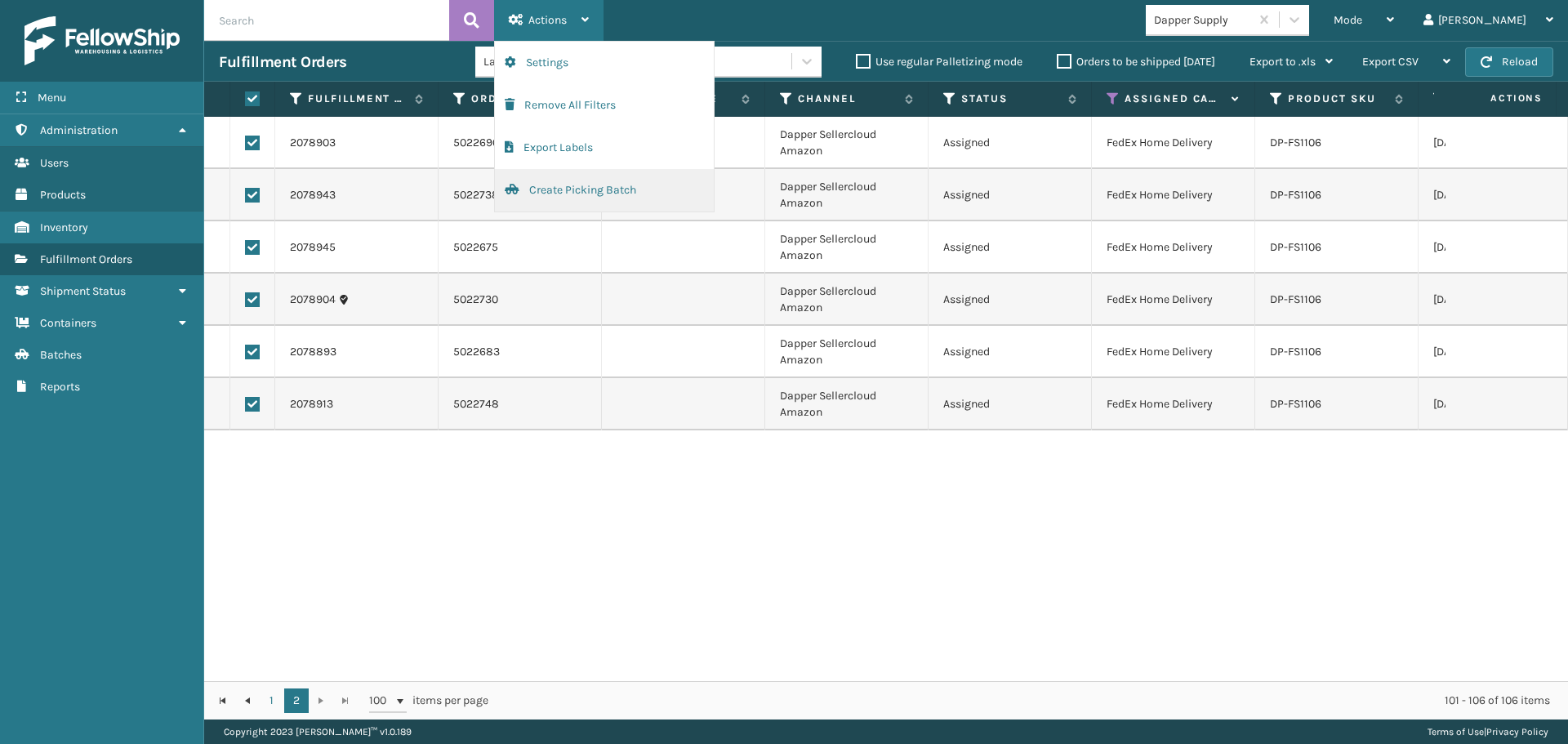
click at [567, 183] on button "Create Picking Batch" at bounding box center [604, 191] width 219 height 43
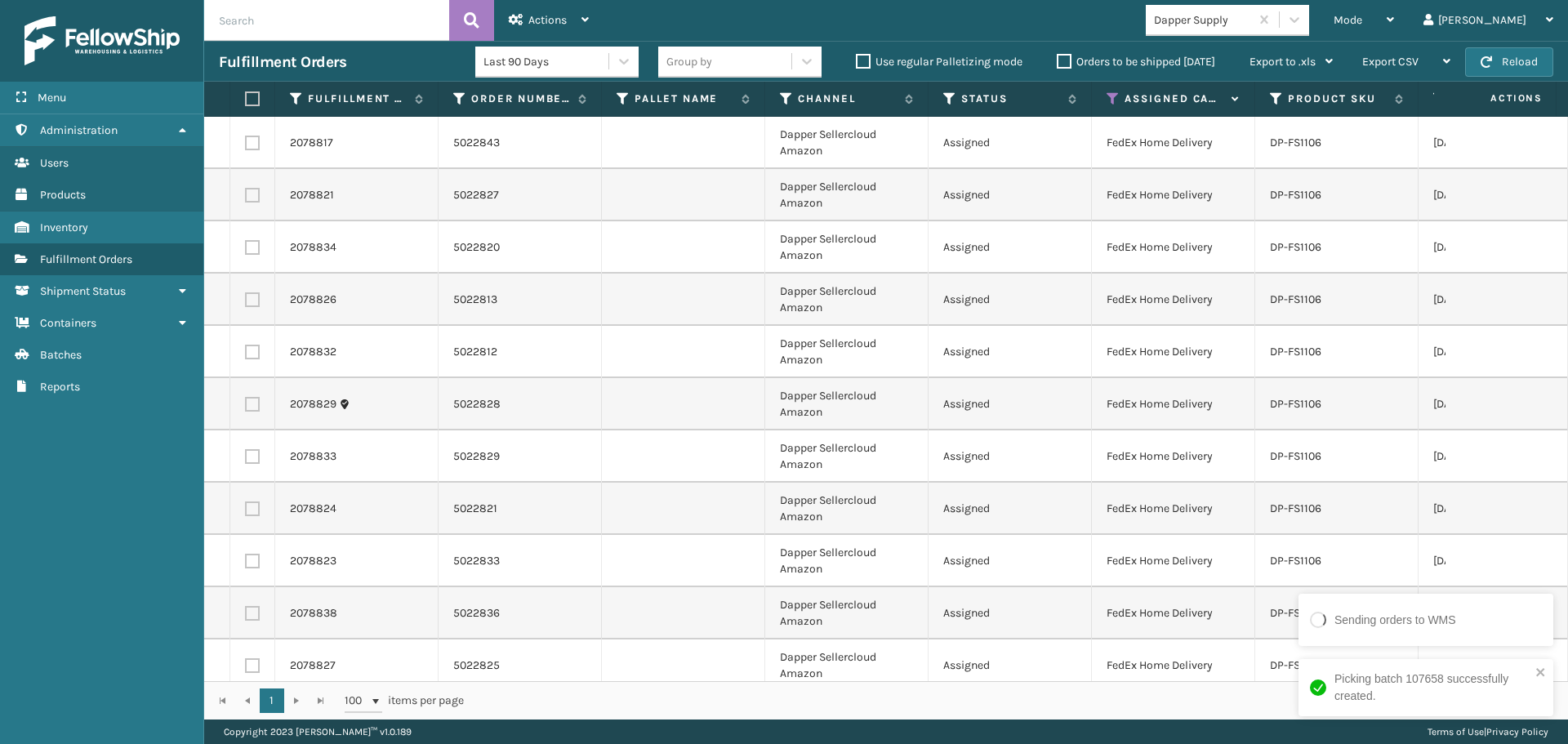
click at [252, 102] on label at bounding box center [249, 99] width 10 height 14
click at [246, 102] on input "checkbox" at bounding box center [245, 99] width 1 height 11
drag, startPoint x: 564, startPoint y: 4, endPoint x: 550, endPoint y: 133, distance: 129.8
click at [564, 5] on div "Actions" at bounding box center [549, 20] width 80 height 41
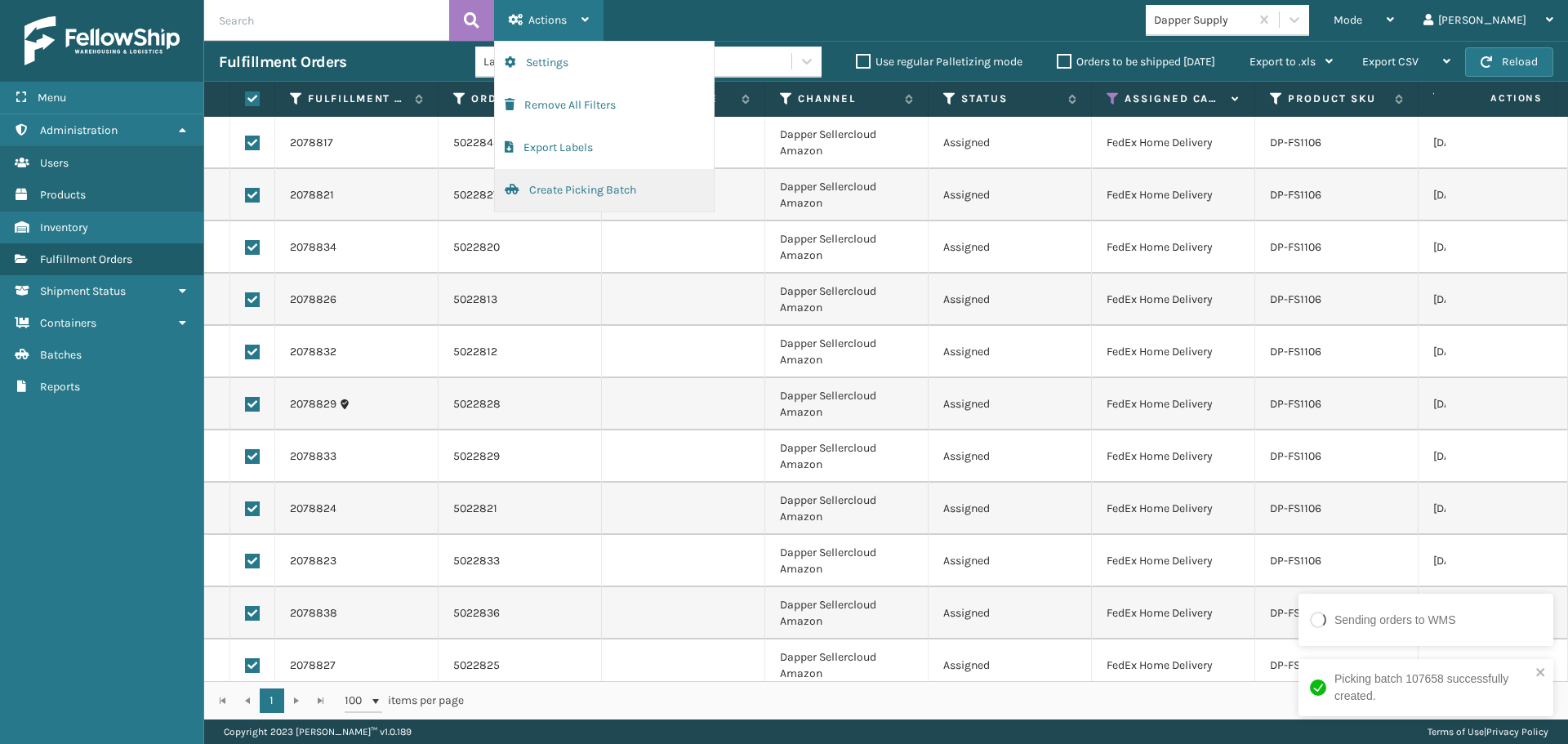
click at [541, 199] on button "Create Picking Batch" at bounding box center [604, 191] width 219 height 43
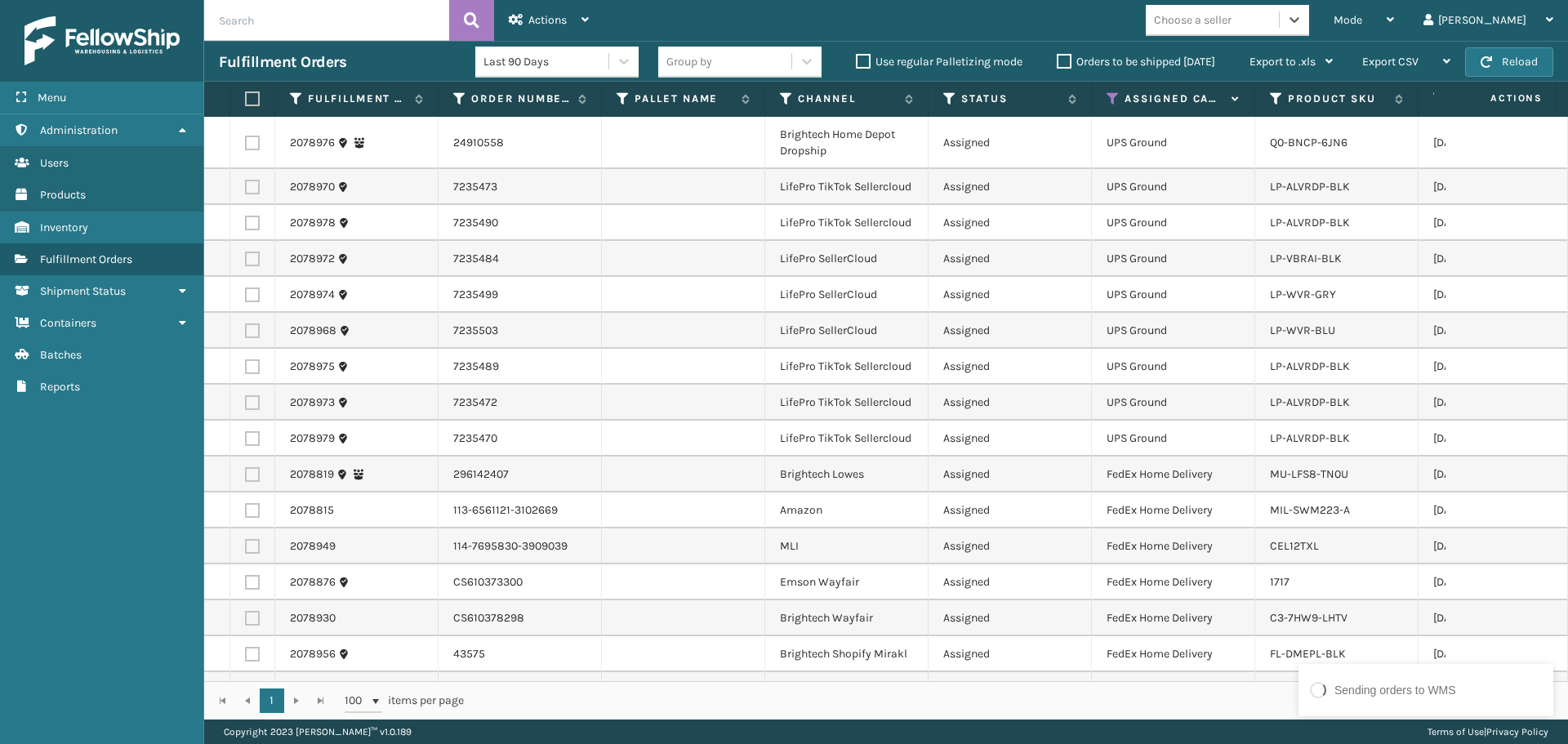
click at [1231, 17] on div "Choose a seller" at bounding box center [1192, 20] width 78 height 17
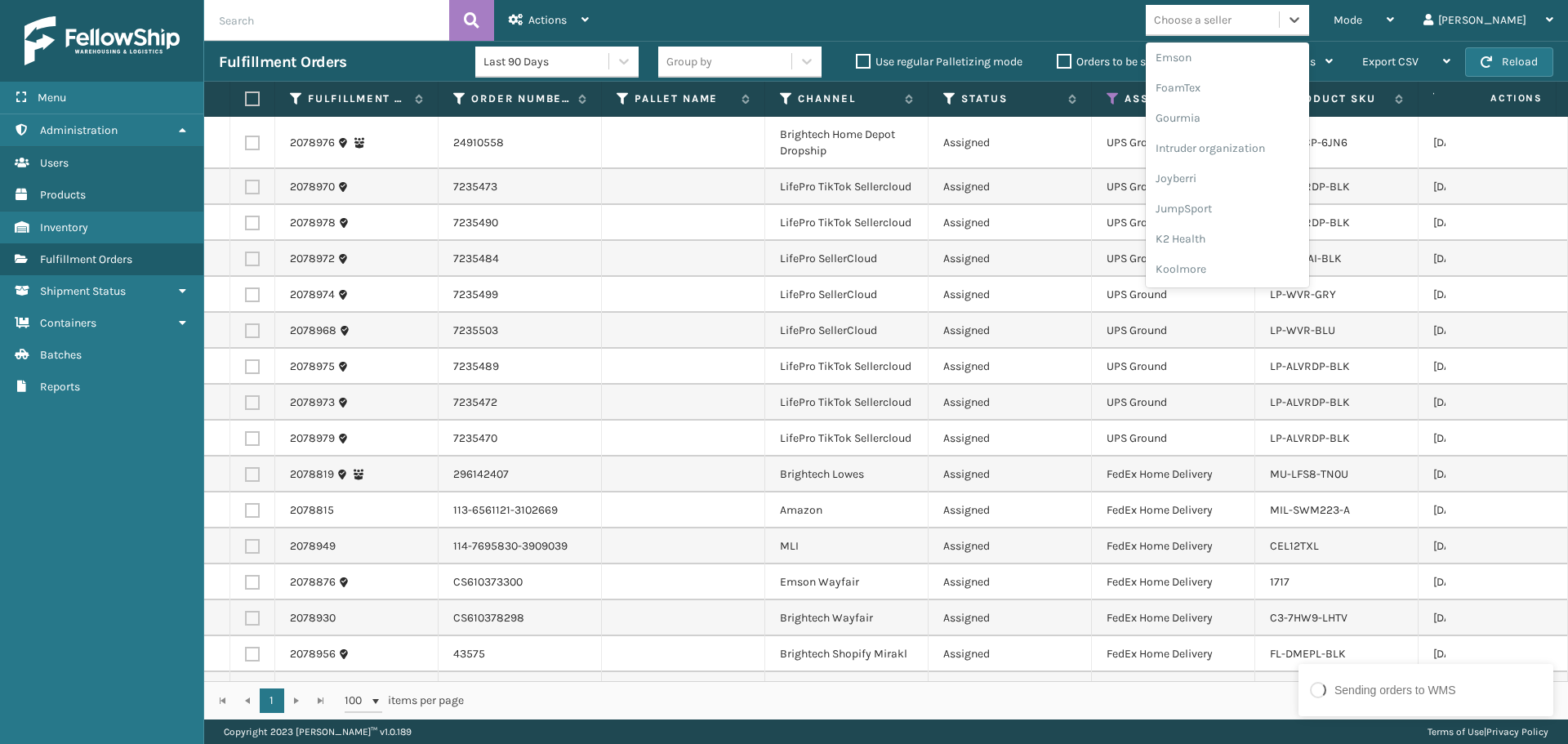
scroll to position [490, 0]
click at [1263, 171] on div "LifePro Fitness" at bounding box center [1227, 176] width 163 height 30
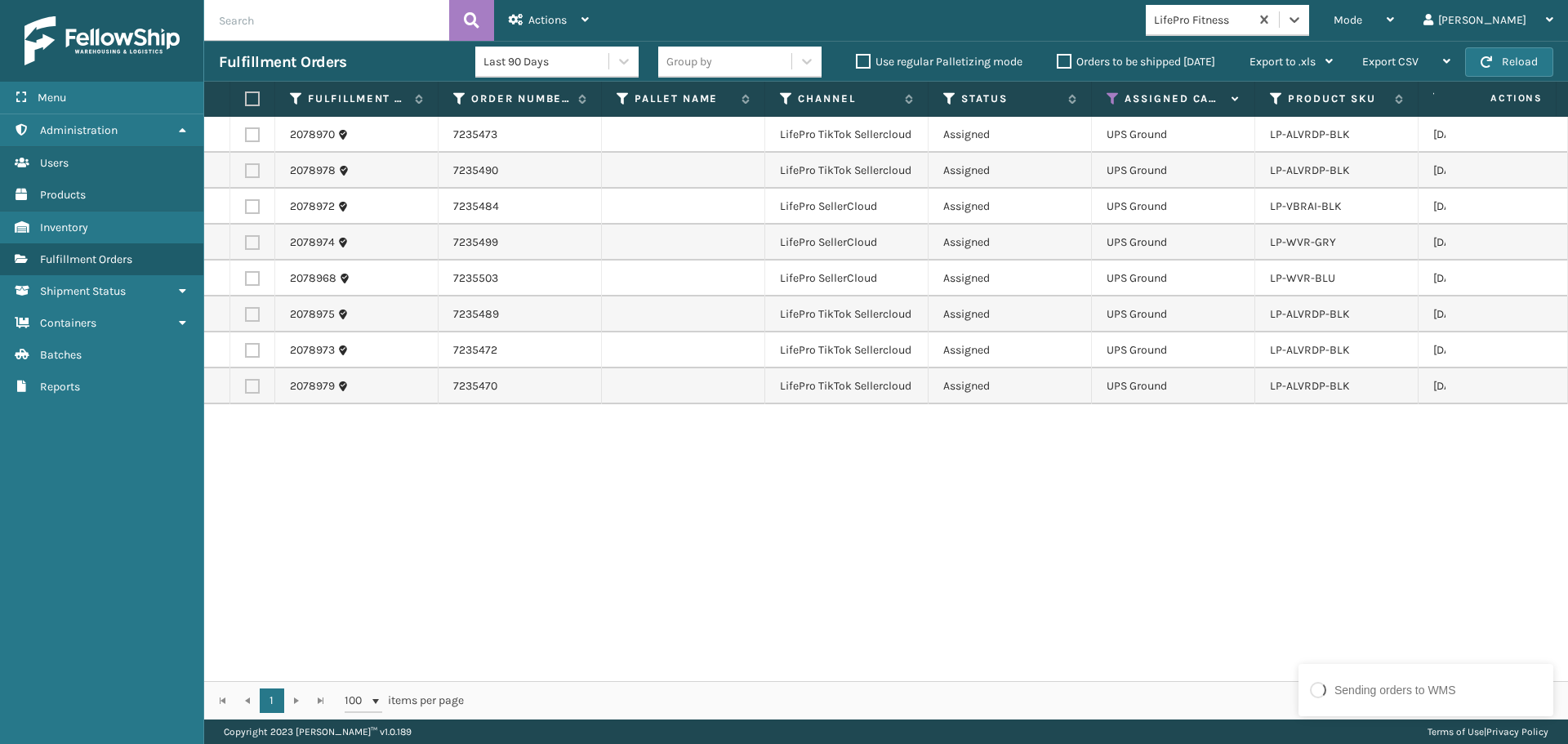
click at [249, 96] on label at bounding box center [249, 99] width 10 height 14
click at [246, 96] on input "checkbox" at bounding box center [245, 99] width 1 height 11
click at [507, 17] on div "Actions Settings Remove All Filters Export Labels Create Picking Batch" at bounding box center [548, 20] width 110 height 41
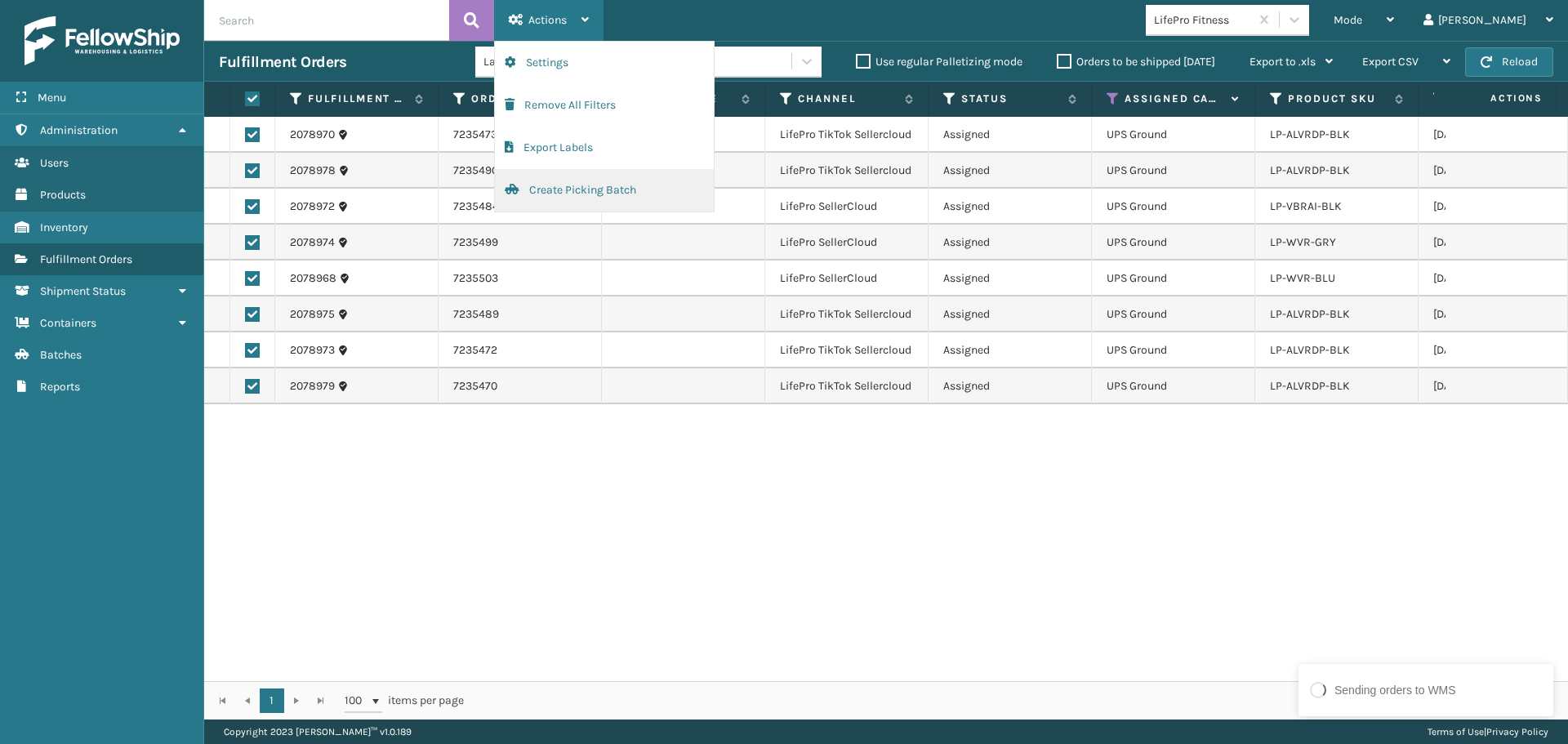
click at [576, 188] on button "Create Picking Batch" at bounding box center [604, 191] width 219 height 43
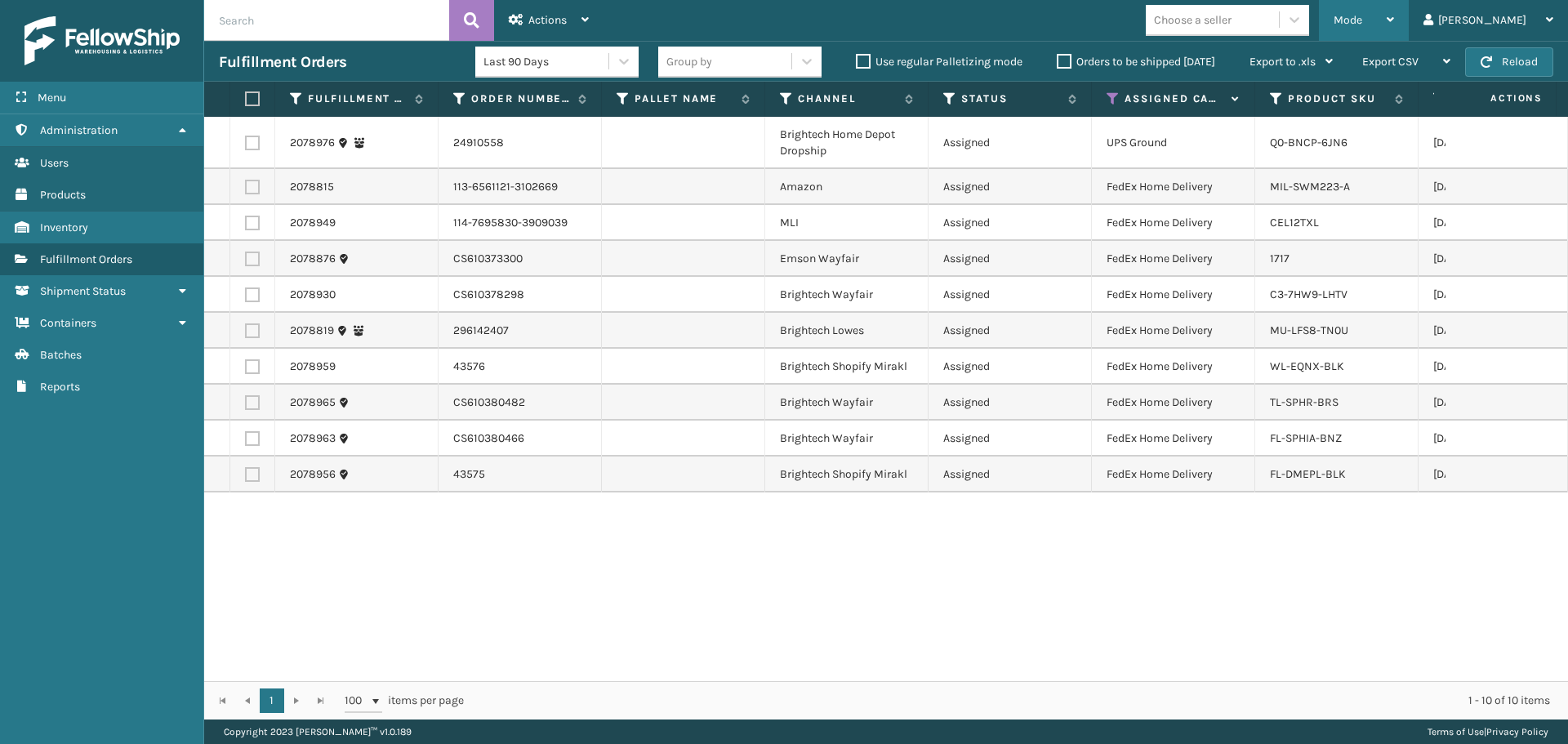
click at [1362, 14] on span "Mode" at bounding box center [1348, 20] width 29 height 14
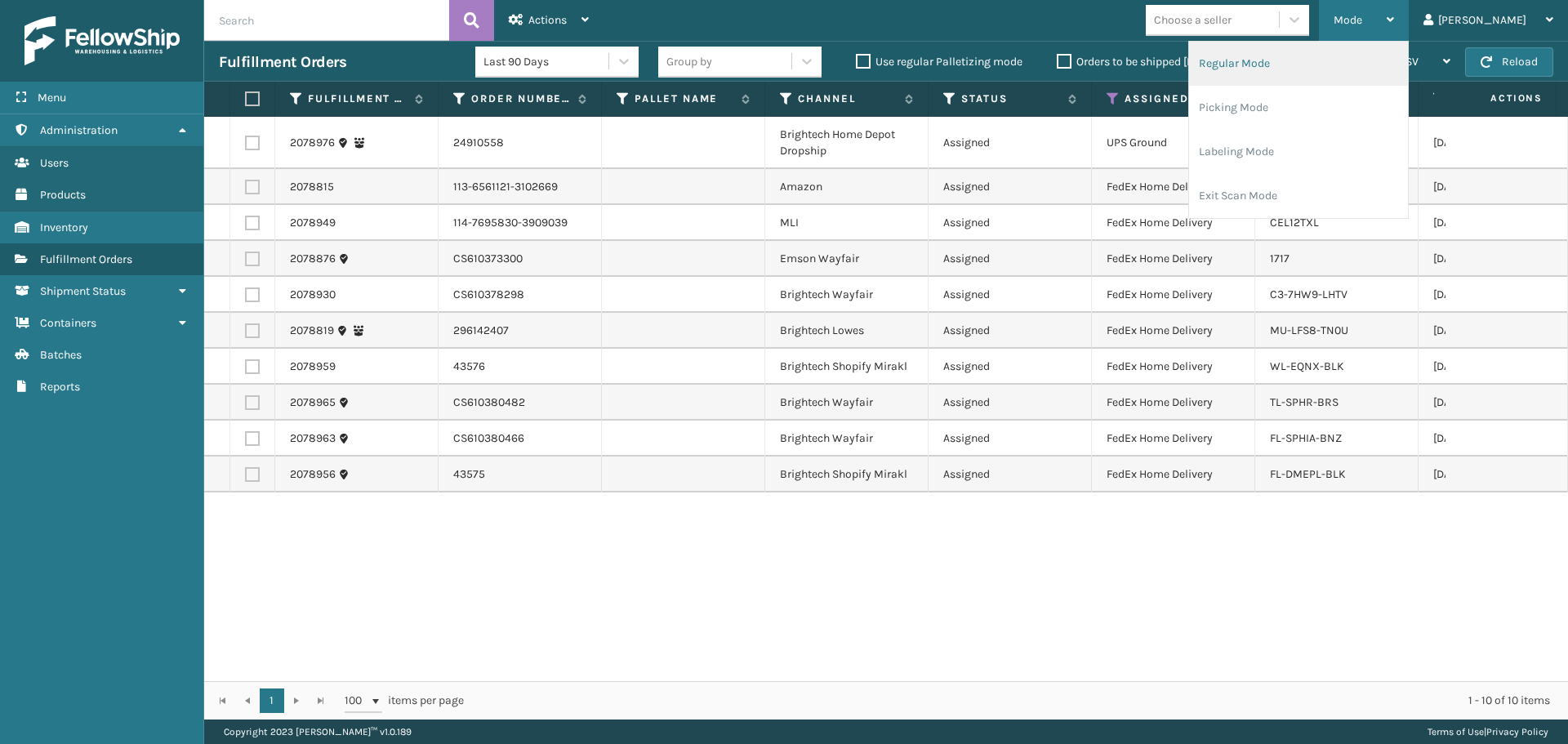
click at [1312, 63] on li "Regular Mode" at bounding box center [1298, 63] width 219 height 44
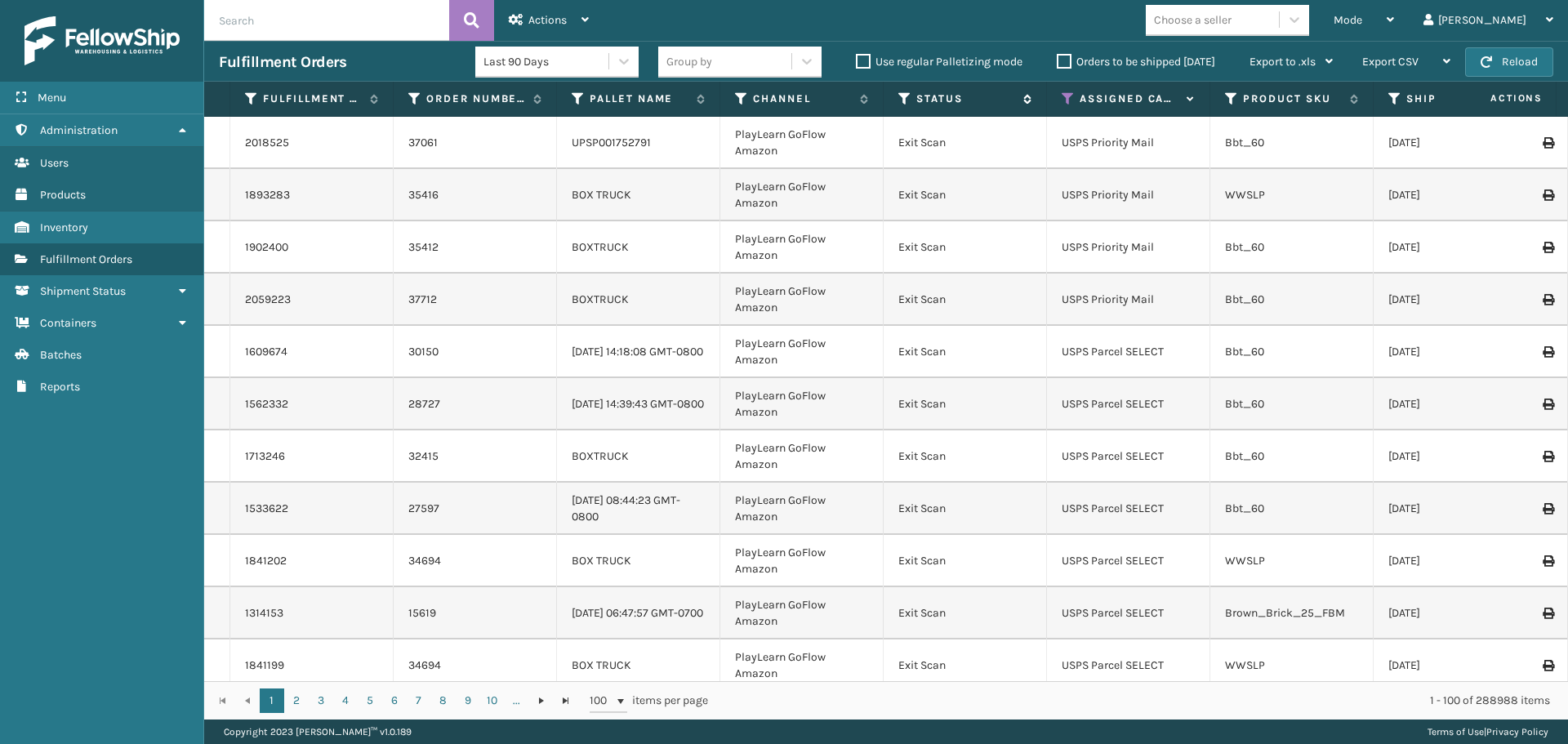
click at [899, 96] on icon at bounding box center [904, 99] width 13 height 14
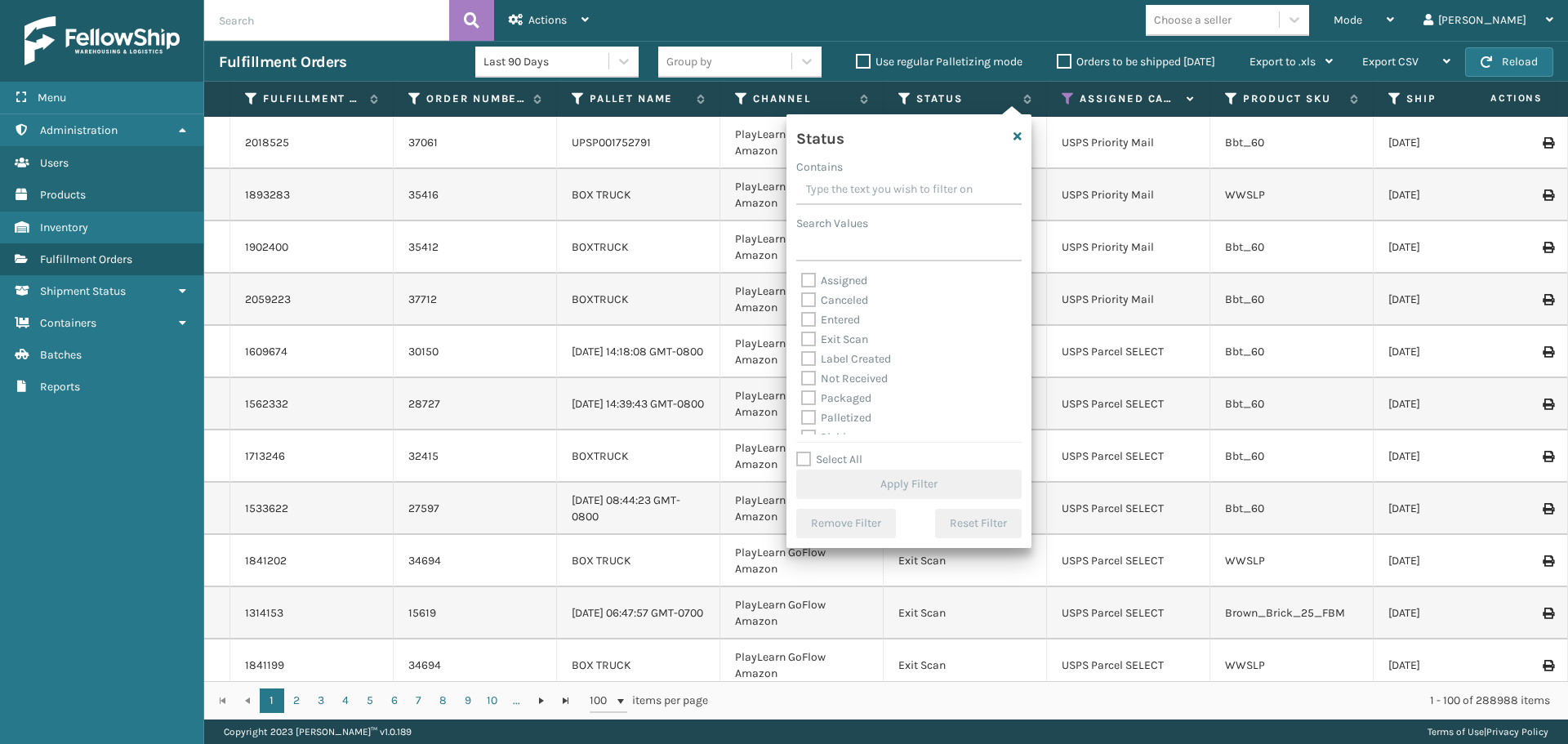
scroll to position [82, 0]
click at [843, 359] on label "Picking" at bounding box center [829, 356] width 58 height 14
click at [802, 357] on input "Picking" at bounding box center [801, 352] width 1 height 11
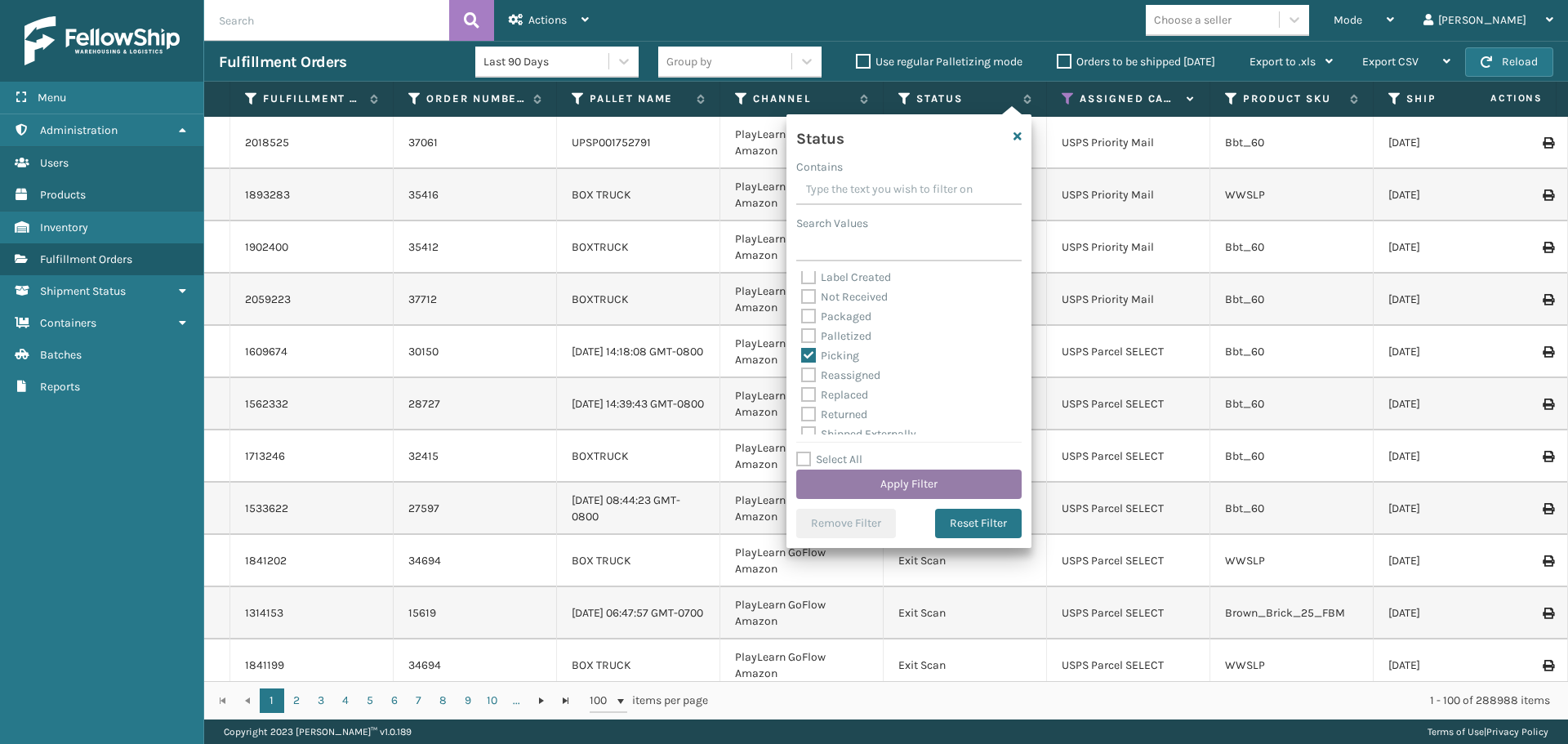
click at [895, 478] on button "Apply Filter" at bounding box center [909, 484] width 225 height 29
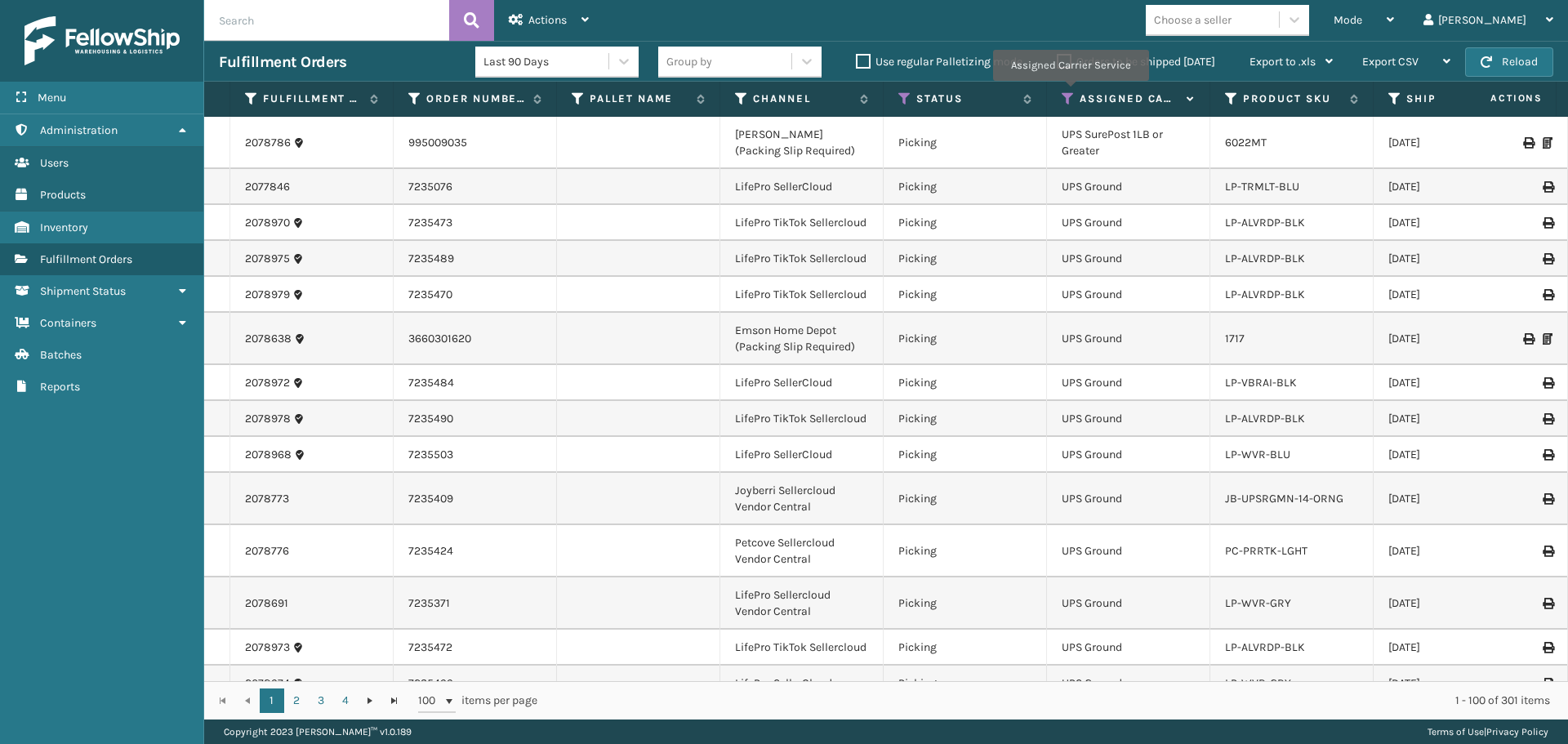
click at [1070, 93] on icon at bounding box center [1067, 99] width 13 height 14
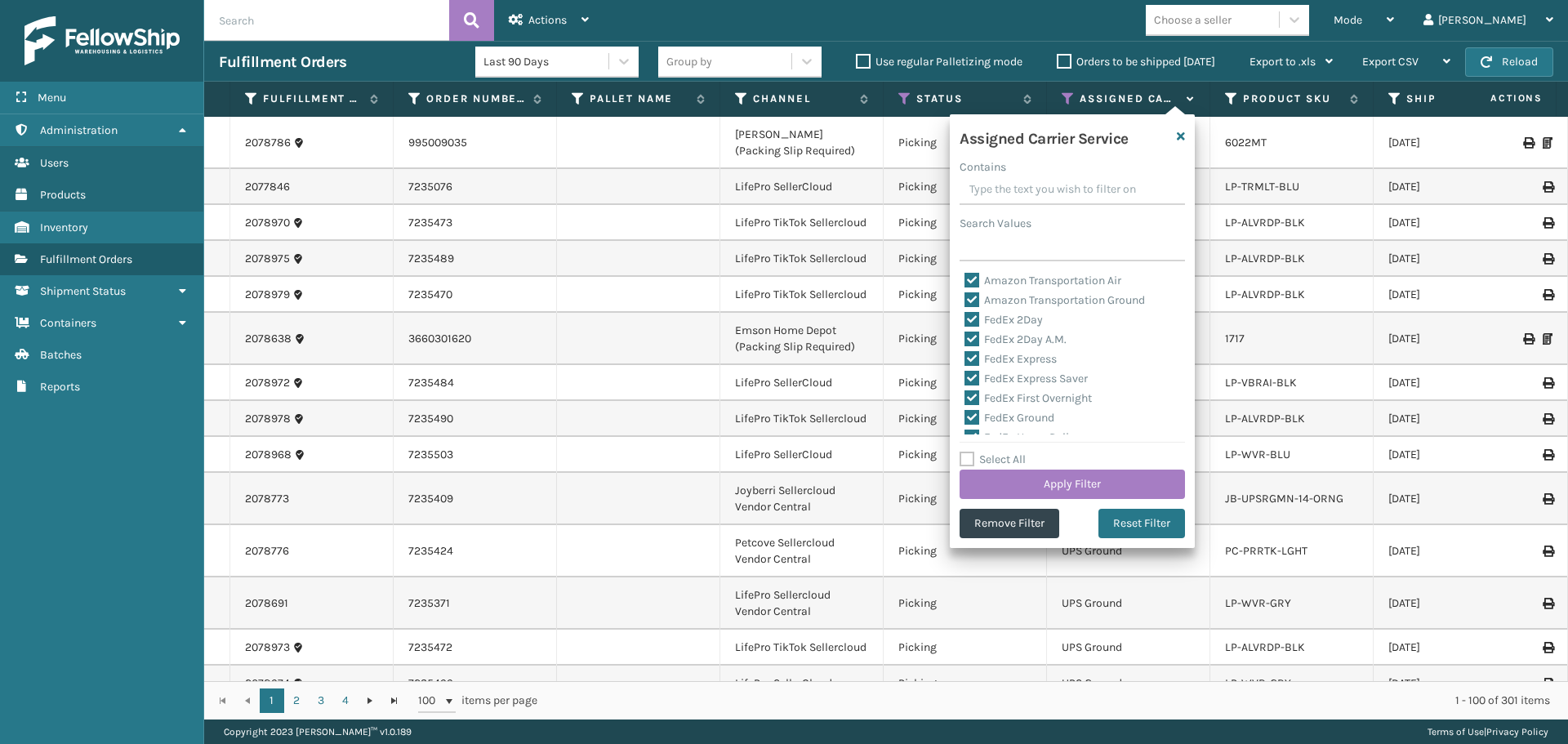
click at [1014, 458] on label "Select All" at bounding box center [992, 460] width 66 height 14
click at [1014, 452] on input "Select All" at bounding box center [1082, 451] width 245 height 2
click at [990, 426] on label "LTL" at bounding box center [982, 424] width 36 height 14
click at [965, 426] on input "LTL" at bounding box center [964, 421] width 1 height 11
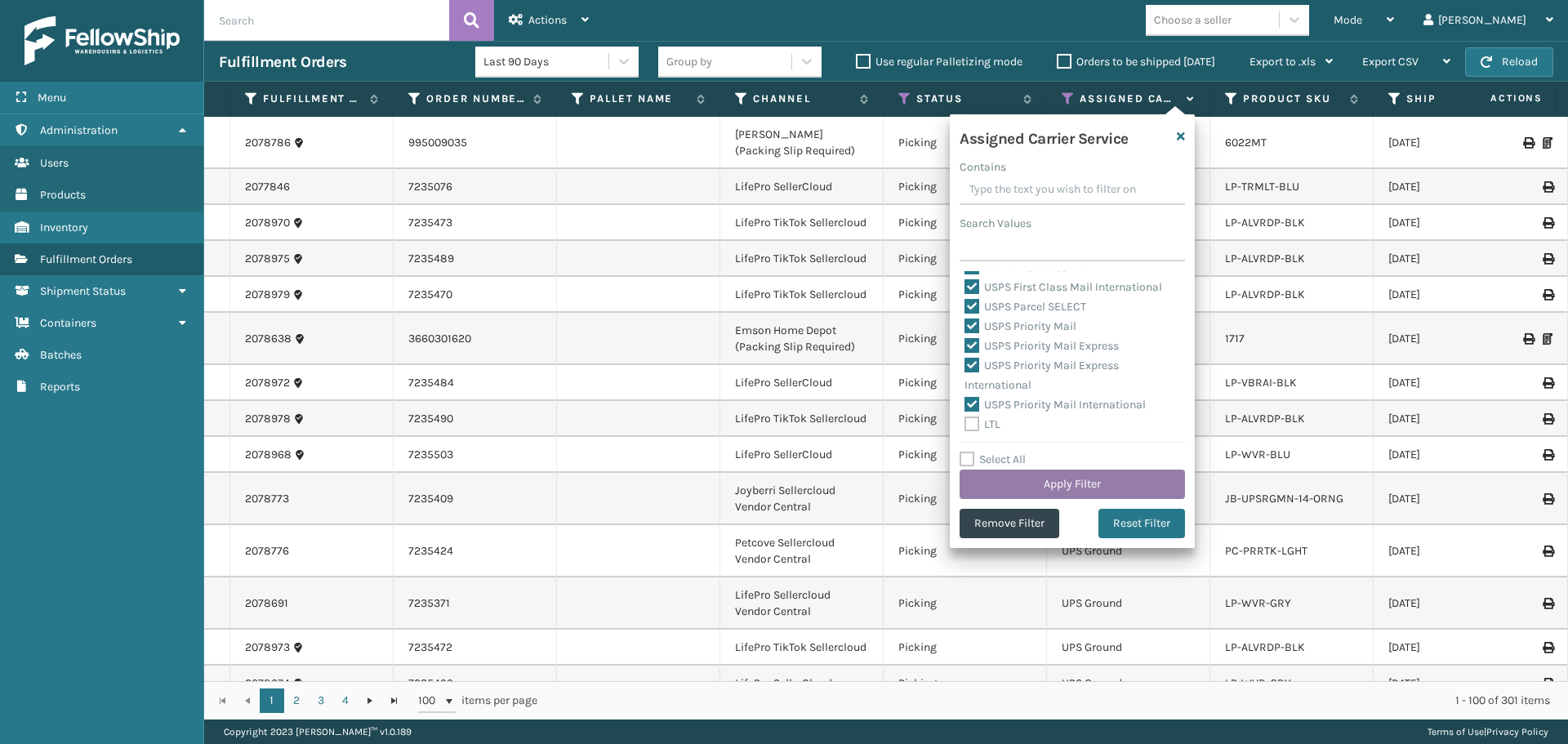
click at [1017, 484] on button "Apply Filter" at bounding box center [1072, 484] width 225 height 29
